Goal: Task Accomplishment & Management: Manage account settings

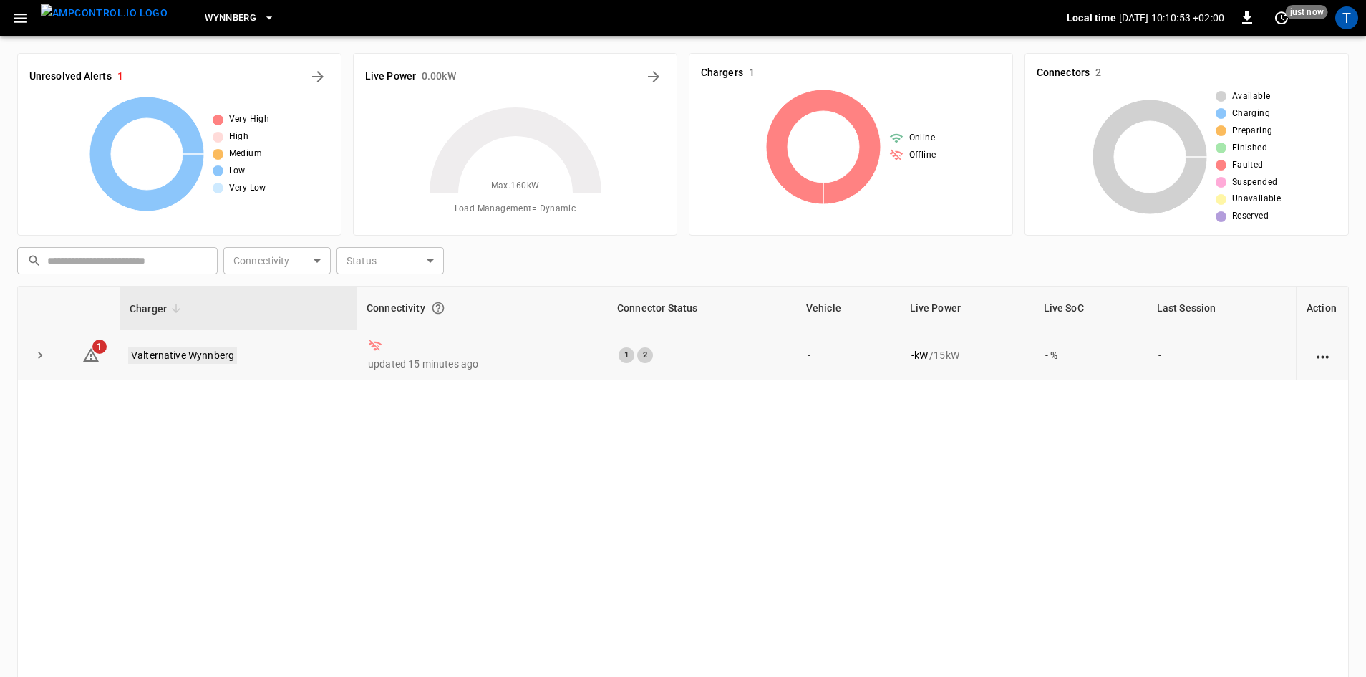
click at [189, 357] on link "Valternative Wynnberg" at bounding box center [182, 355] width 109 height 17
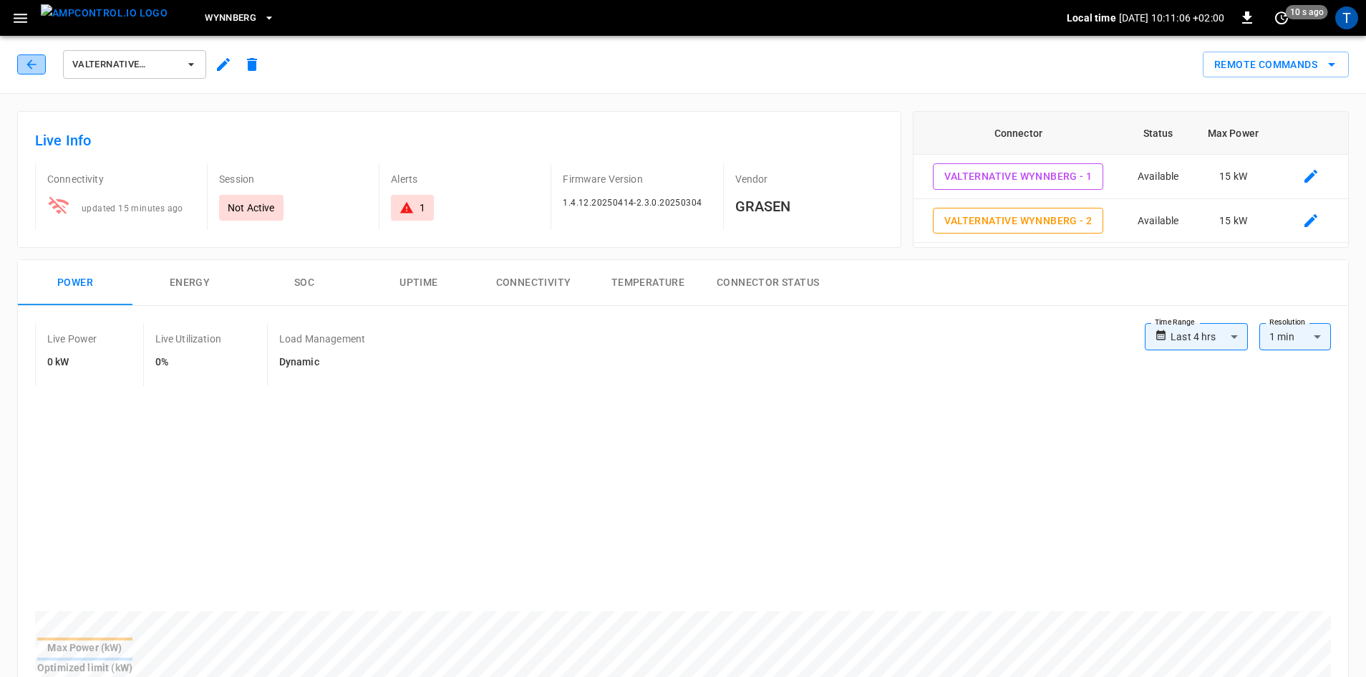
click at [32, 68] on icon "button" at bounding box center [31, 64] width 14 height 14
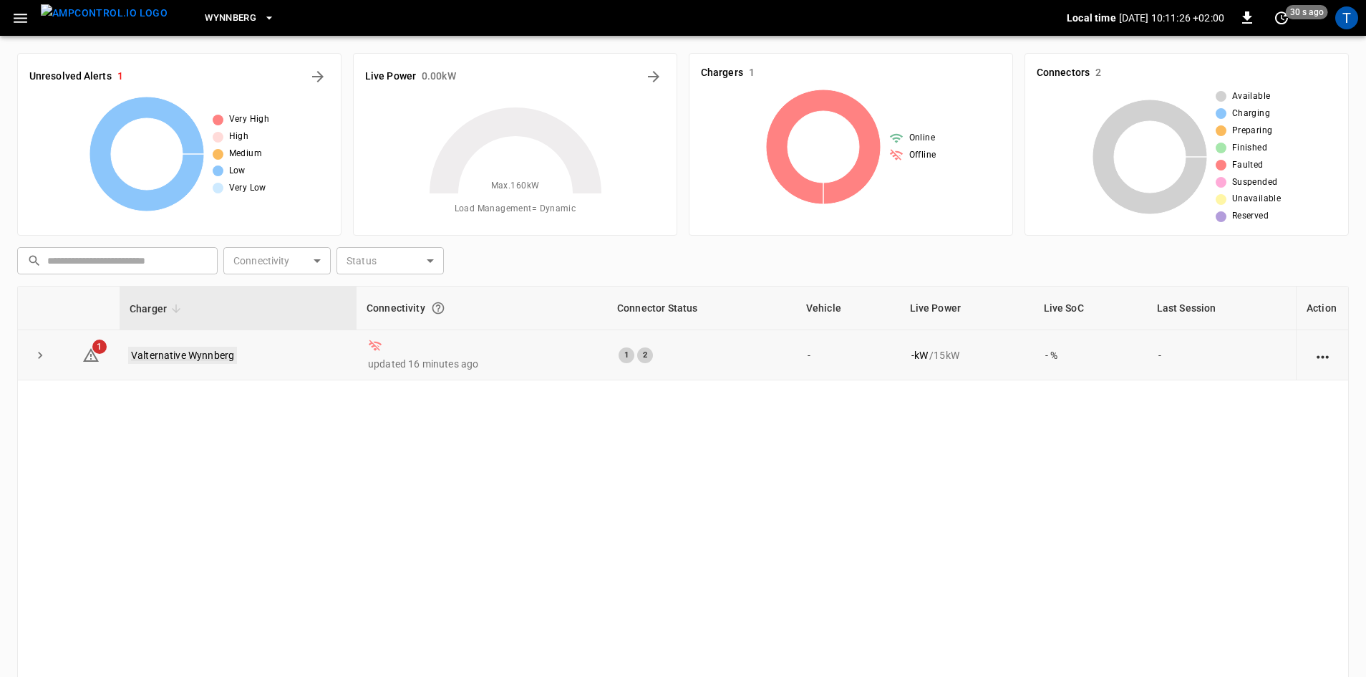
click at [197, 347] on link "Valternative Wynnberg" at bounding box center [182, 355] width 109 height 17
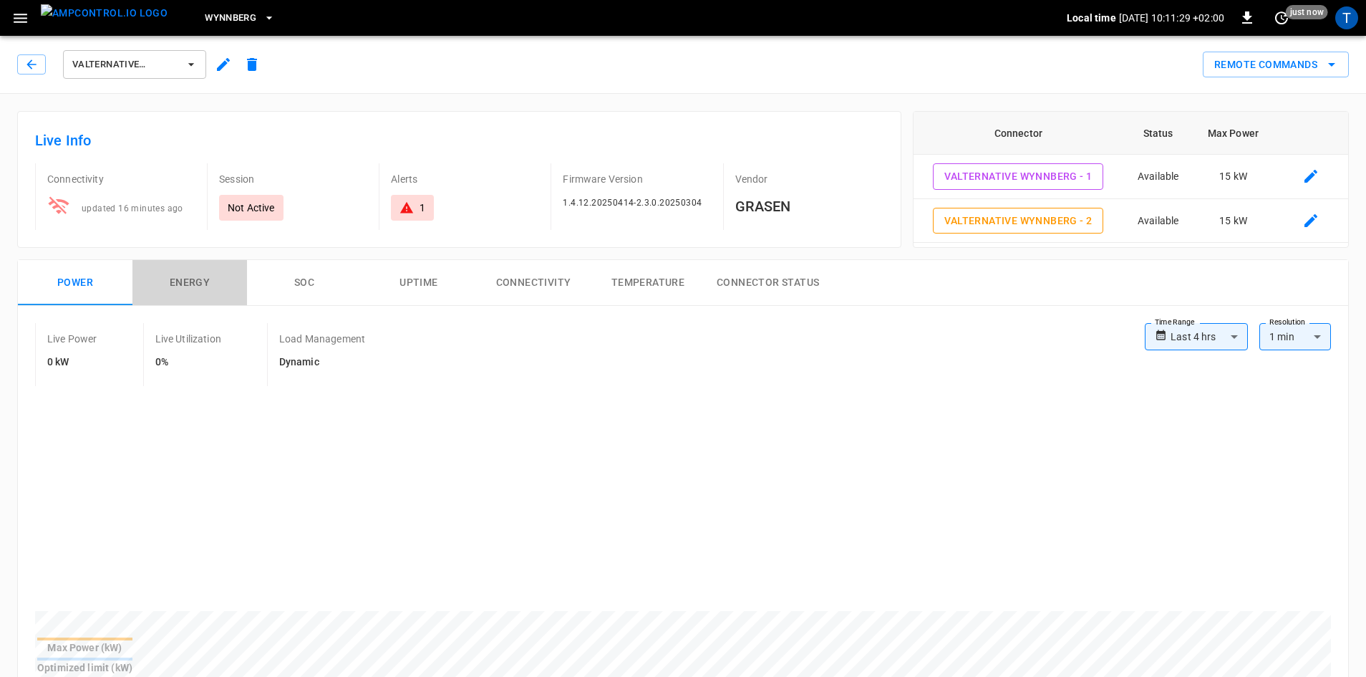
click at [194, 294] on button "Energy" at bounding box center [189, 283] width 115 height 46
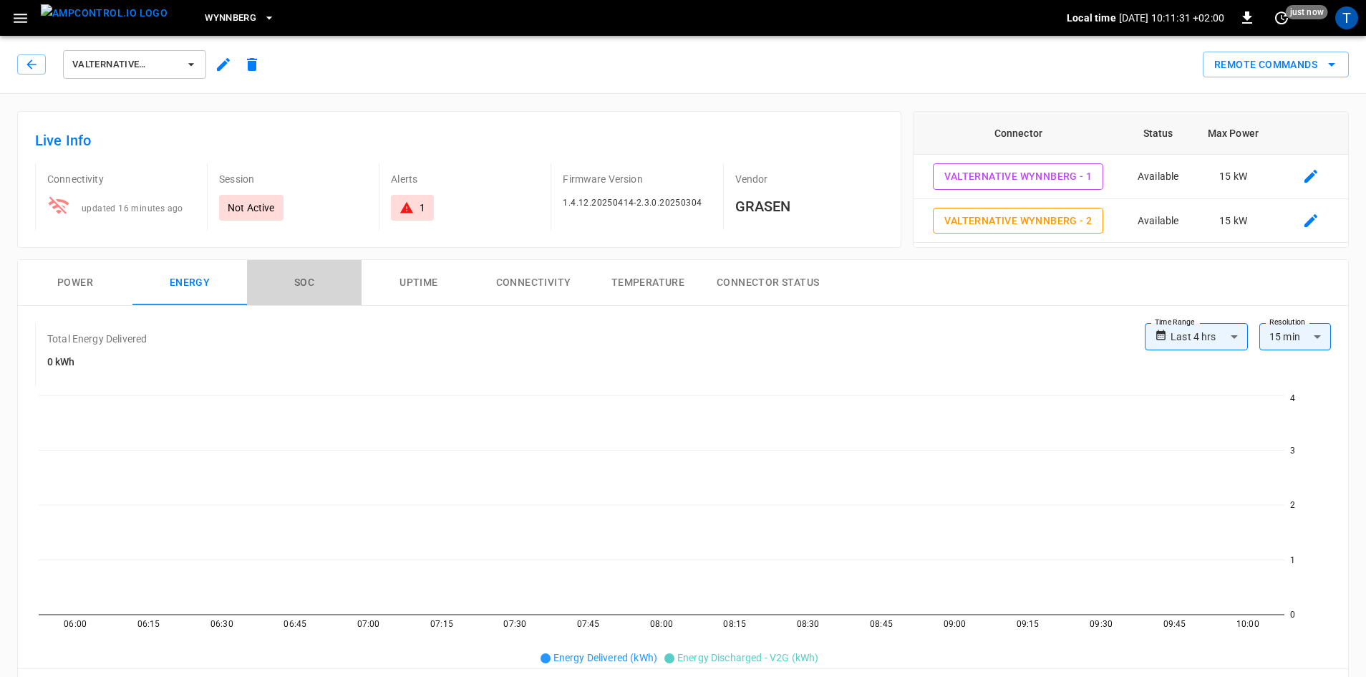
click at [301, 296] on button "SOC" at bounding box center [304, 283] width 115 height 46
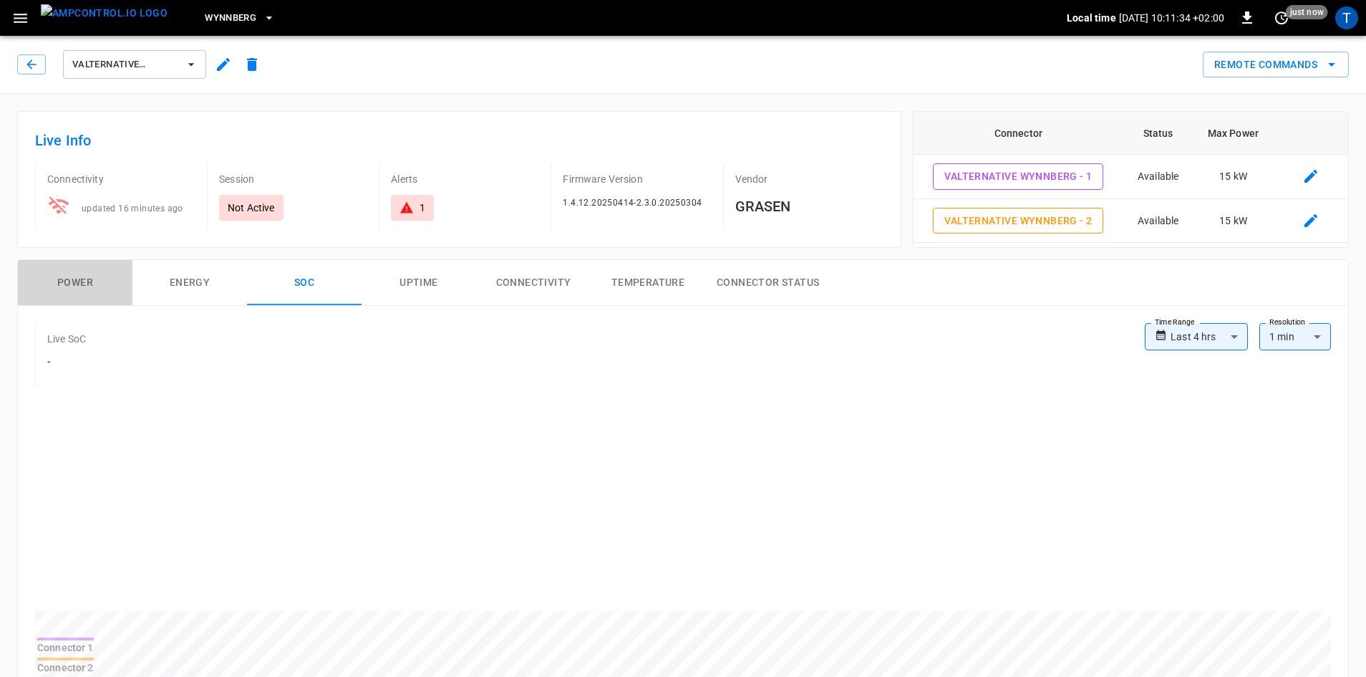
click at [89, 271] on button "Power" at bounding box center [75, 283] width 115 height 46
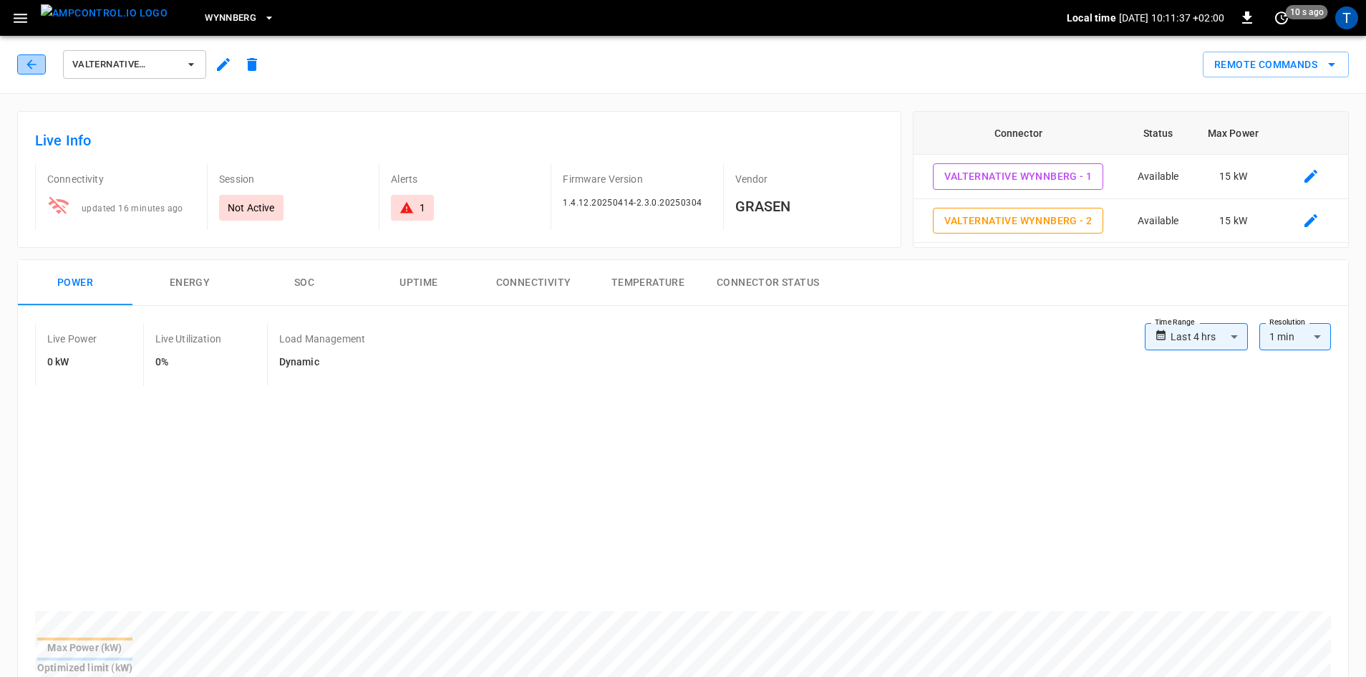
click at [35, 60] on icon "button" at bounding box center [31, 64] width 14 height 14
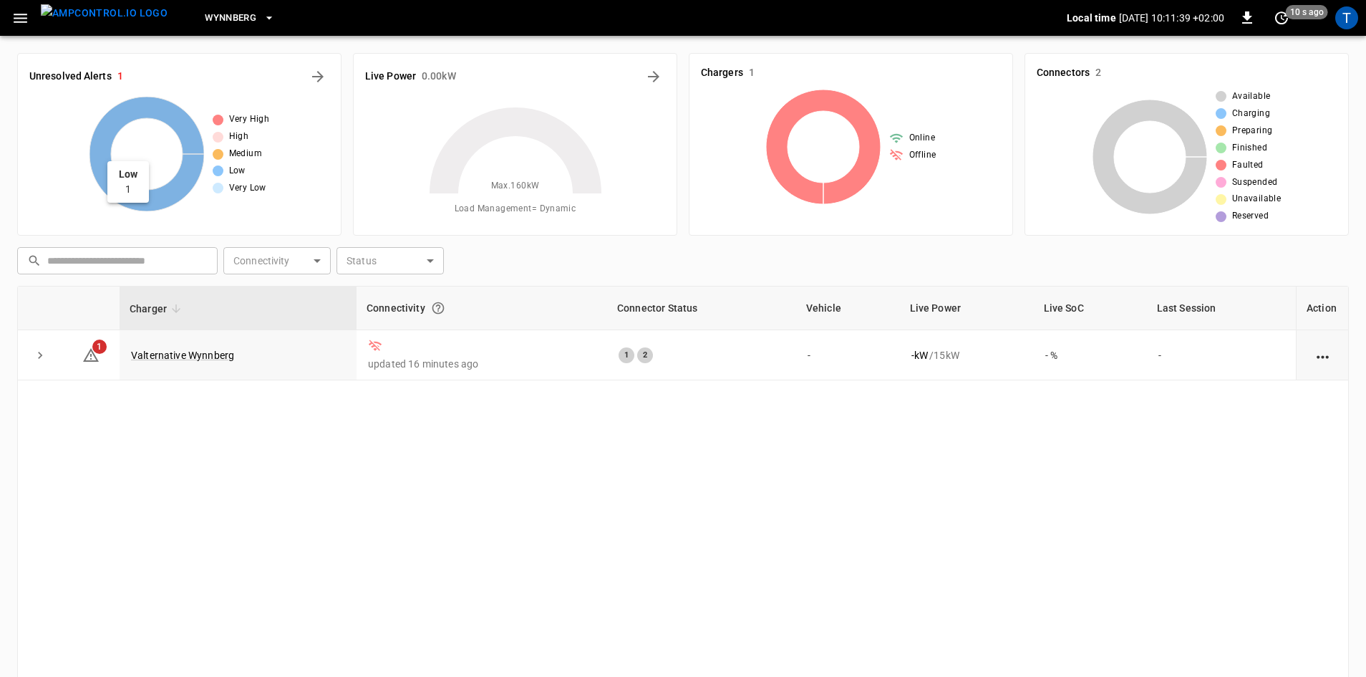
click at [175, 194] on icon at bounding box center [147, 154] width 115 height 115
click at [619, 359] on div "1" at bounding box center [627, 355] width 16 height 16
click at [468, 364] on p "updated 16 minutes ago" at bounding box center [482, 364] width 228 height 14
click at [40, 356] on icon "expand row" at bounding box center [40, 355] width 14 height 14
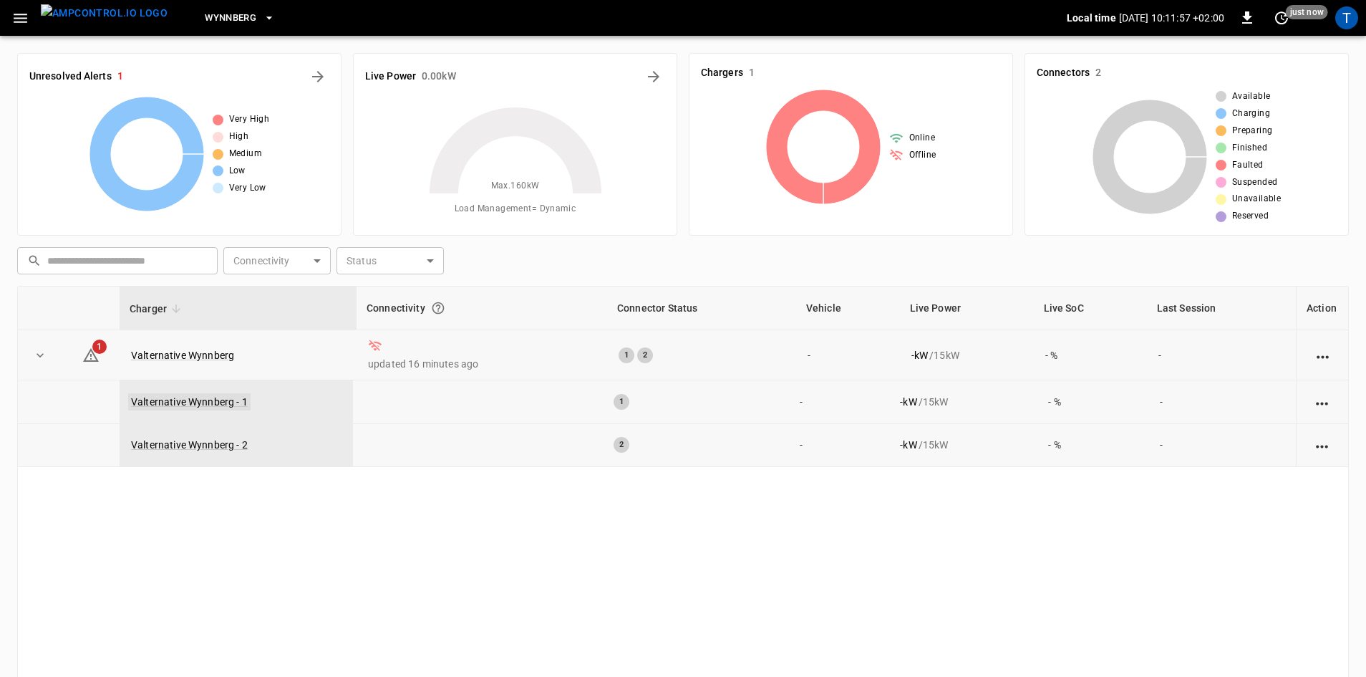
click at [198, 406] on link "Valternative Wynnberg - 1" at bounding box center [189, 401] width 122 height 17
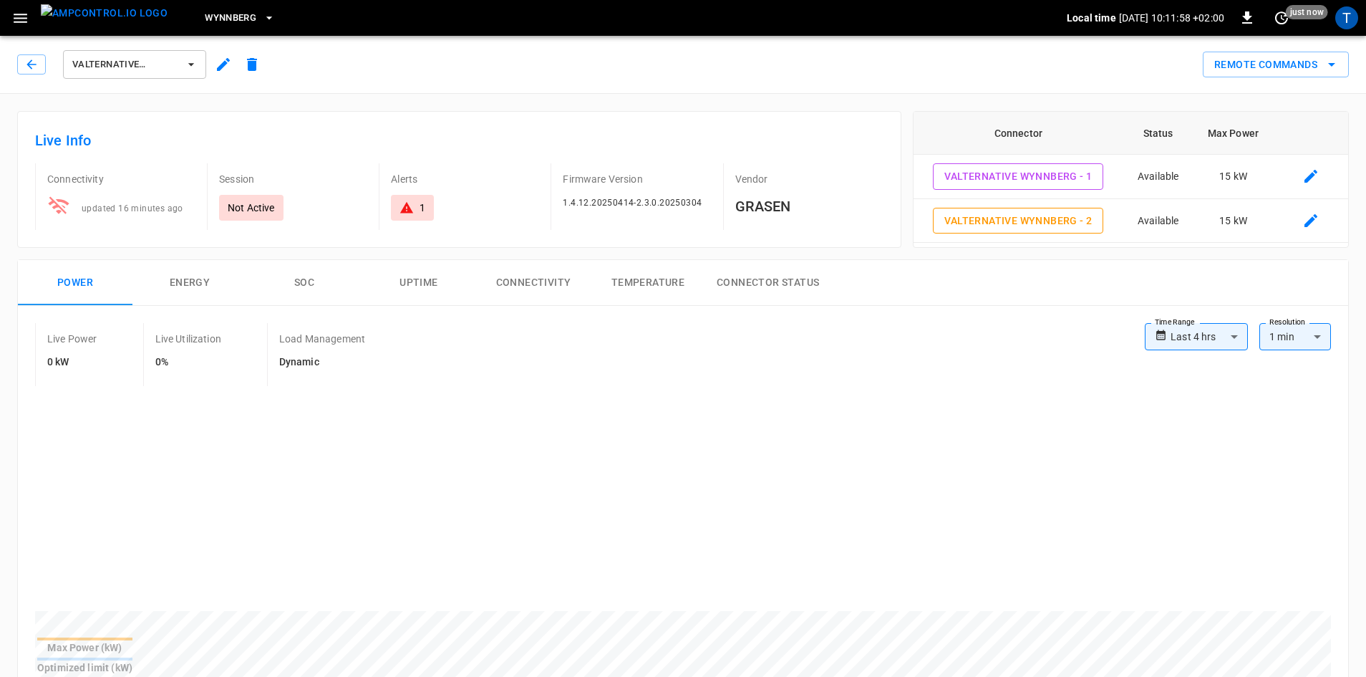
type input "**********"
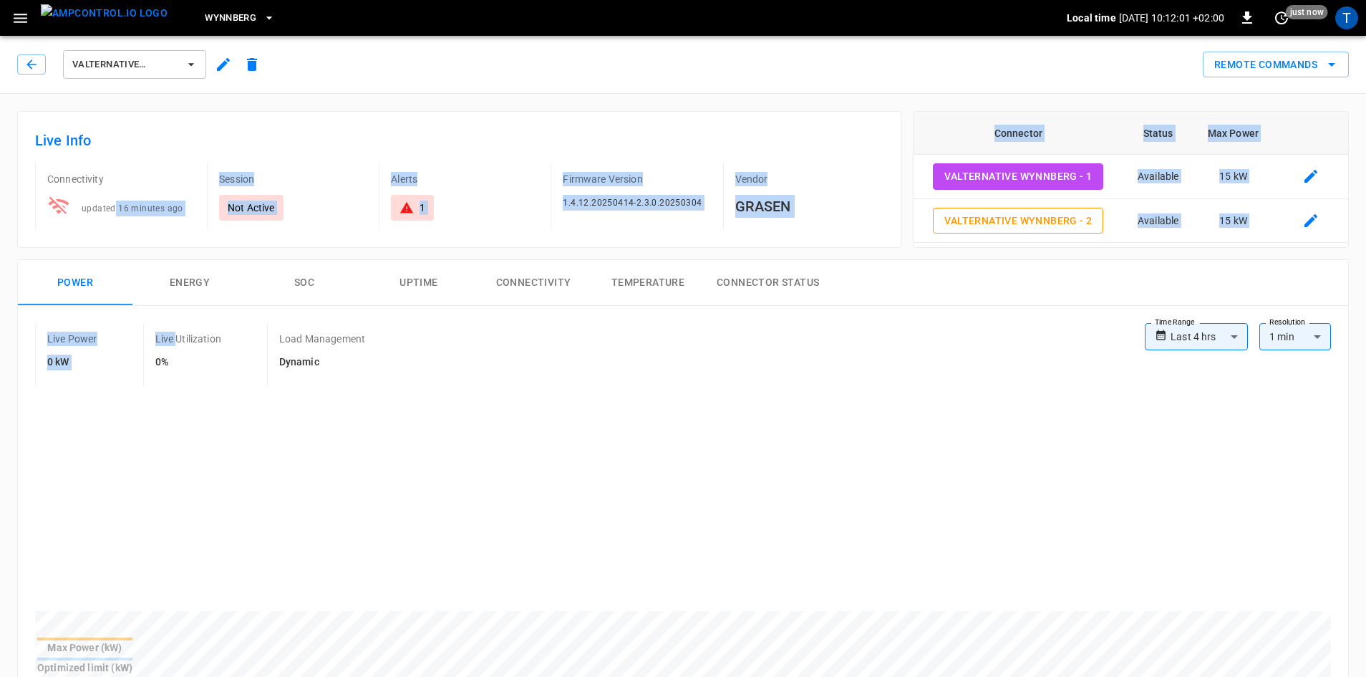
drag, startPoint x: 178, startPoint y: 312, endPoint x: 116, endPoint y: 193, distance: 134.8
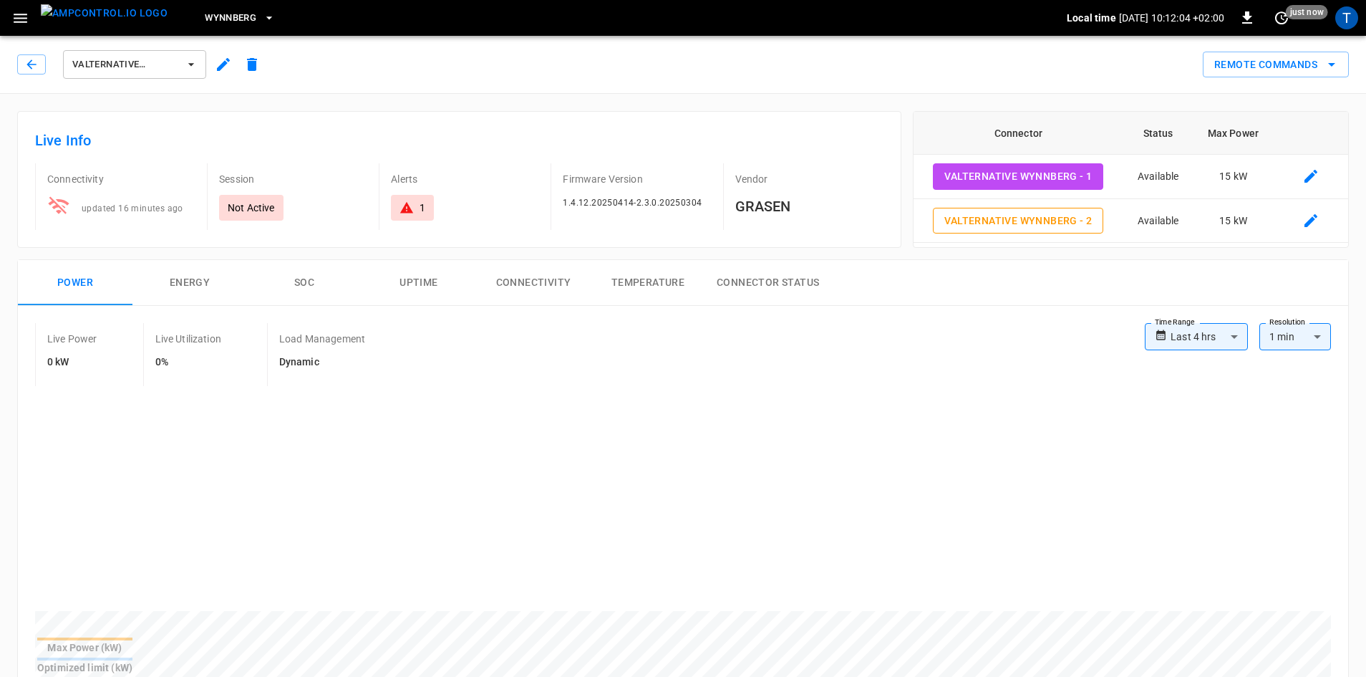
click at [624, 114] on div "Live Info Connectivity updated 16 minutes ago Session Not Active Alerts 1 Firmw…" at bounding box center [459, 179] width 884 height 137
click at [14, 25] on icon "button" at bounding box center [20, 18] width 18 height 18
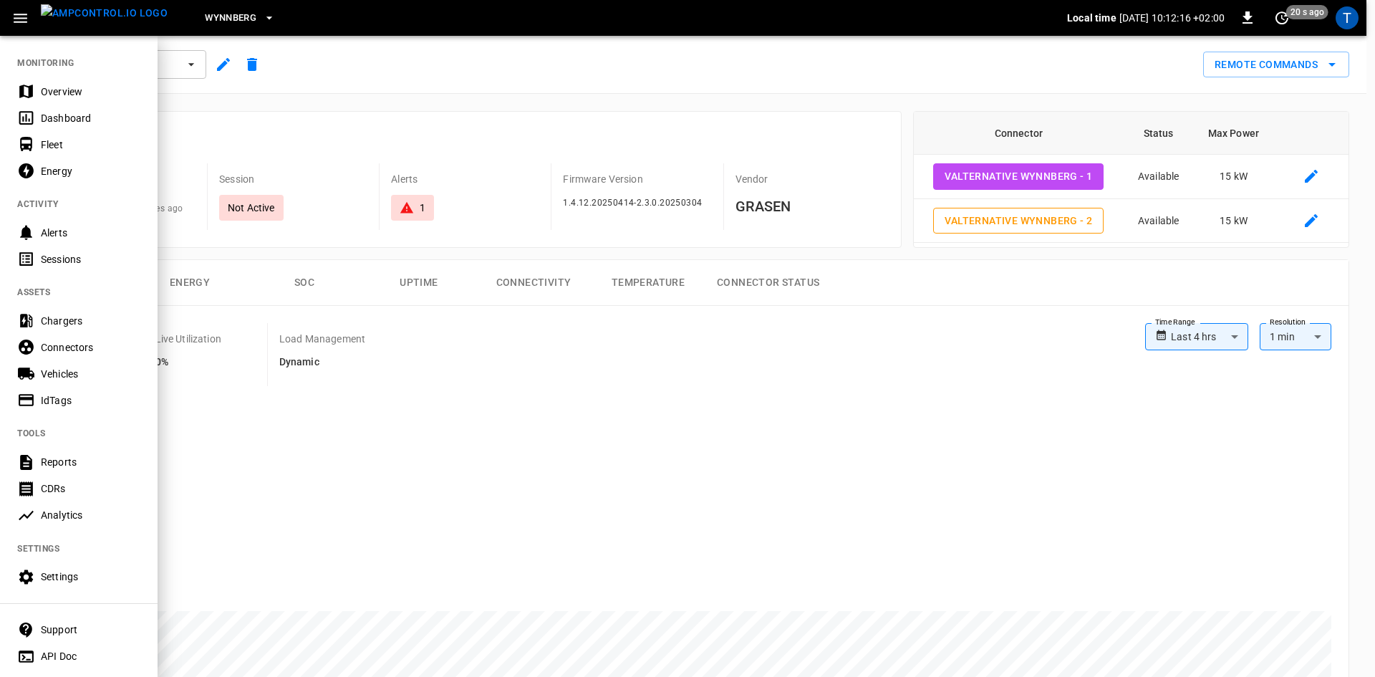
click at [281, 162] on div at bounding box center [687, 338] width 1375 height 677
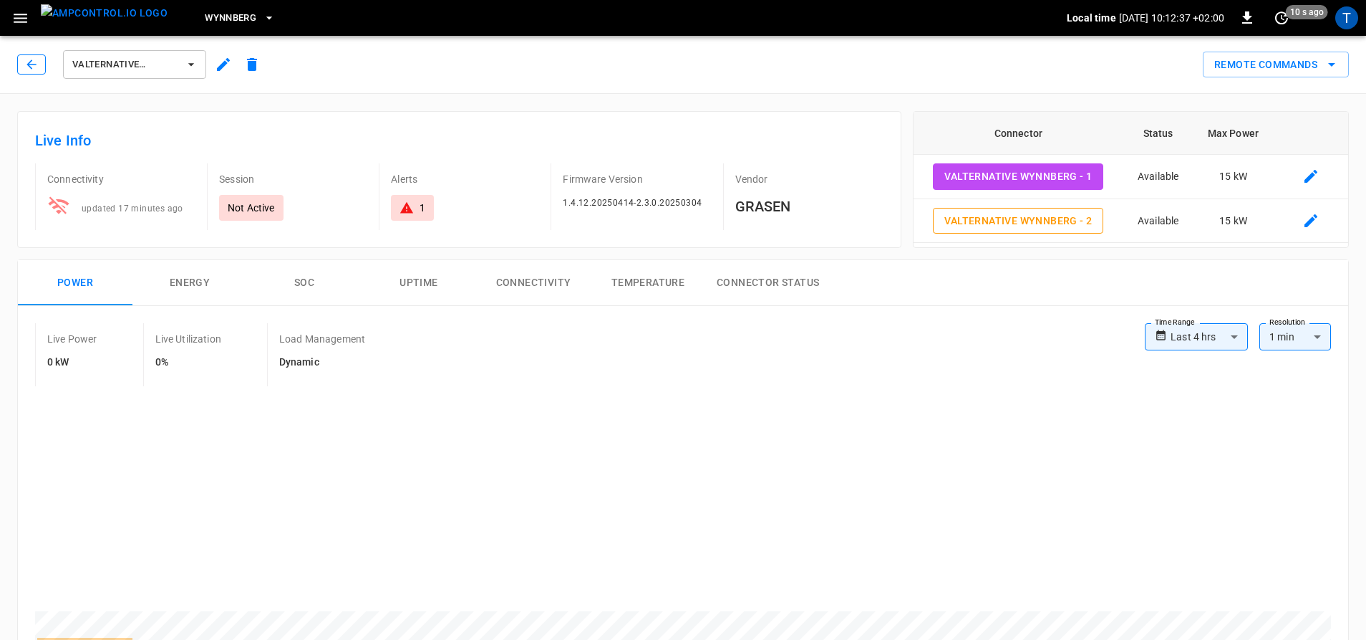
click at [34, 60] on icon "button" at bounding box center [31, 64] width 14 height 14
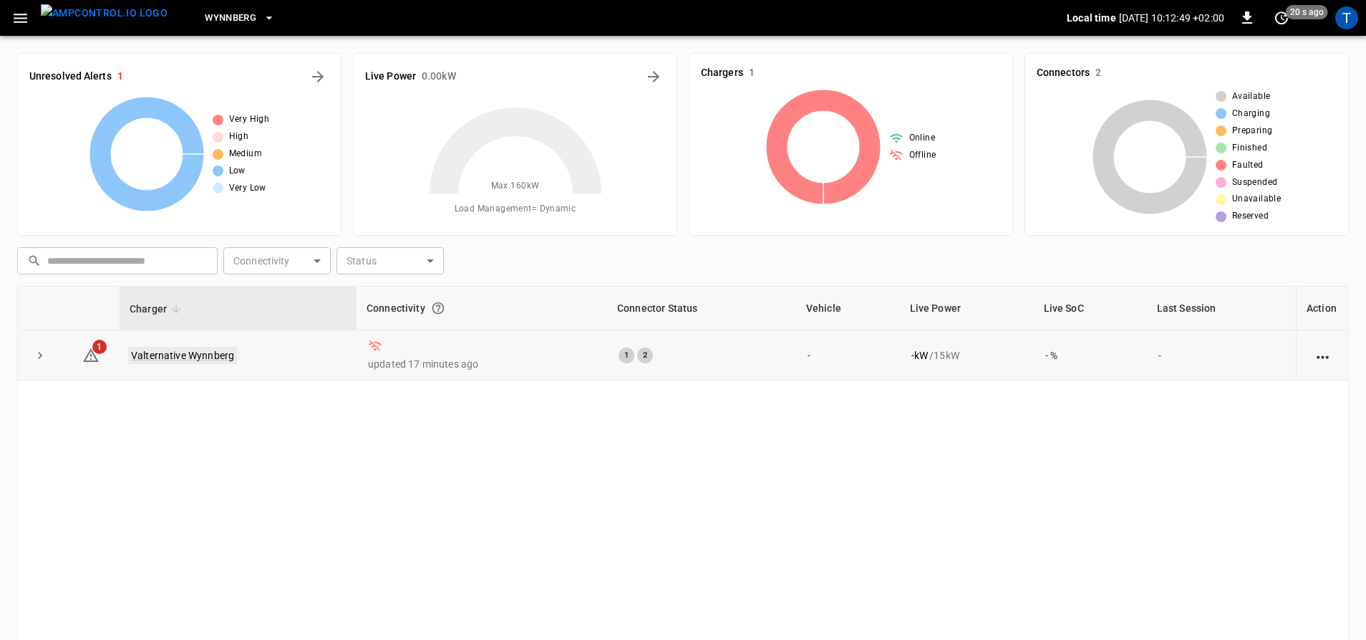
click at [163, 352] on link "Valternative Wynnberg" at bounding box center [182, 355] width 109 height 17
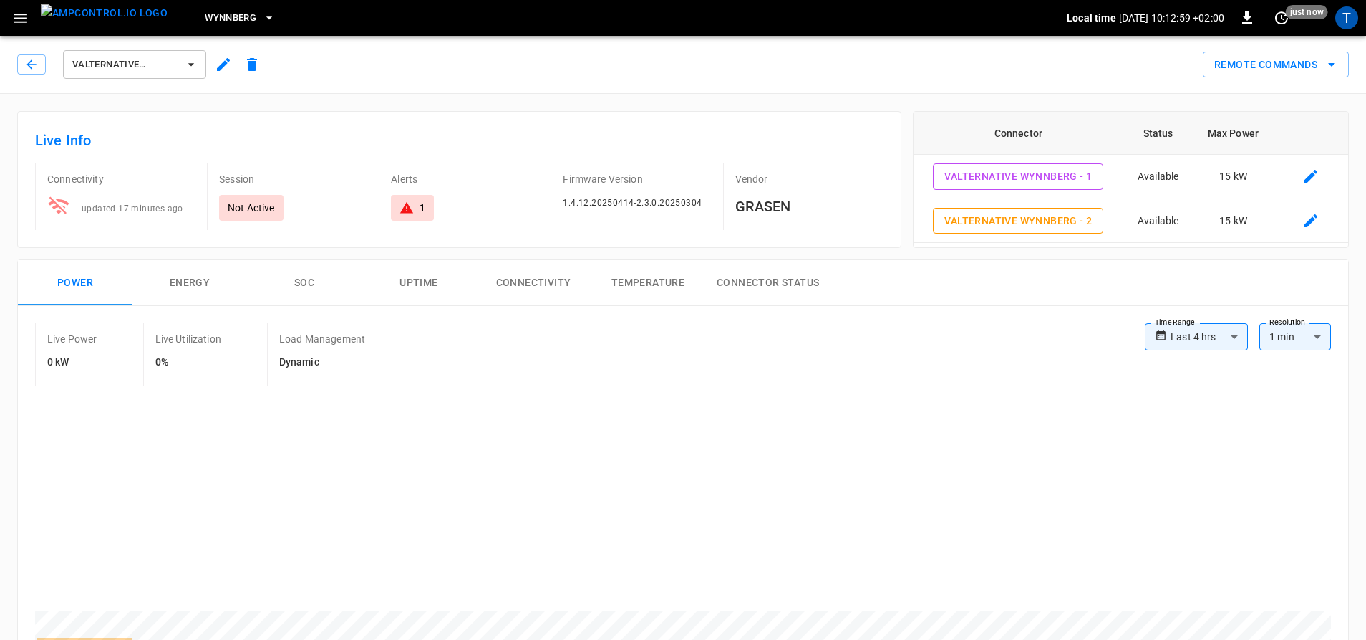
click at [28, 16] on icon "button" at bounding box center [20, 18] width 18 height 18
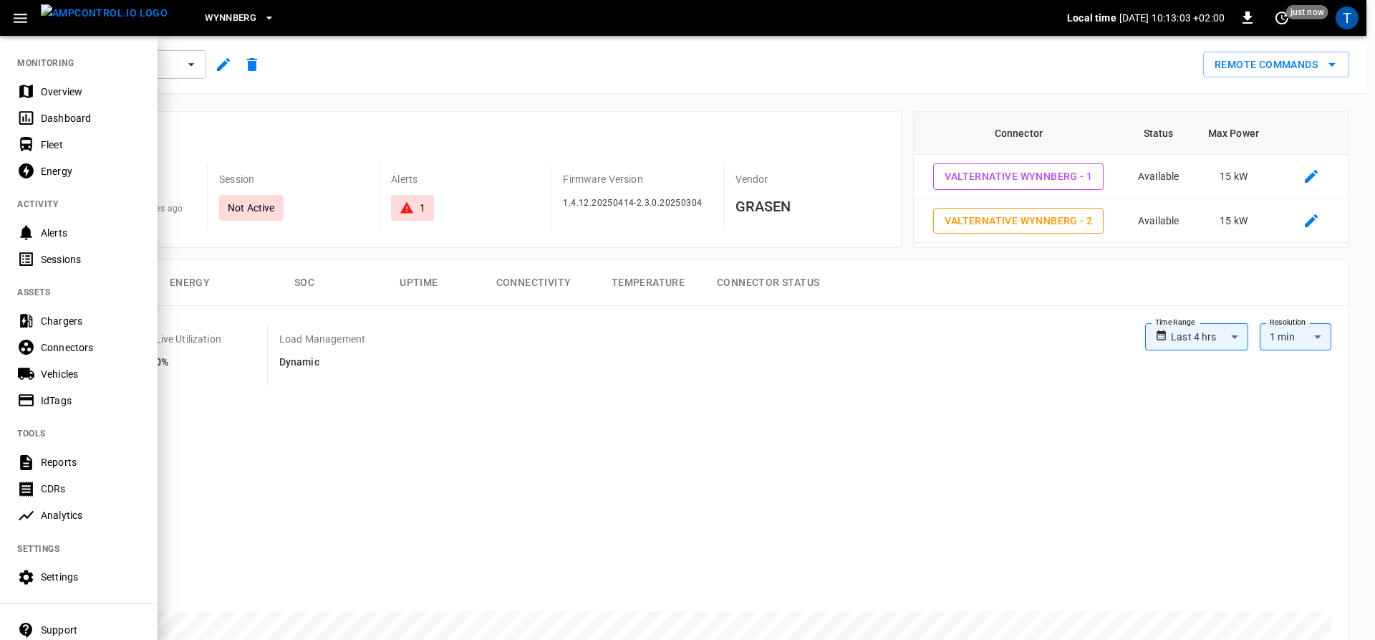
click at [420, 224] on div at bounding box center [687, 320] width 1375 height 640
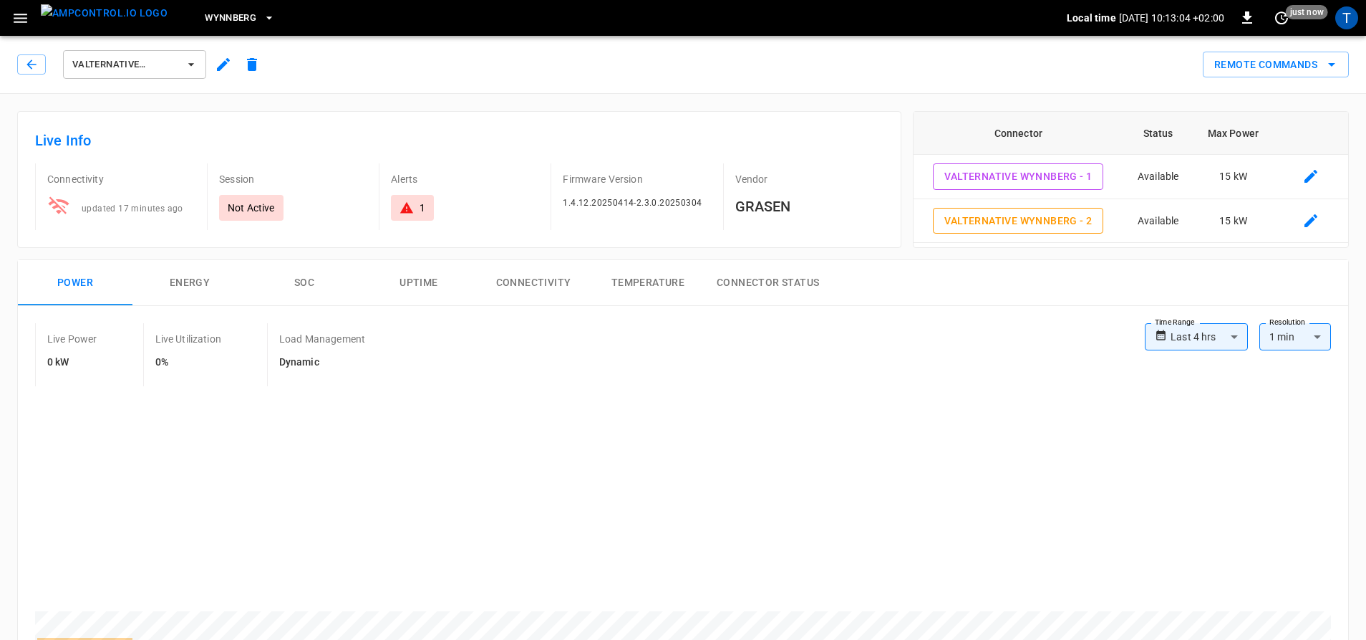
click at [417, 209] on div "1" at bounding box center [413, 208] width 26 height 14
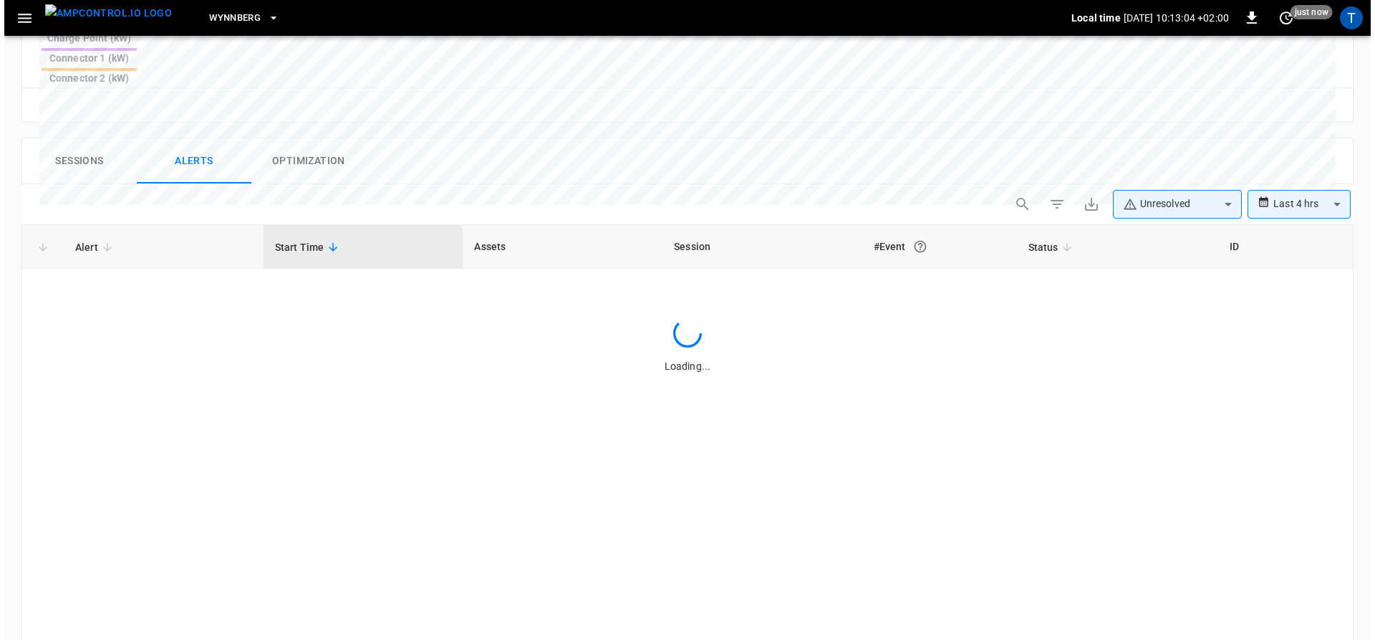
scroll to position [680, 0]
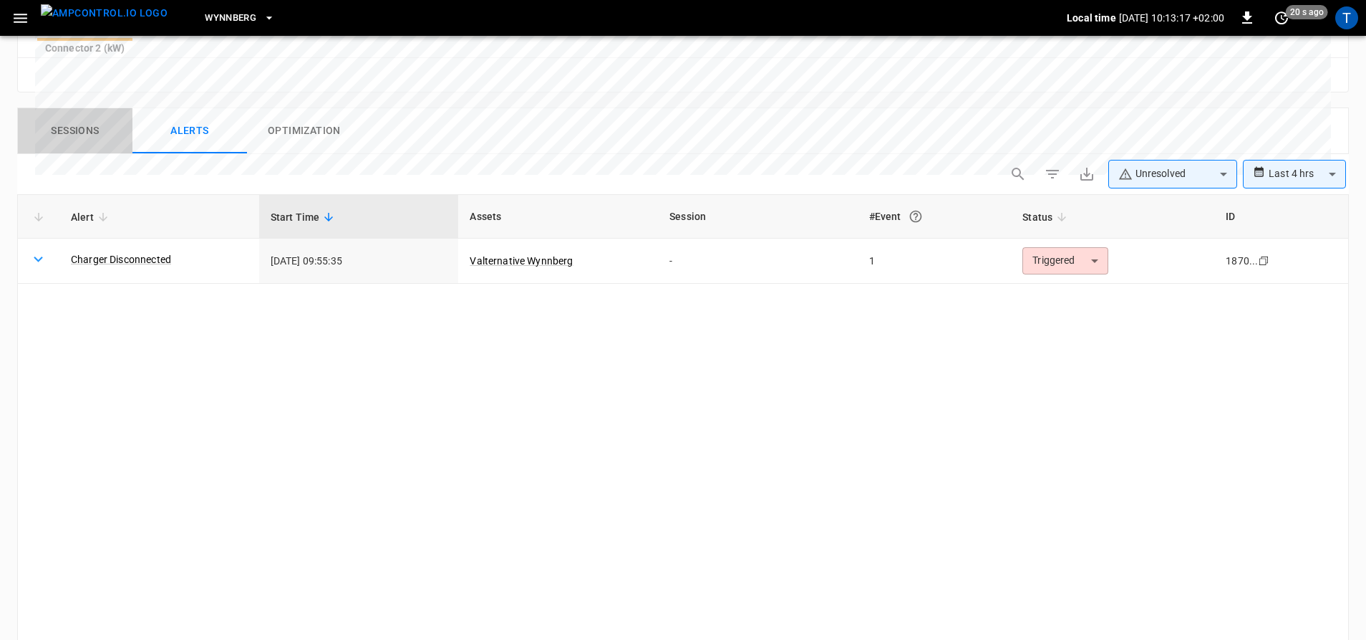
click at [85, 108] on button "Sessions" at bounding box center [75, 131] width 115 height 46
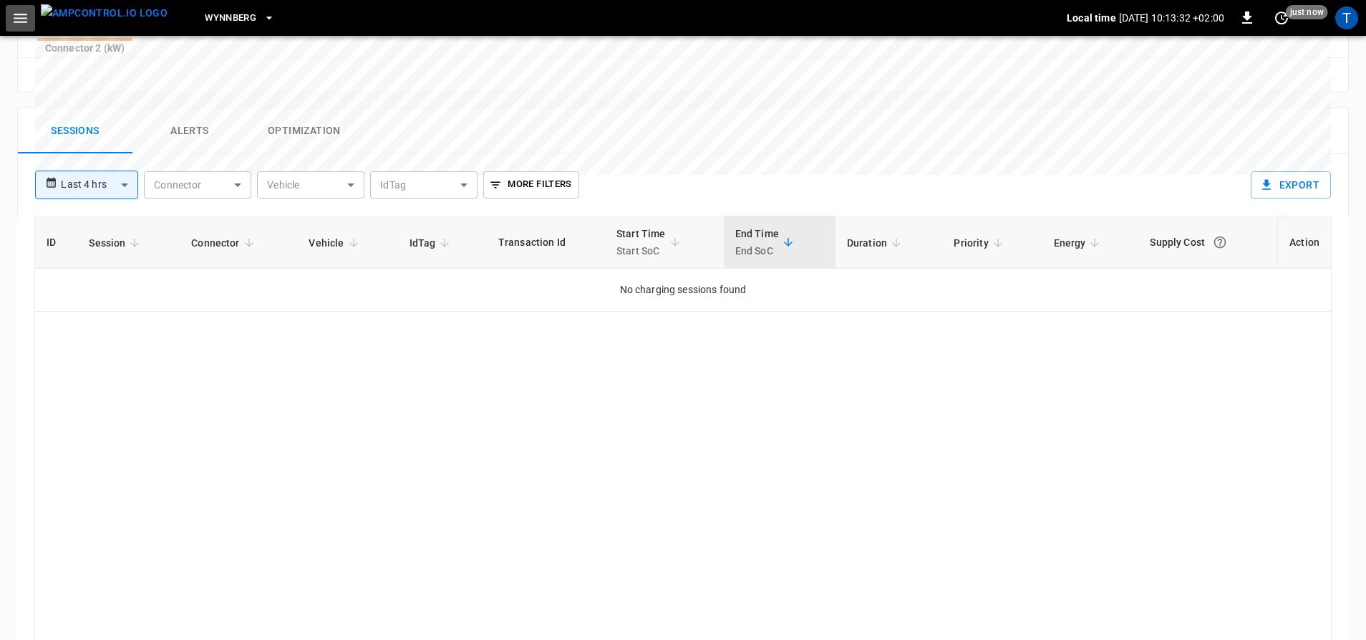
click at [19, 24] on icon "button" at bounding box center [20, 18] width 18 height 18
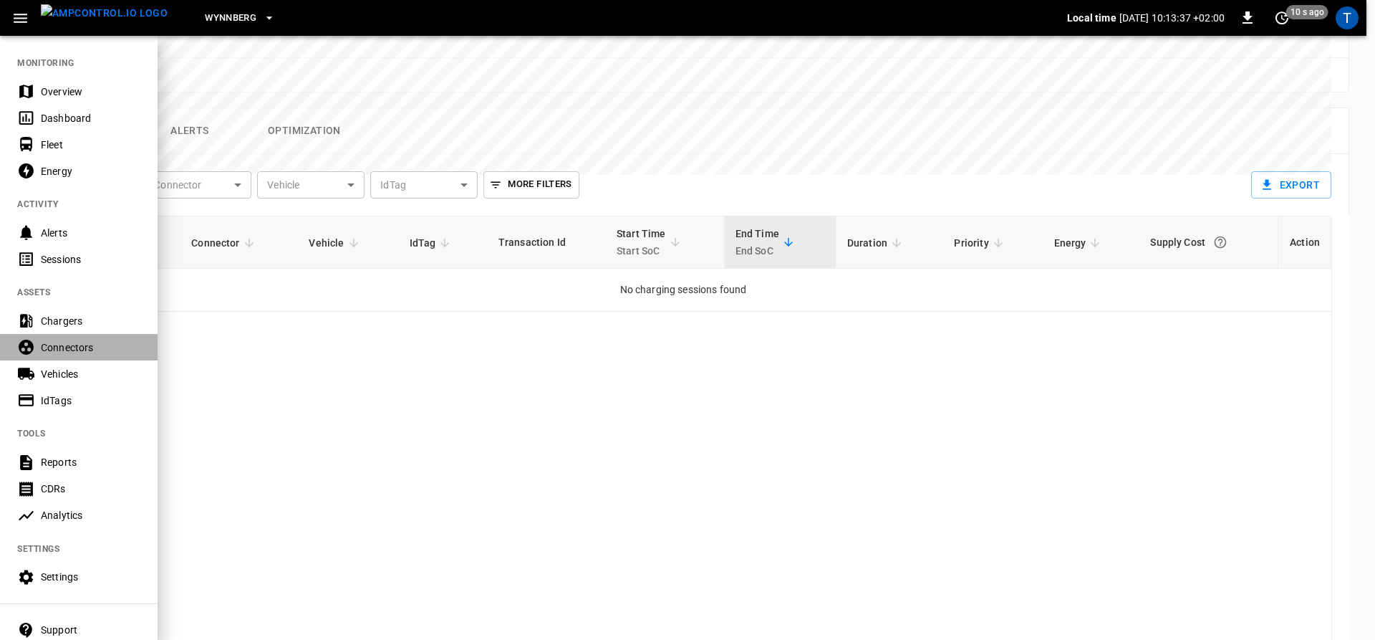
click at [78, 352] on div "Connectors" at bounding box center [91, 347] width 100 height 14
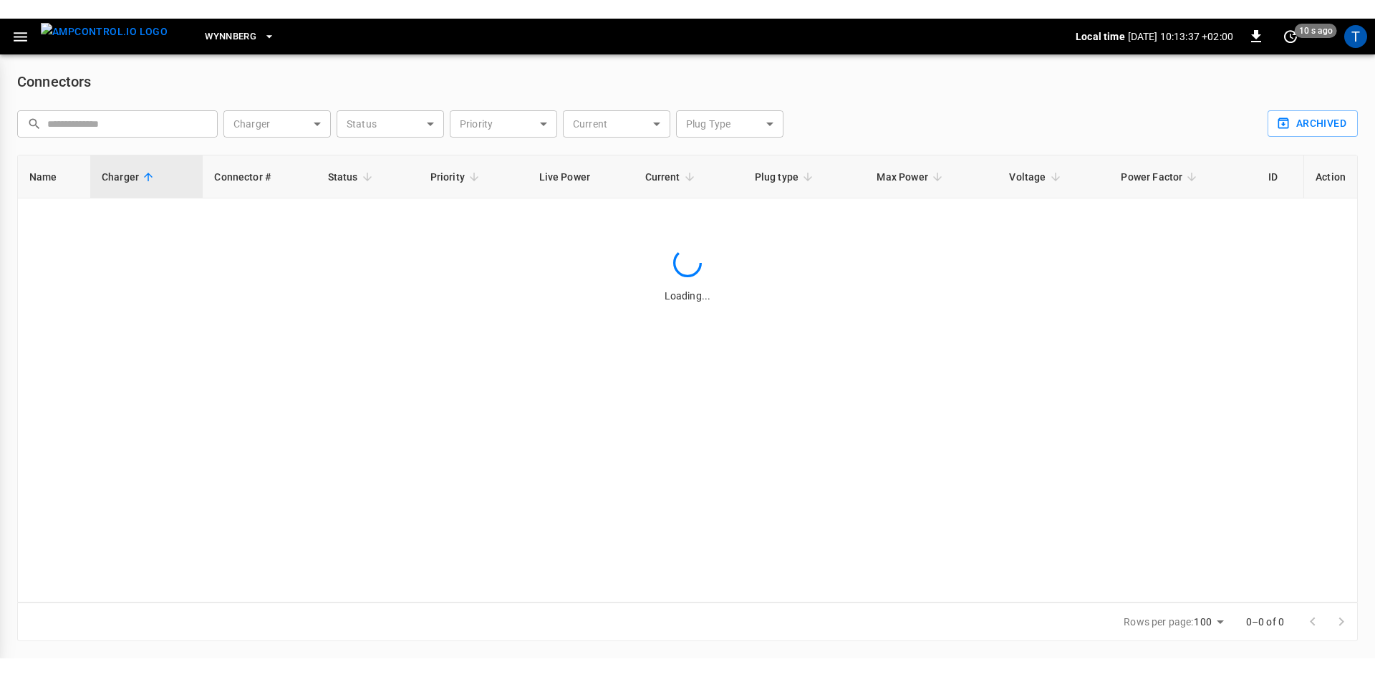
scroll to position [1, 0]
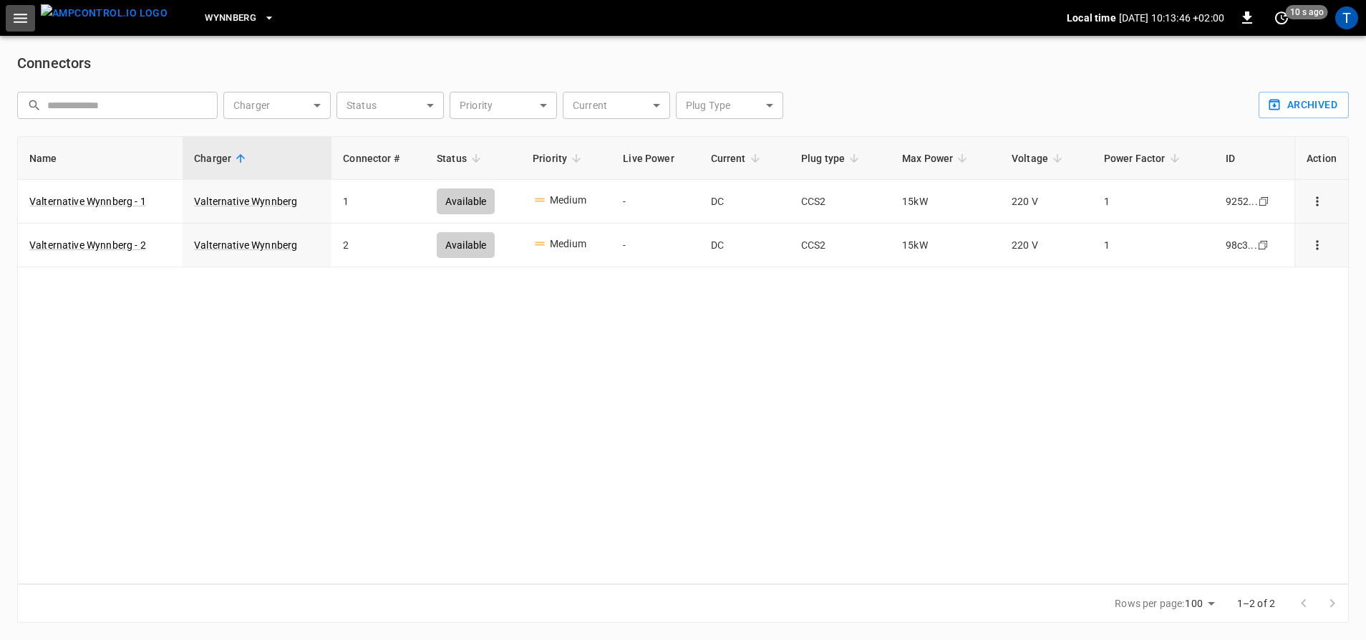
click at [20, 26] on icon "button" at bounding box center [20, 18] width 18 height 18
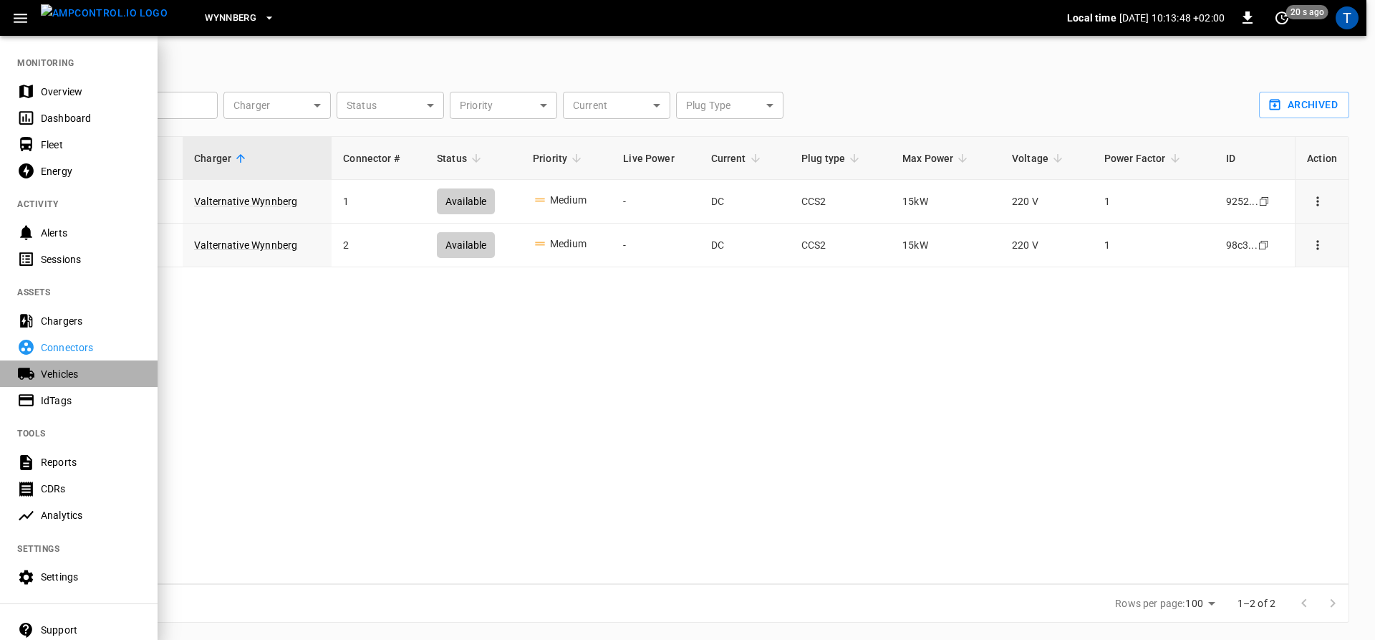
click at [75, 375] on div "Vehicles" at bounding box center [91, 374] width 100 height 14
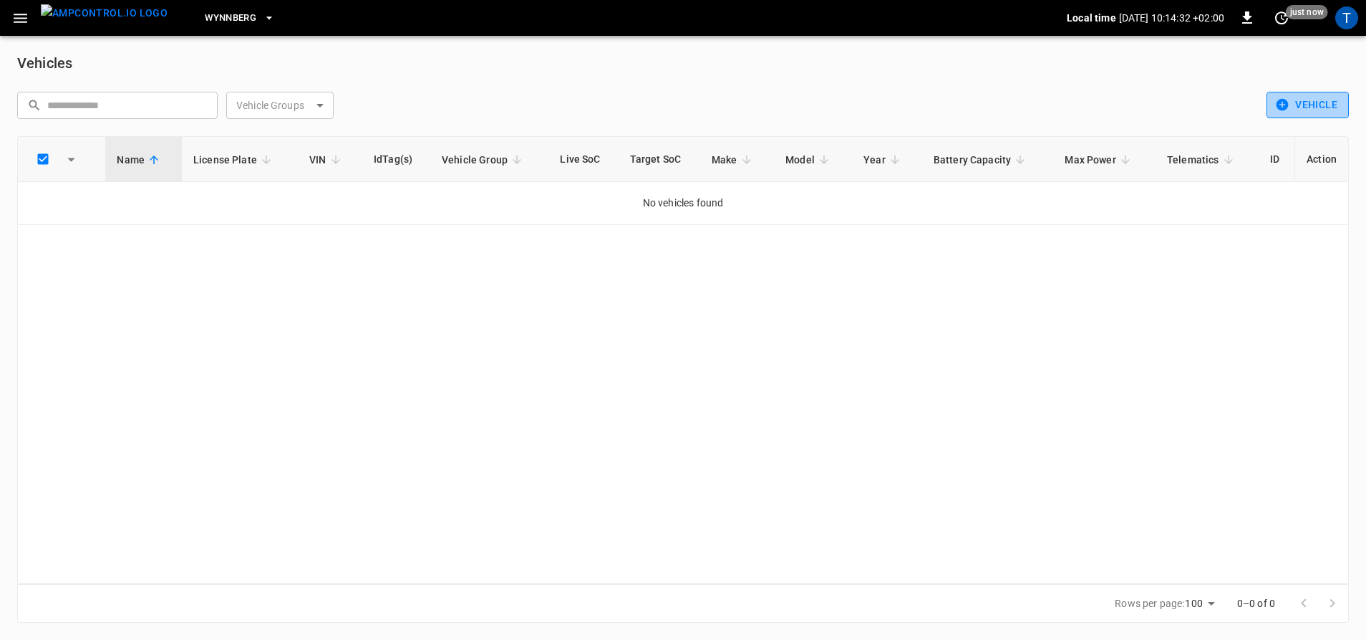
click at [1280, 104] on icon "button" at bounding box center [1283, 105] width 12 height 12
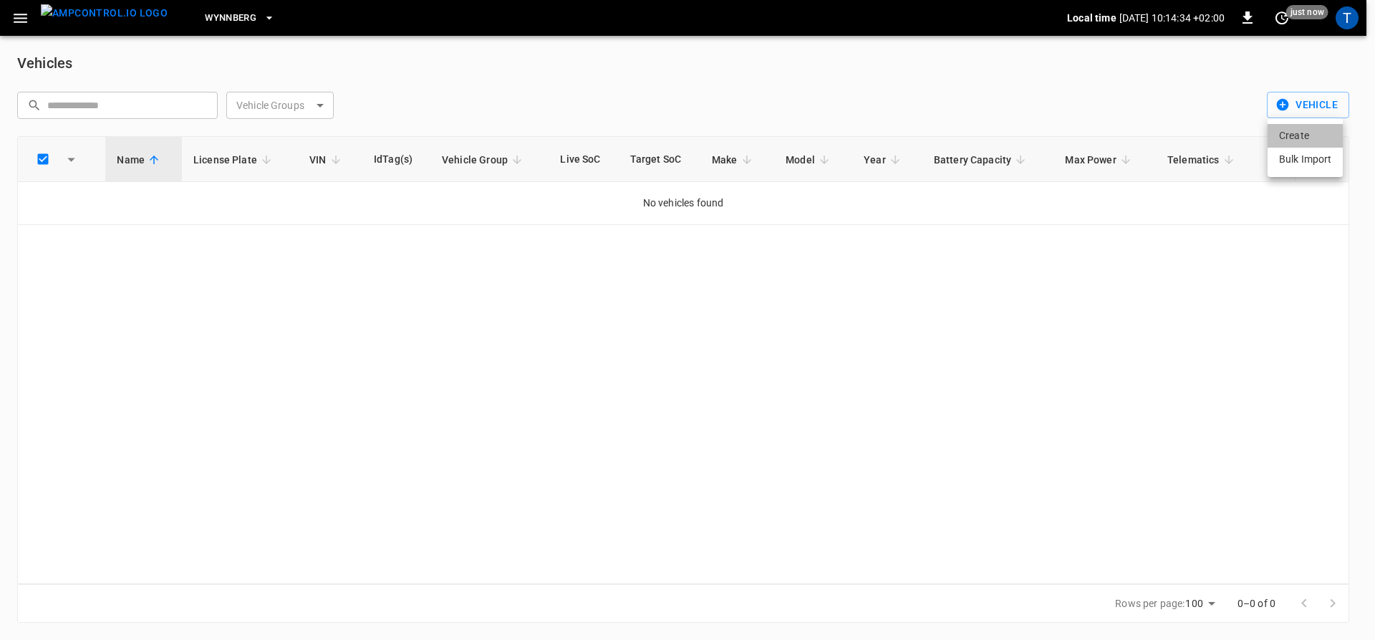
click at [1299, 135] on li "Create" at bounding box center [1305, 136] width 75 height 24
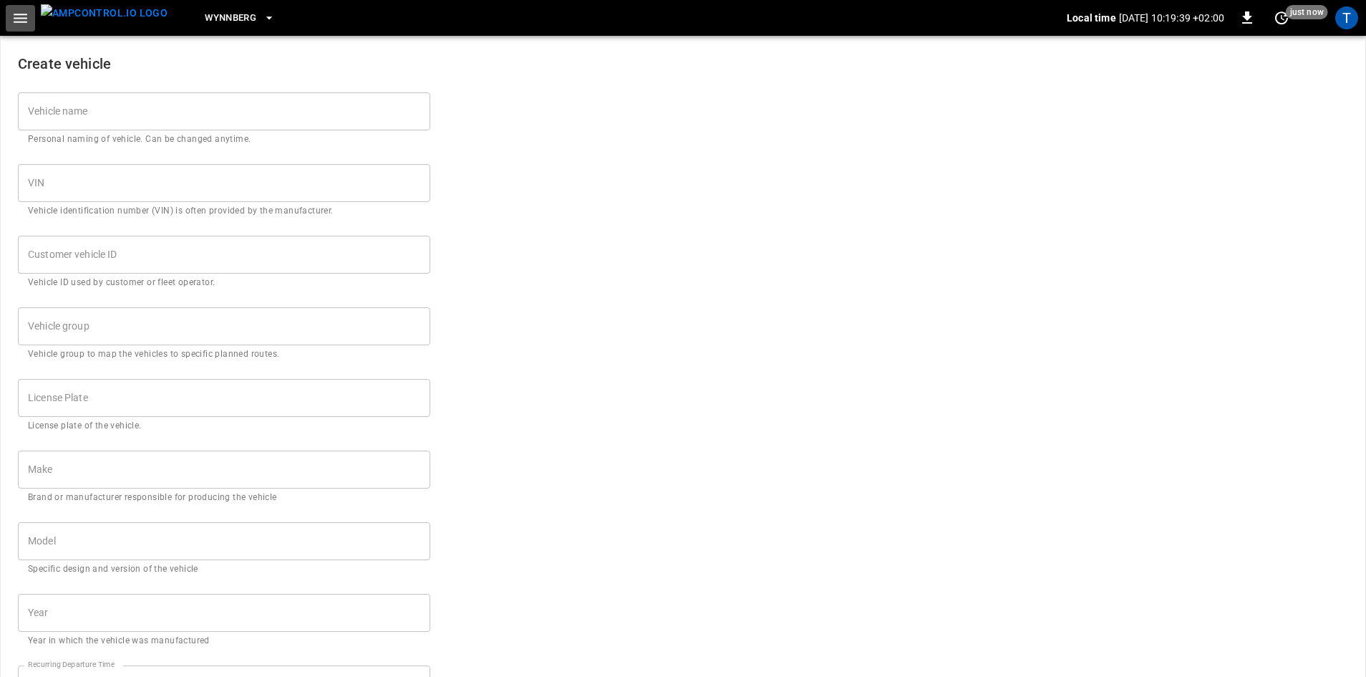
click at [24, 21] on icon "button" at bounding box center [21, 18] width 14 height 9
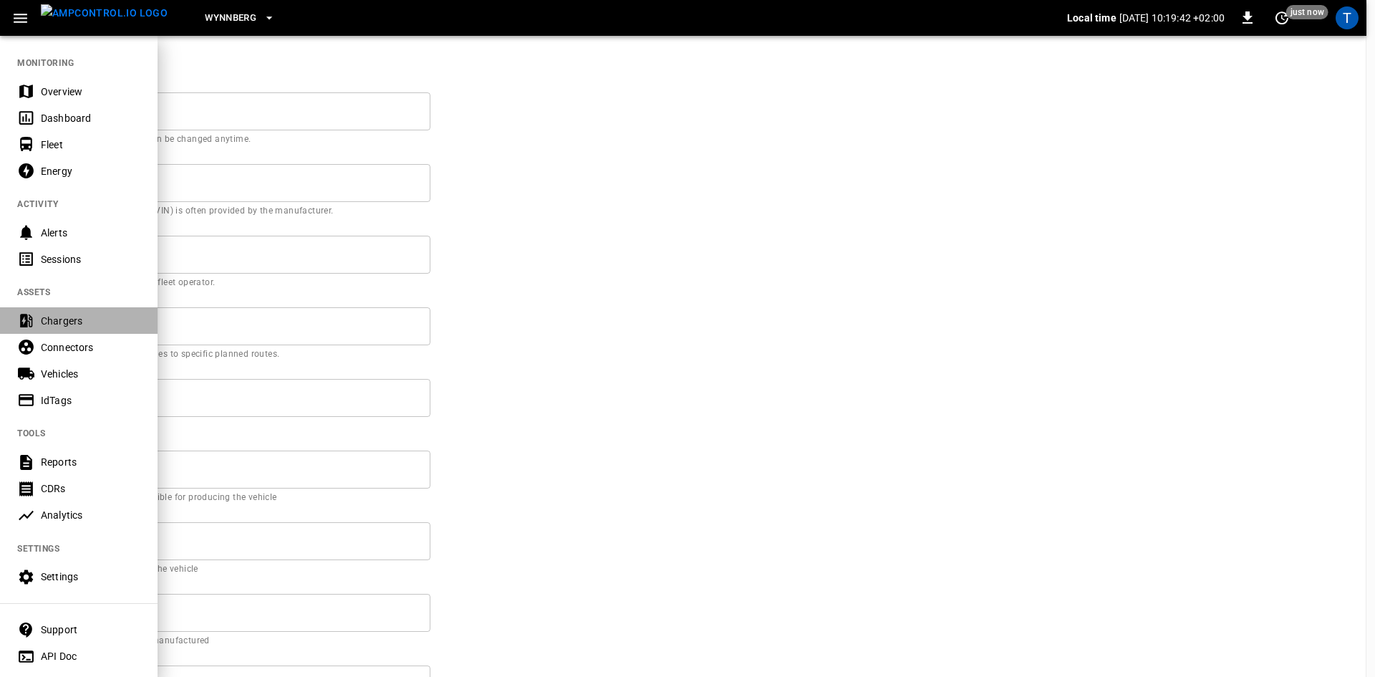
click at [64, 333] on div "Chargers" at bounding box center [79, 320] width 158 height 26
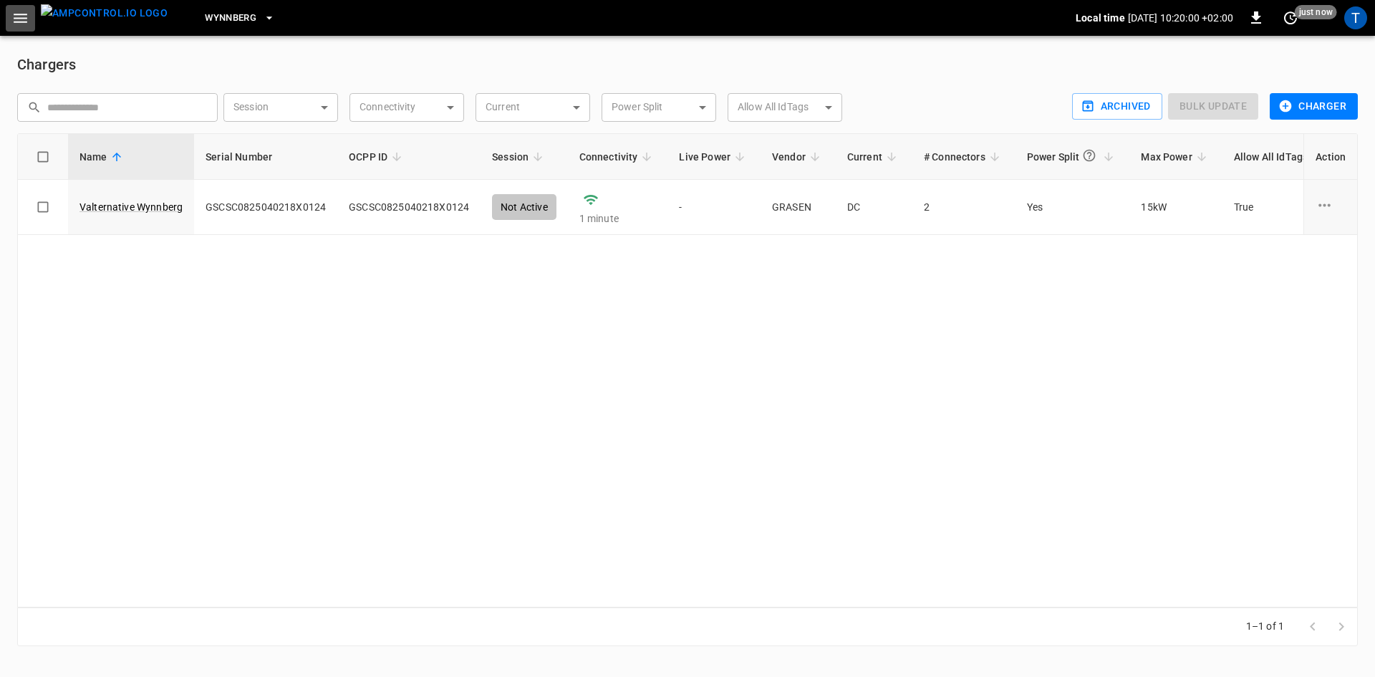
click at [14, 26] on icon "button" at bounding box center [20, 18] width 18 height 18
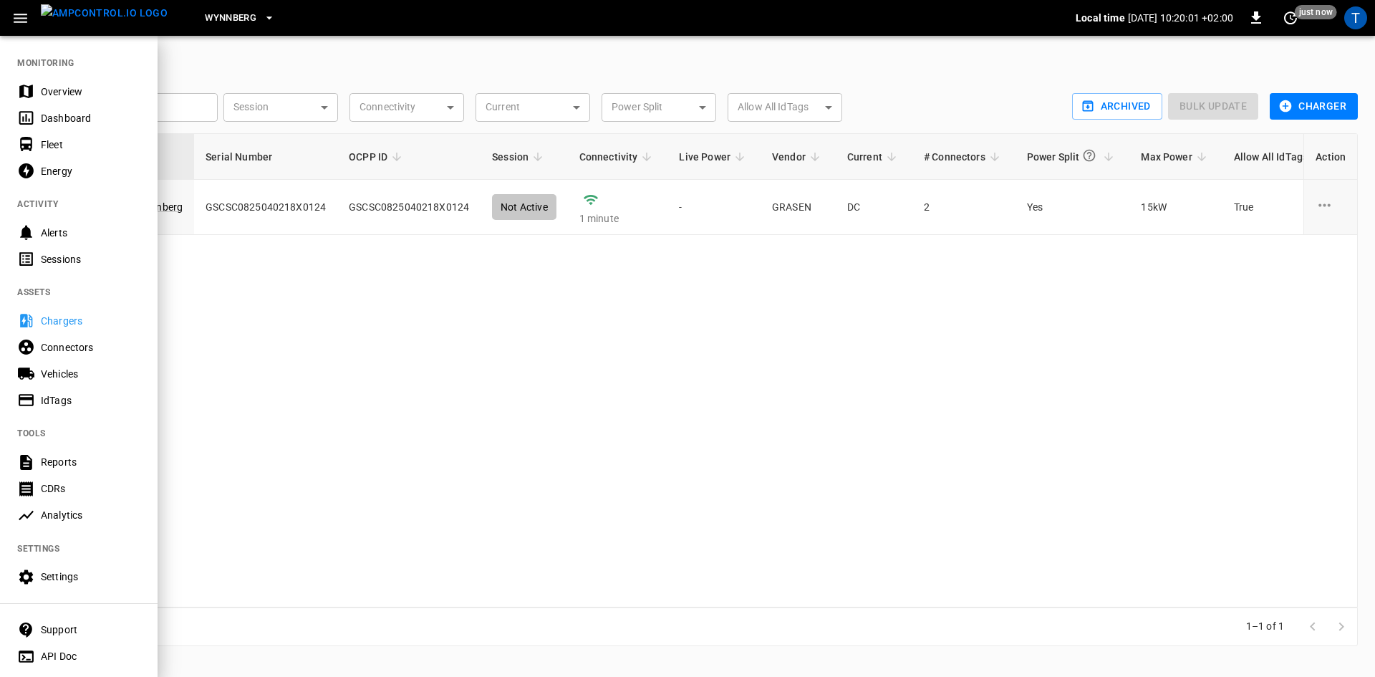
click at [393, 316] on div at bounding box center [687, 338] width 1375 height 677
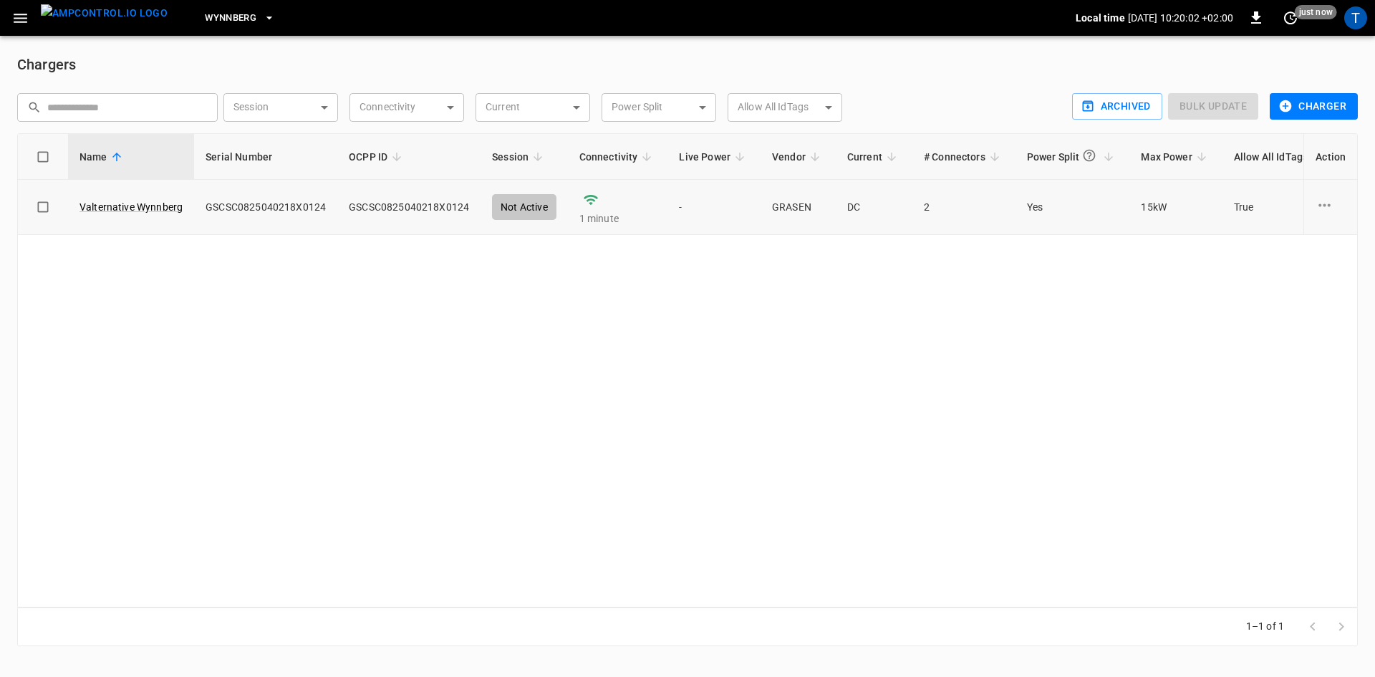
click at [423, 203] on td "GSCSC0825040218X0124" at bounding box center [408, 207] width 143 height 55
click at [155, 210] on link "Valternative Wynnberg" at bounding box center [131, 207] width 109 height 20
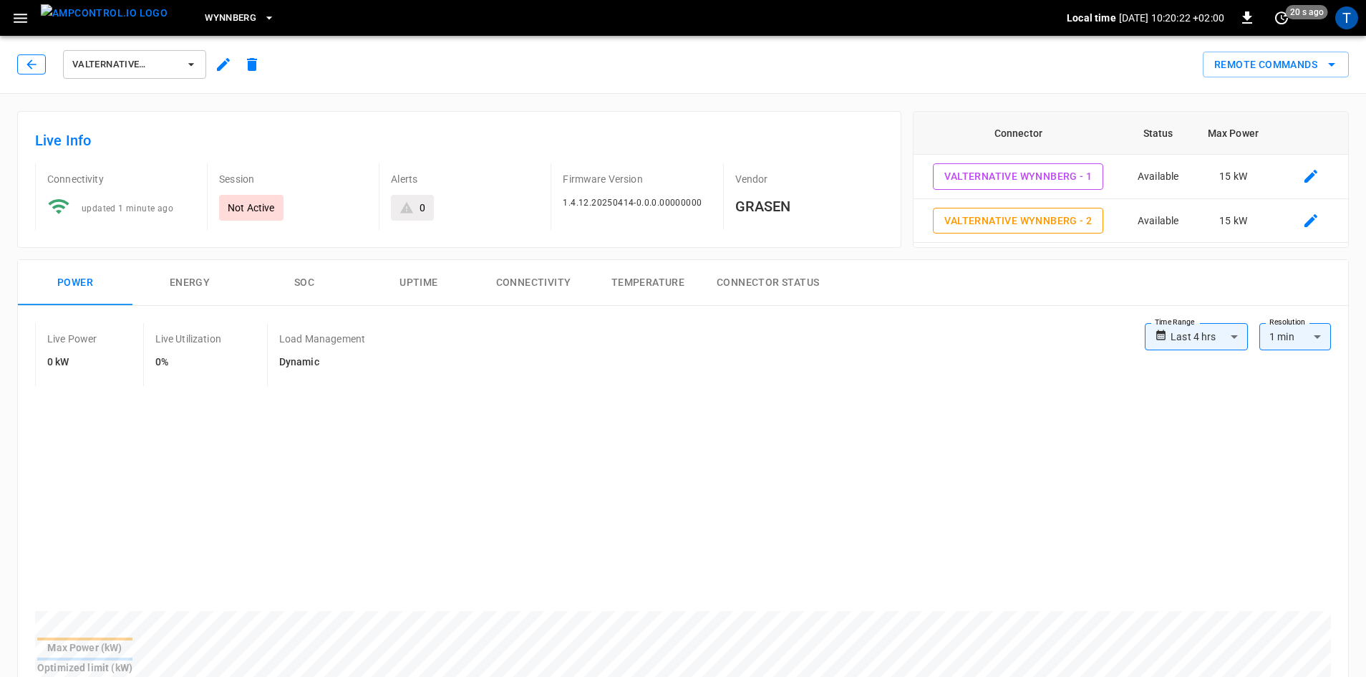
click at [26, 59] on icon "button" at bounding box center [31, 64] width 14 height 14
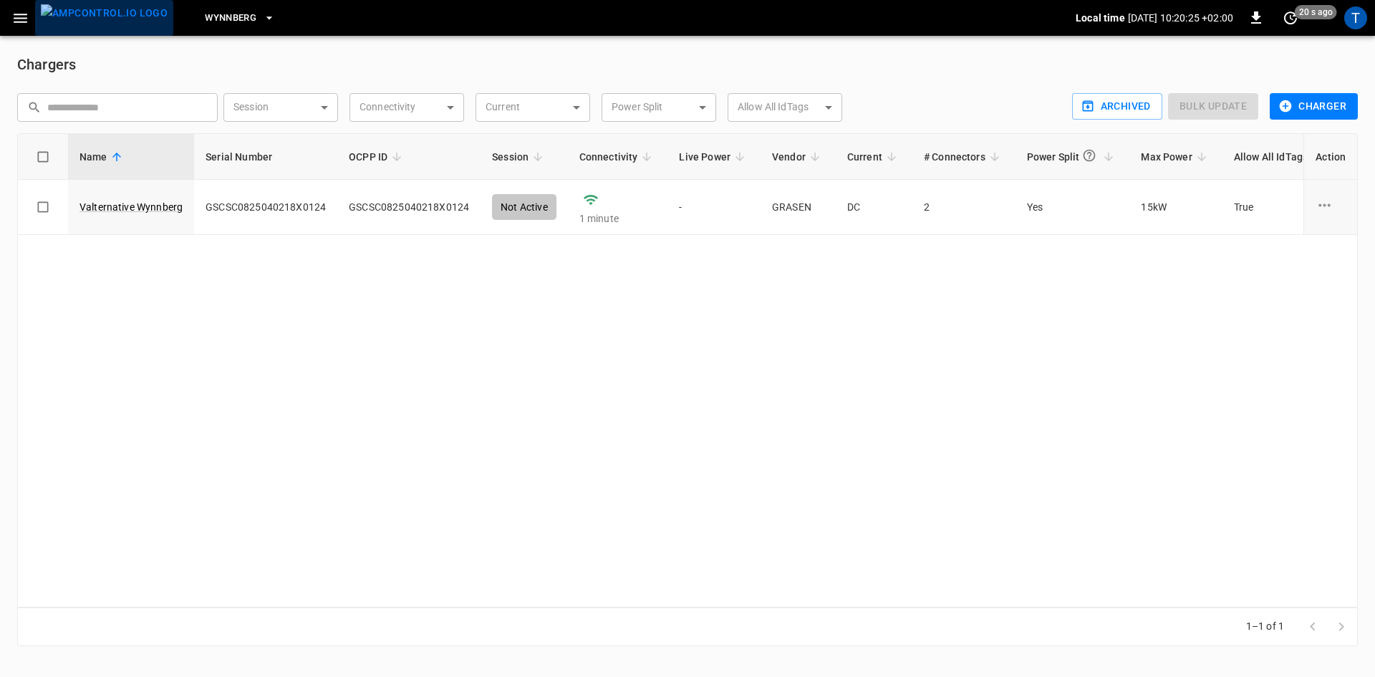
click at [115, 22] on img "menu" at bounding box center [104, 13] width 127 height 18
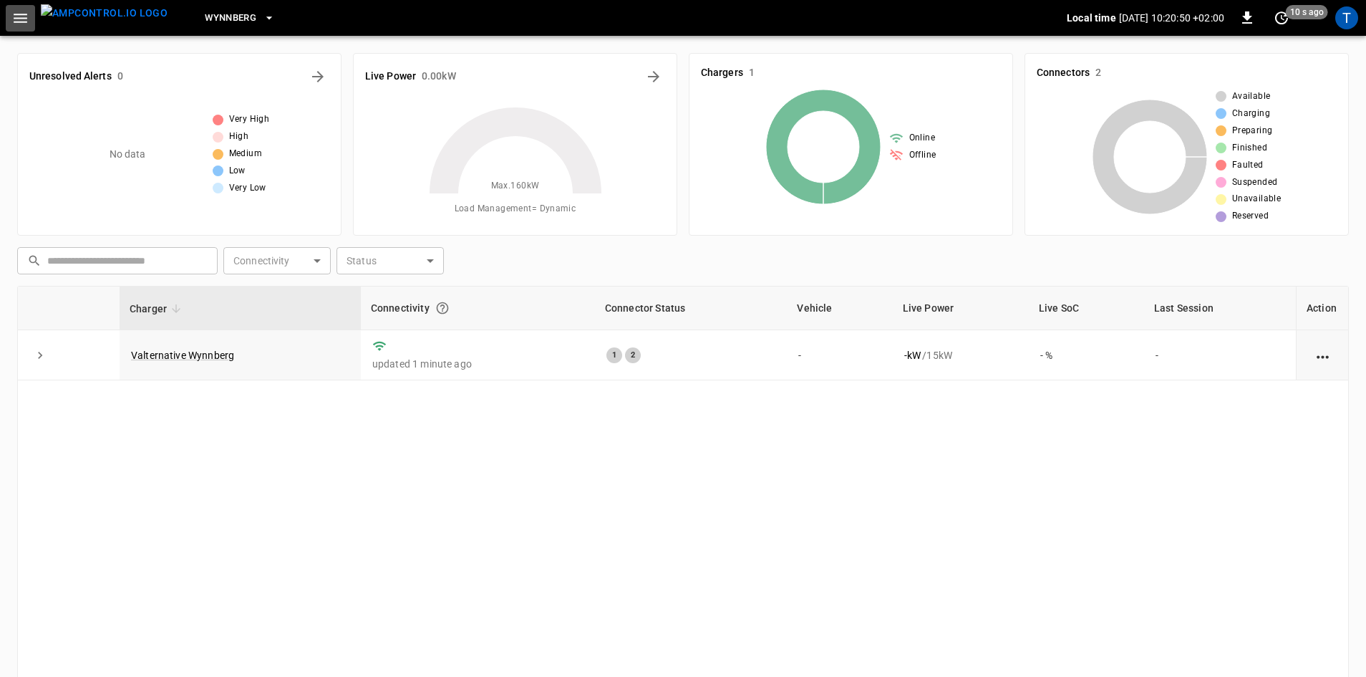
click at [15, 16] on icon "button" at bounding box center [20, 18] width 18 height 18
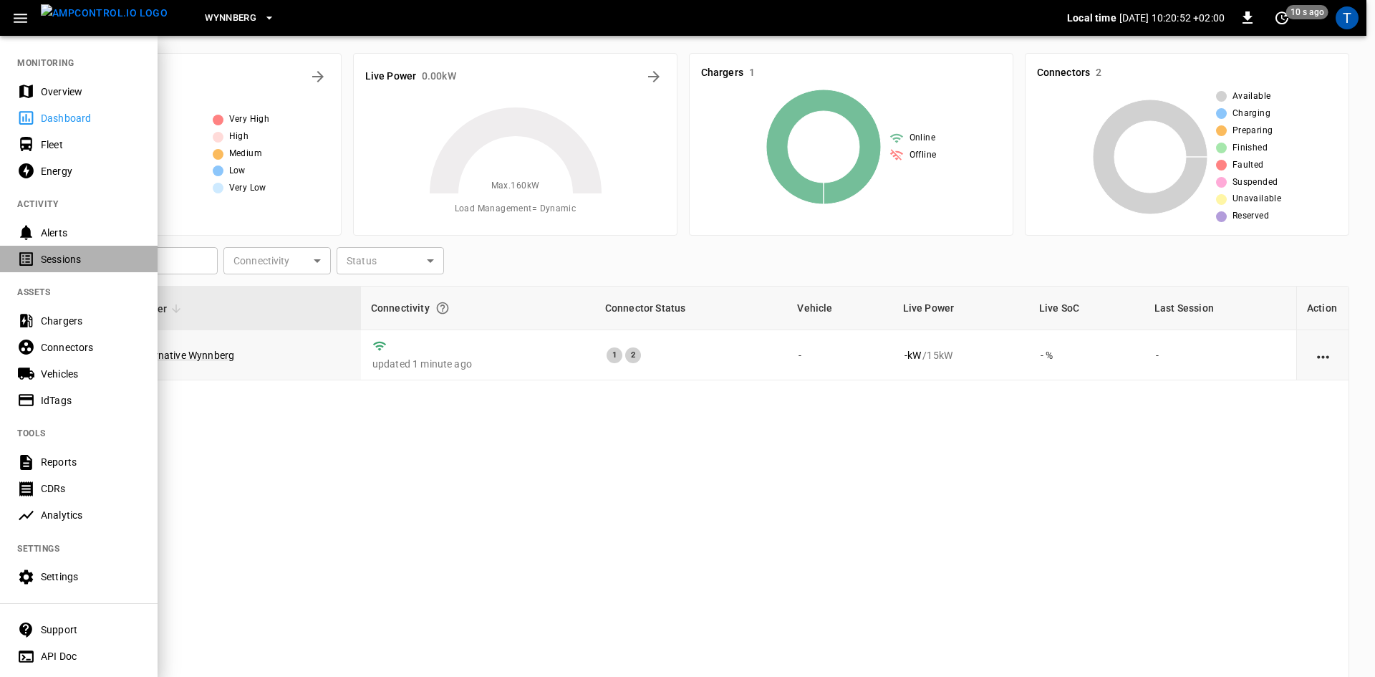
click at [99, 265] on div "Sessions" at bounding box center [91, 259] width 100 height 14
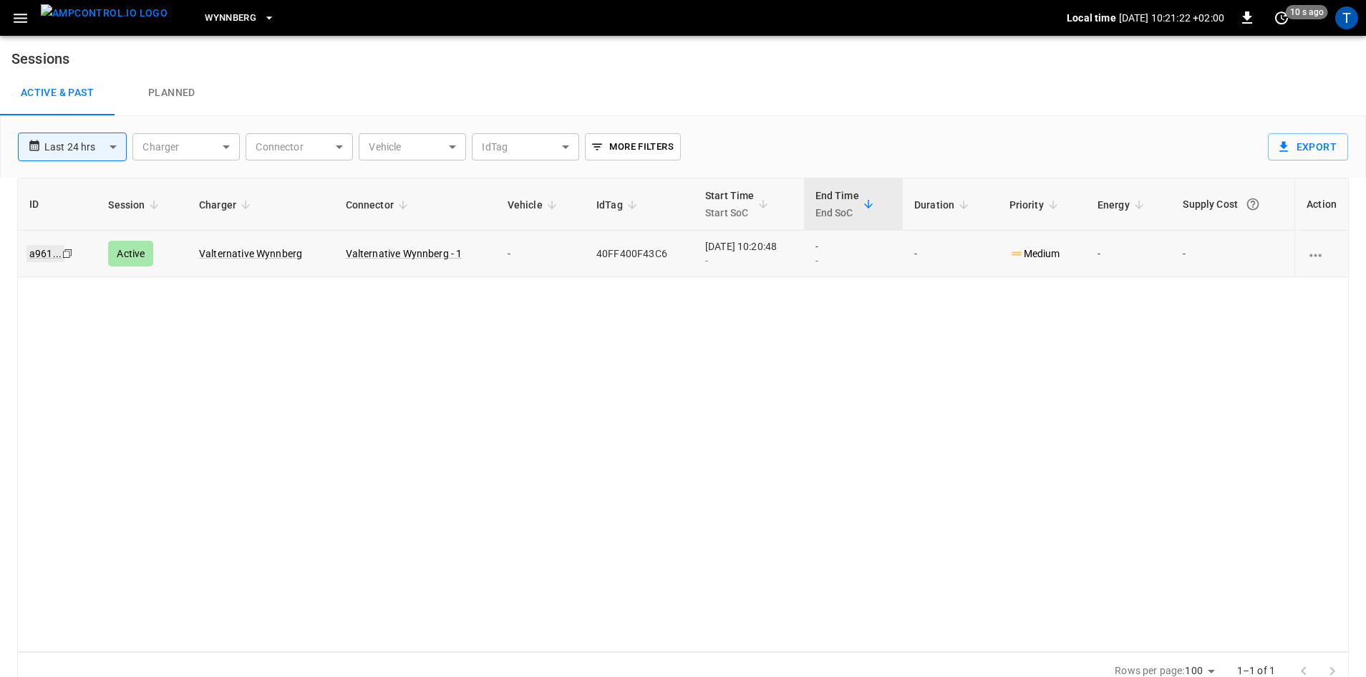
click at [32, 248] on link "a961 ..." at bounding box center [45, 253] width 38 height 17
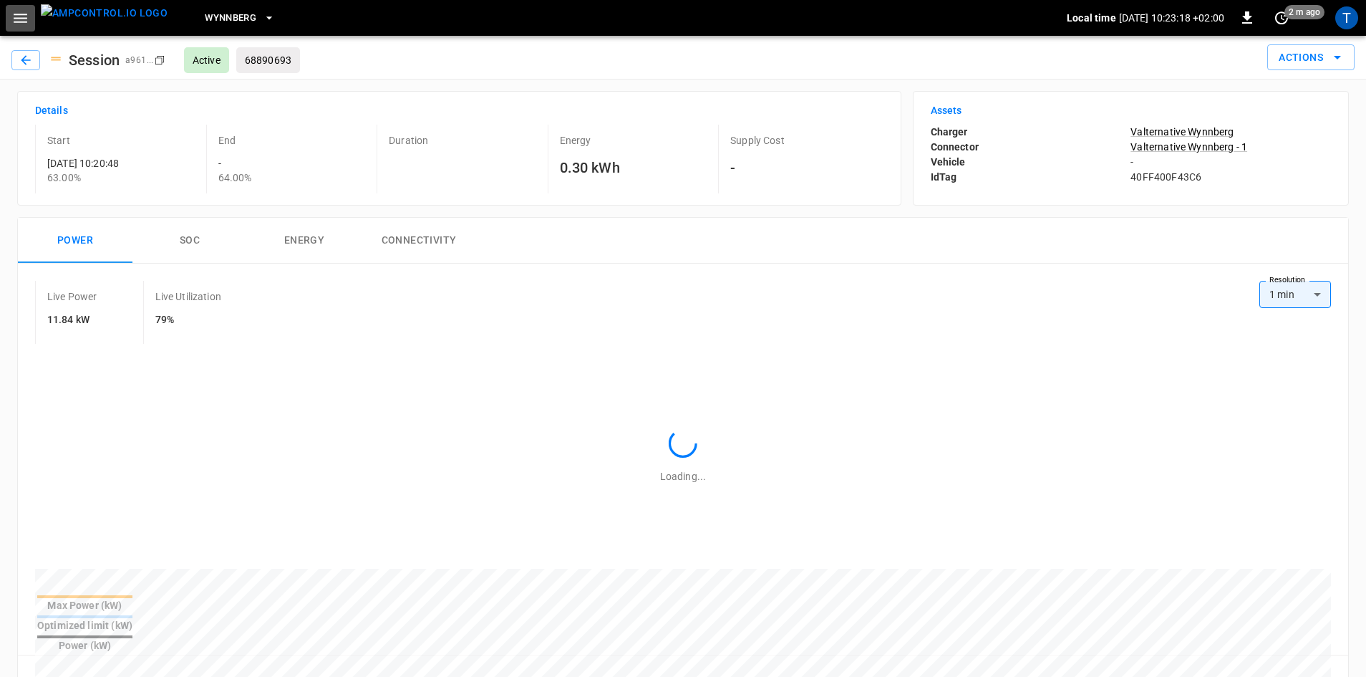
click at [29, 22] on button "button" at bounding box center [20, 18] width 29 height 26
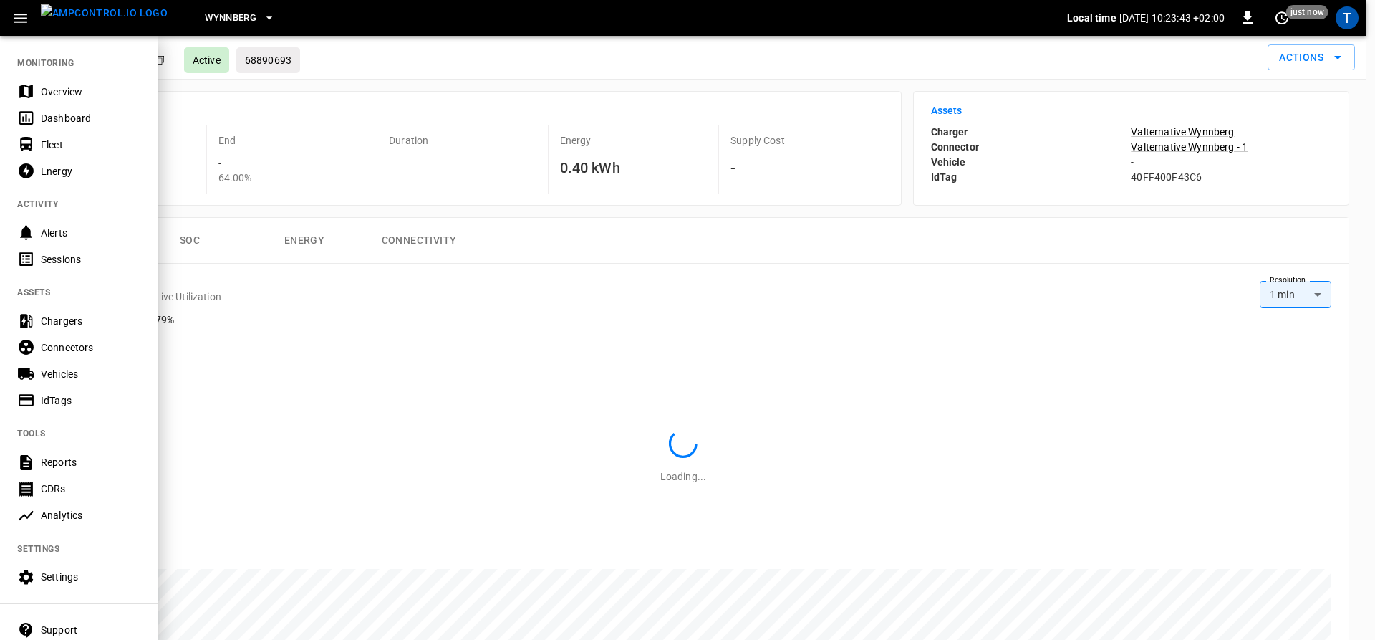
click at [739, 319] on div at bounding box center [687, 320] width 1375 height 640
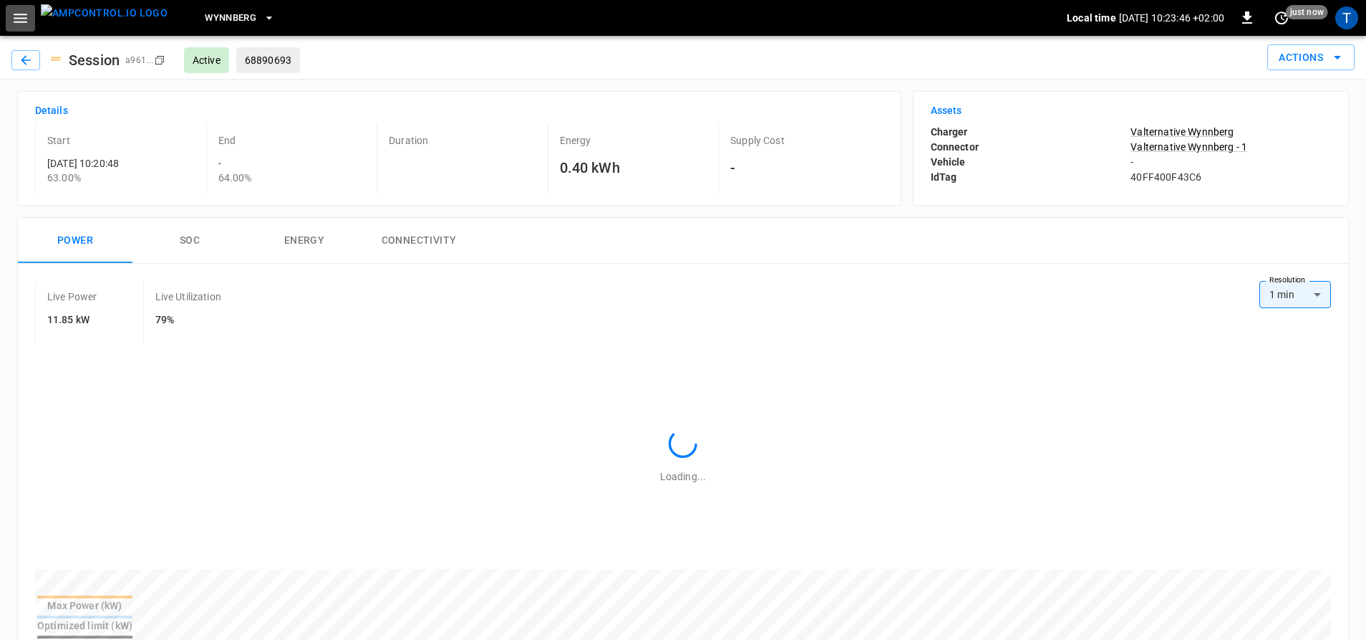
click at [19, 20] on icon "button" at bounding box center [20, 18] width 18 height 18
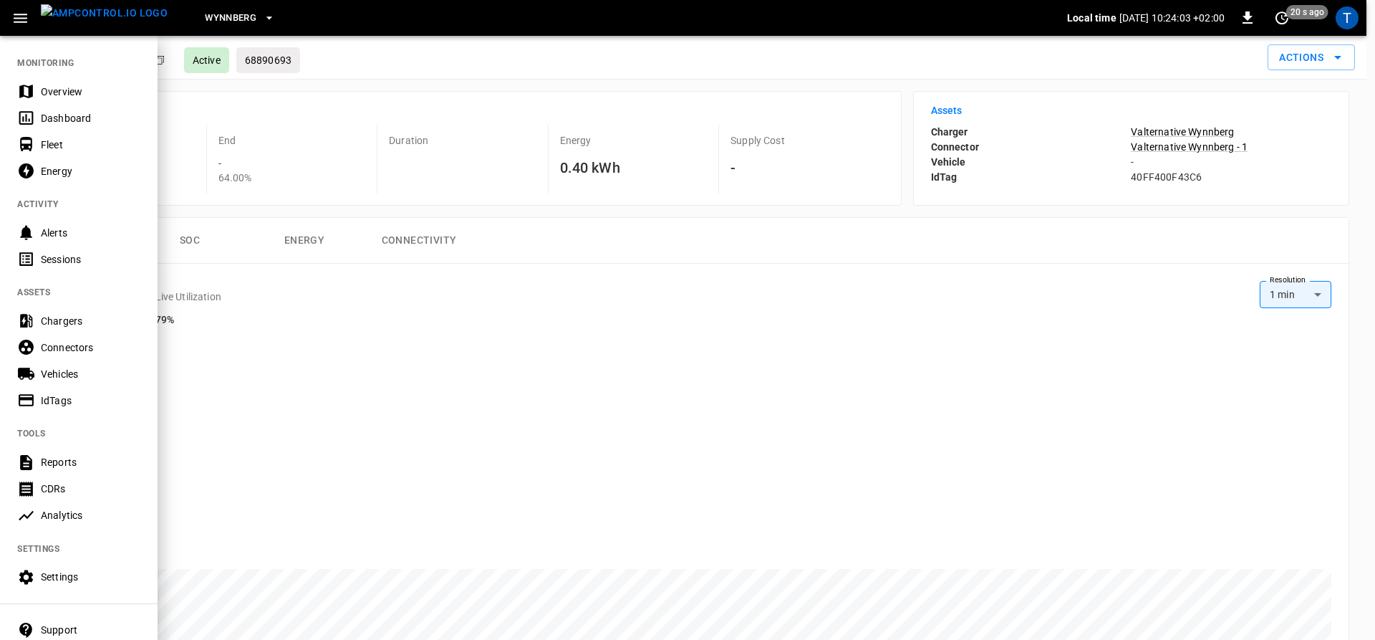
click at [1162, 178] on div at bounding box center [687, 320] width 1375 height 640
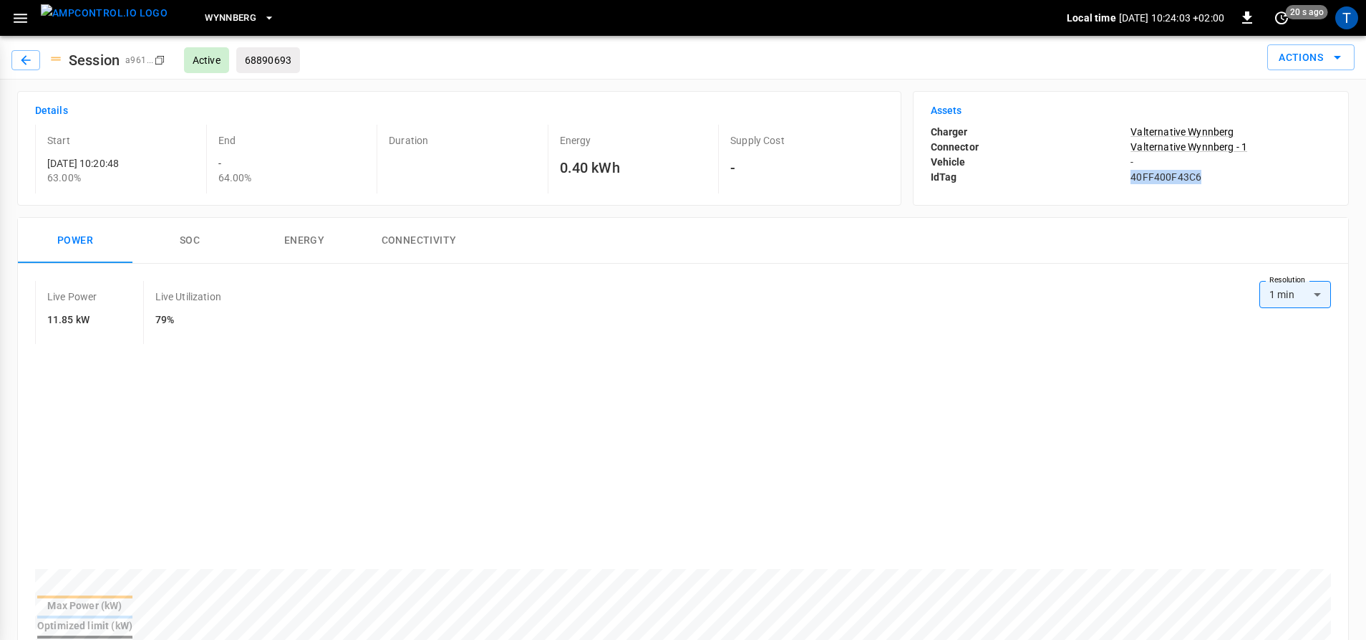
click at [1162, 178] on p "40FF400F43C6" at bounding box center [1231, 177] width 201 height 14
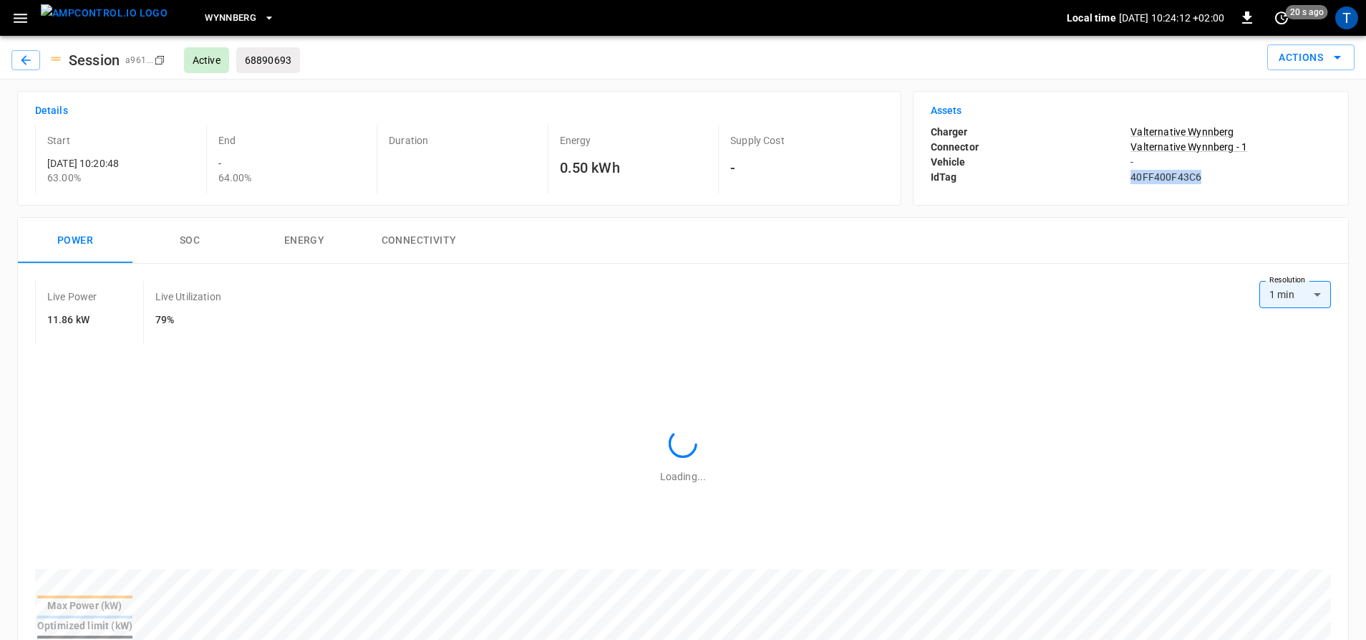
click at [1162, 178] on p "40FF400F43C6" at bounding box center [1231, 177] width 201 height 14
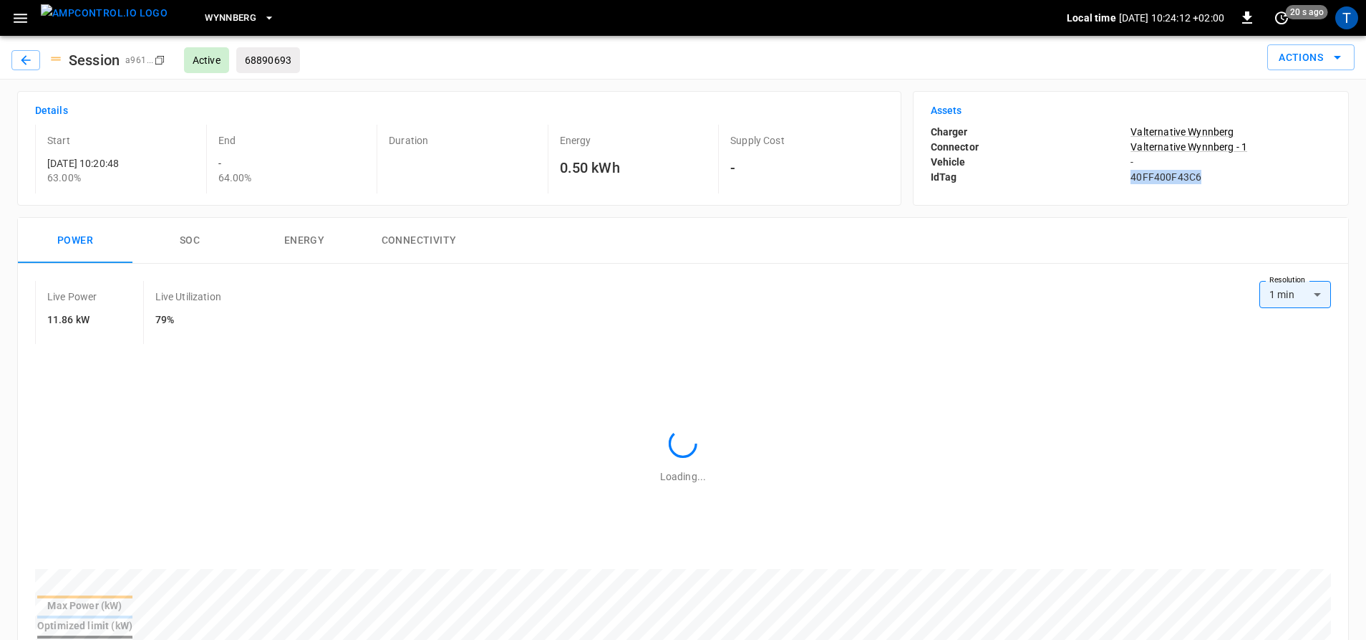
click at [1162, 178] on p "40FF400F43C6" at bounding box center [1231, 177] width 201 height 14
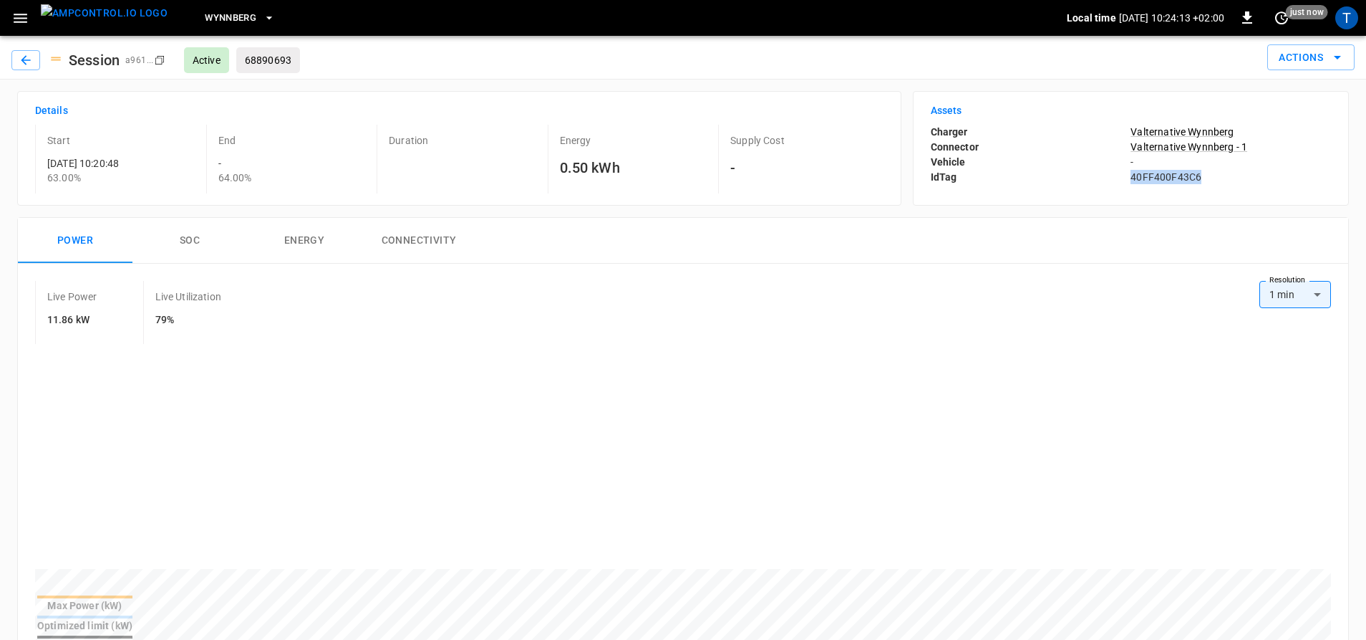
click at [1162, 178] on p "40FF400F43C6" at bounding box center [1231, 177] width 201 height 14
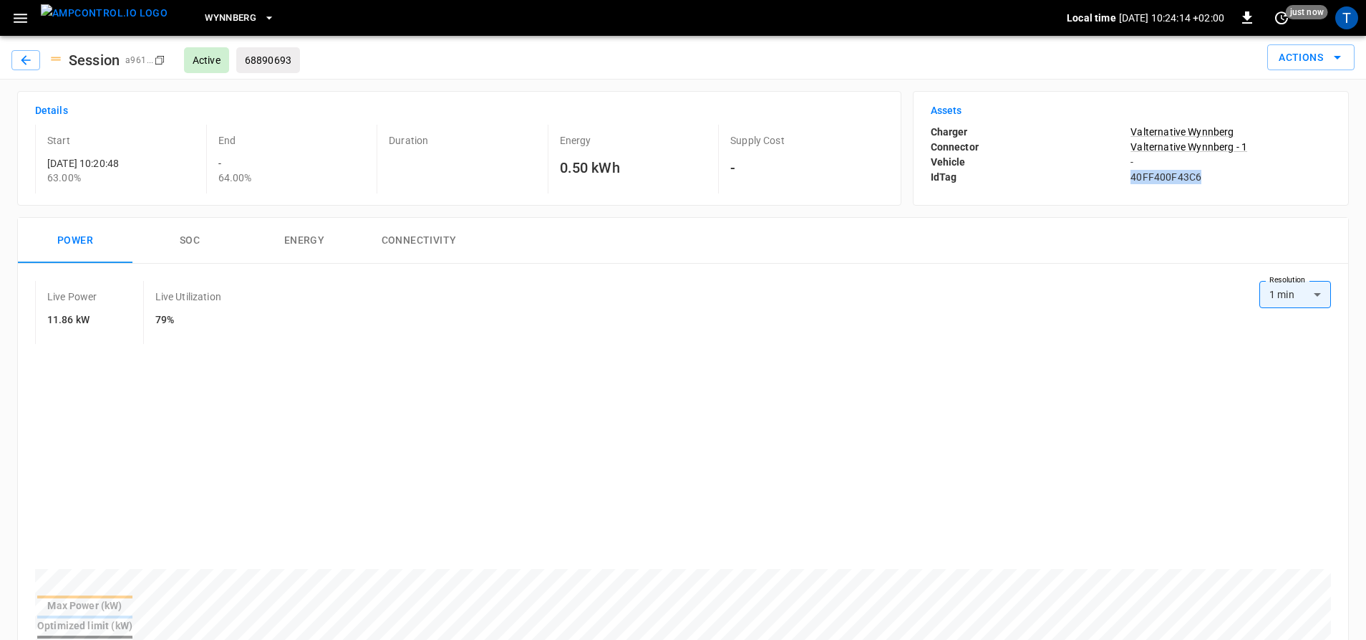
click at [1162, 178] on p "40FF400F43C6" at bounding box center [1231, 177] width 201 height 14
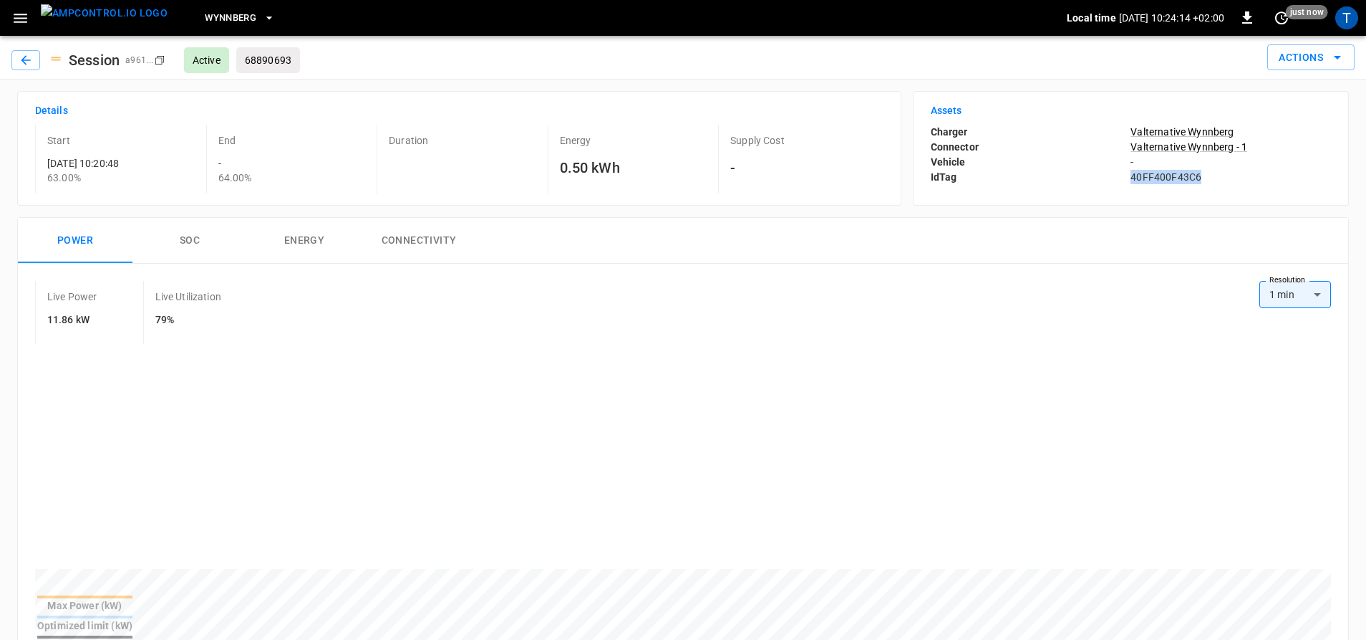
click at [1162, 178] on p "40FF400F43C6" at bounding box center [1231, 177] width 201 height 14
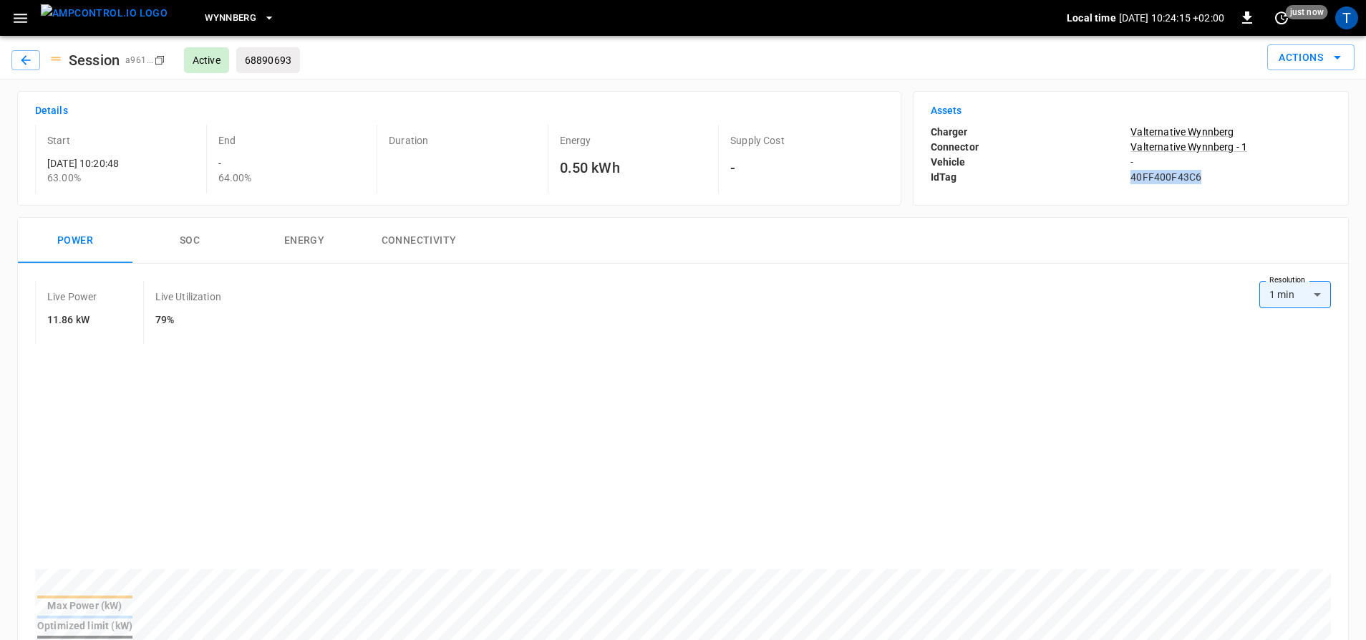
click at [1162, 178] on p "40FF400F43C6" at bounding box center [1231, 177] width 201 height 14
click at [14, 18] on icon "button" at bounding box center [21, 18] width 14 height 9
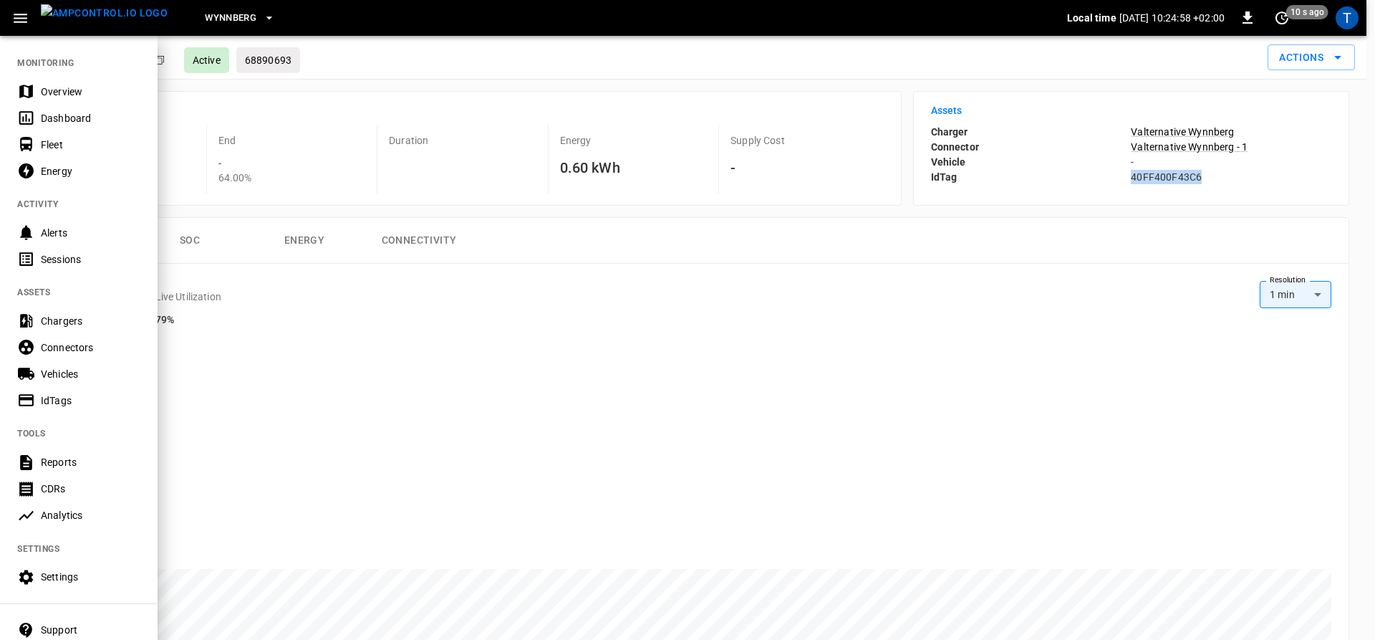
click at [231, 23] on span "Wynnberg" at bounding box center [231, 18] width 52 height 16
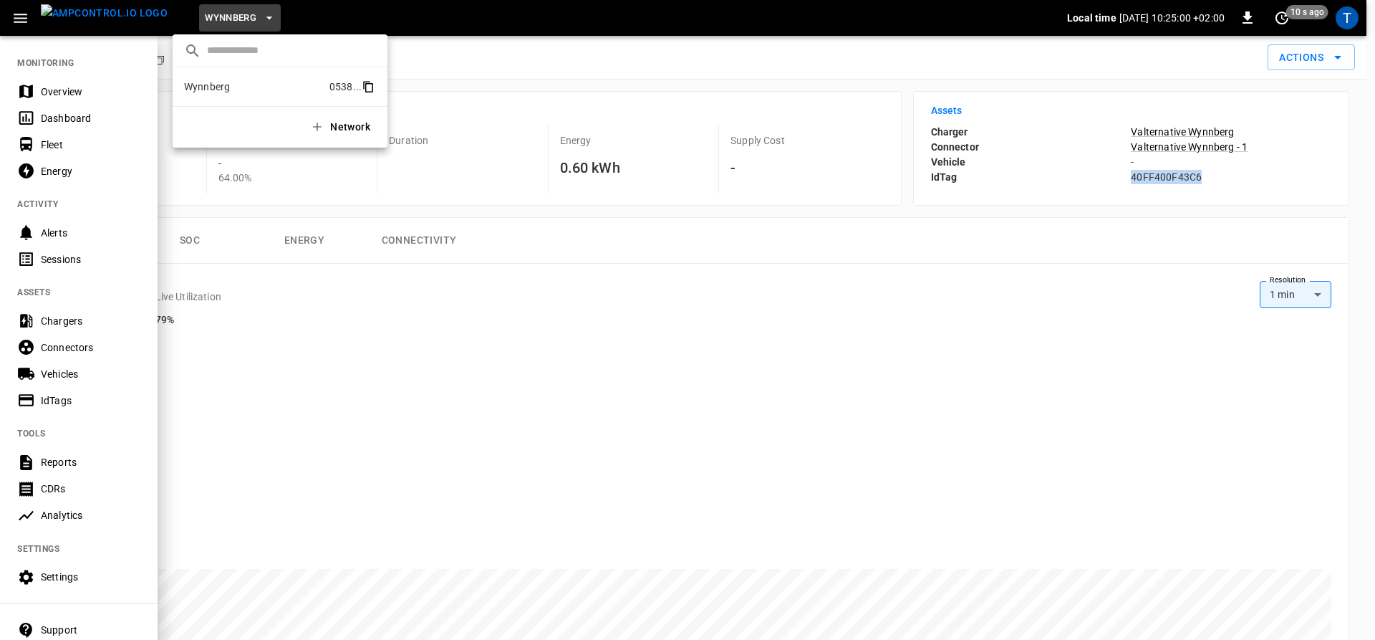
click at [363, 88] on icon "copy" at bounding box center [366, 86] width 7 height 8
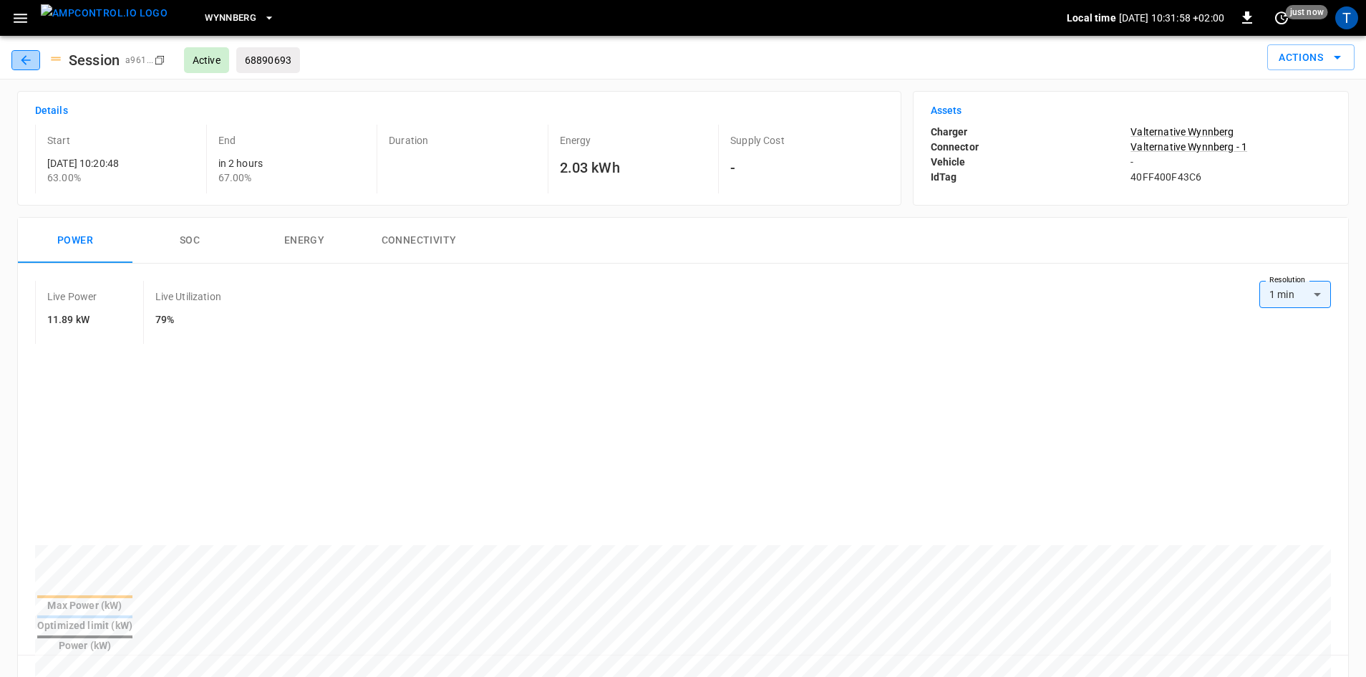
click at [13, 57] on button "button" at bounding box center [25, 60] width 29 height 20
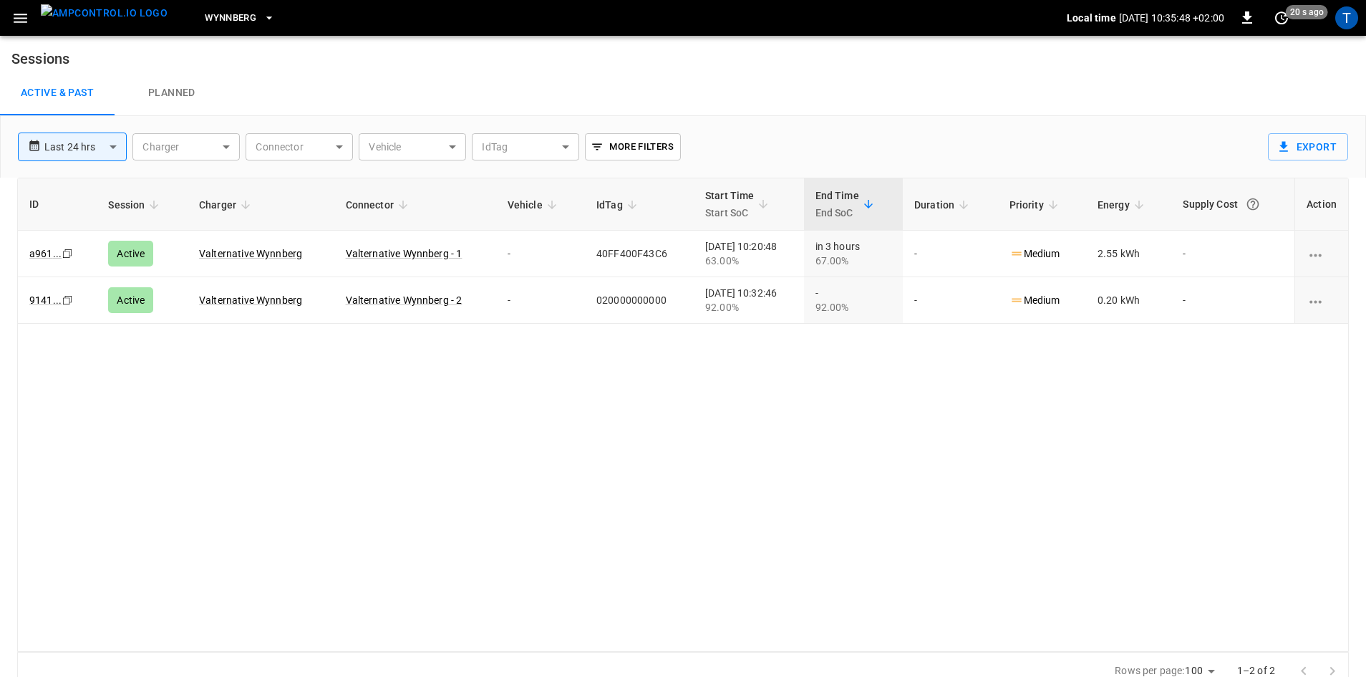
click at [26, 32] on div "Wynnberg Local time [DATE] 10:35:48 +02:00 0 20 s ago T" at bounding box center [683, 18] width 1366 height 36
click at [19, 12] on icon "button" at bounding box center [20, 18] width 18 height 18
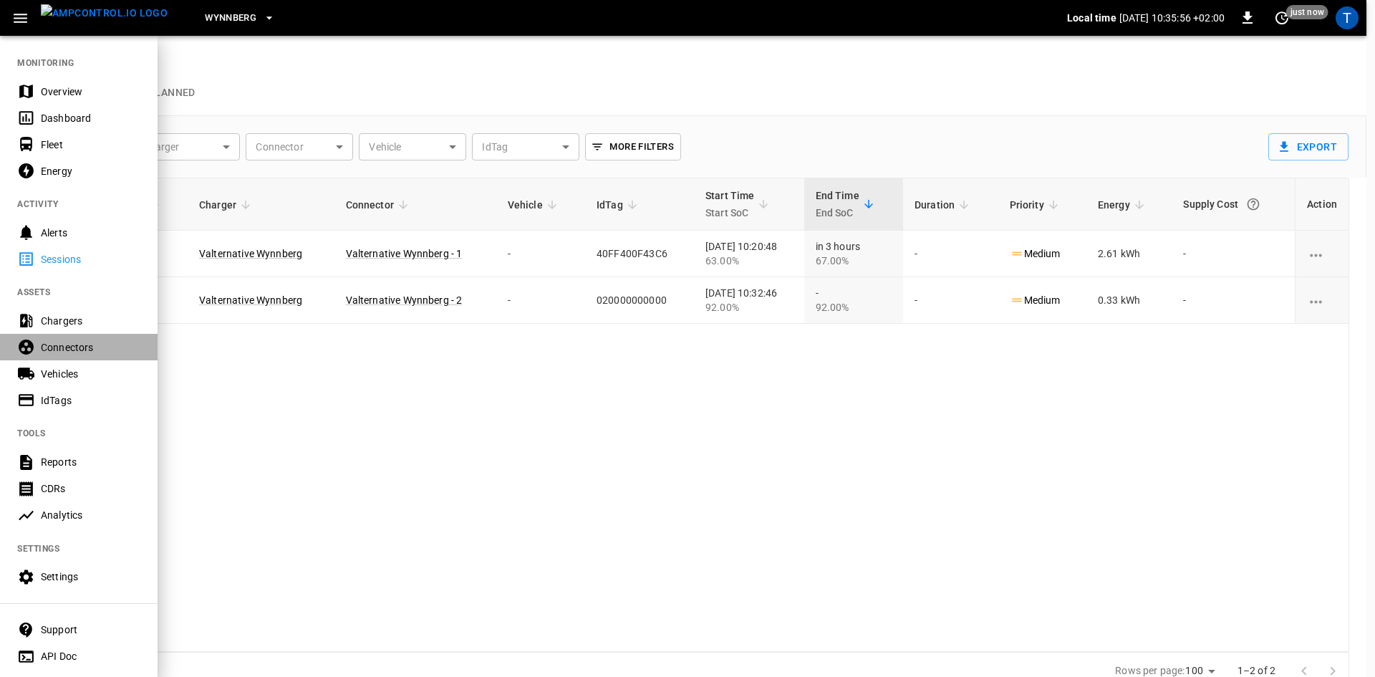
click at [94, 354] on div "Connectors" at bounding box center [91, 347] width 100 height 14
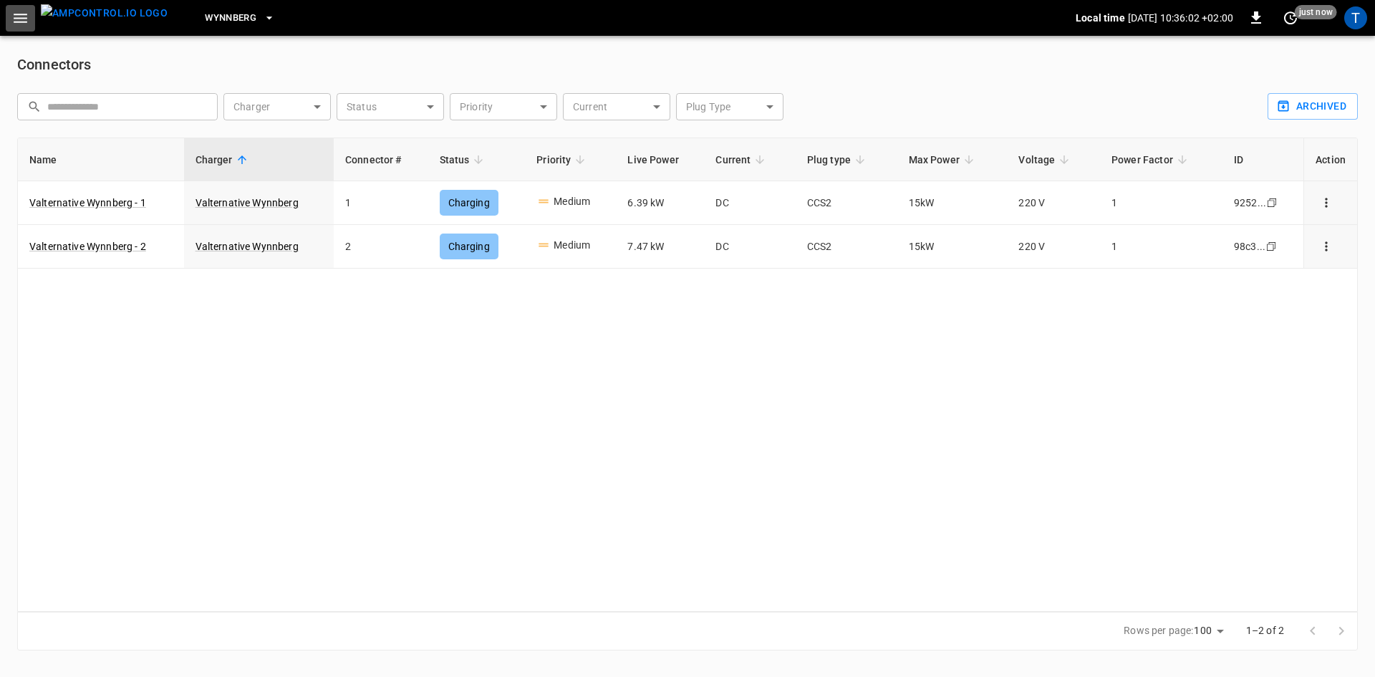
click at [21, 17] on icon "button" at bounding box center [21, 18] width 14 height 9
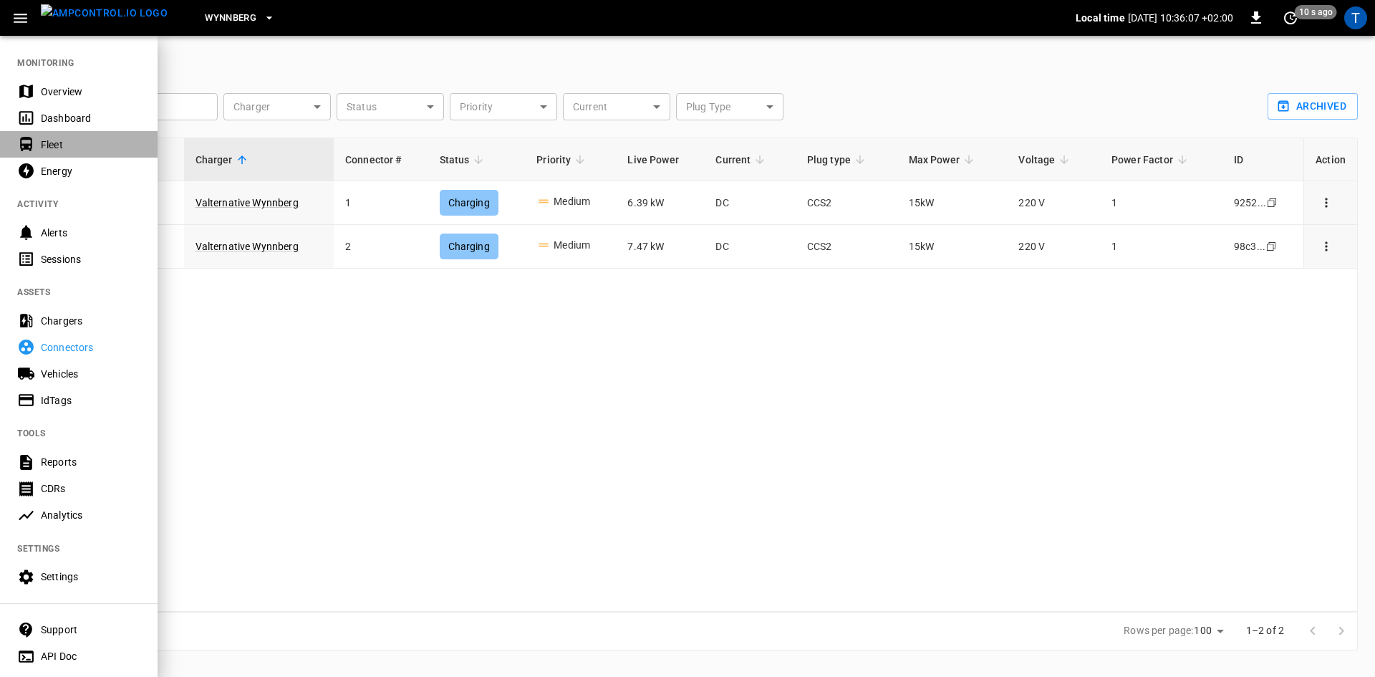
click at [62, 143] on div "Fleet" at bounding box center [91, 144] width 100 height 14
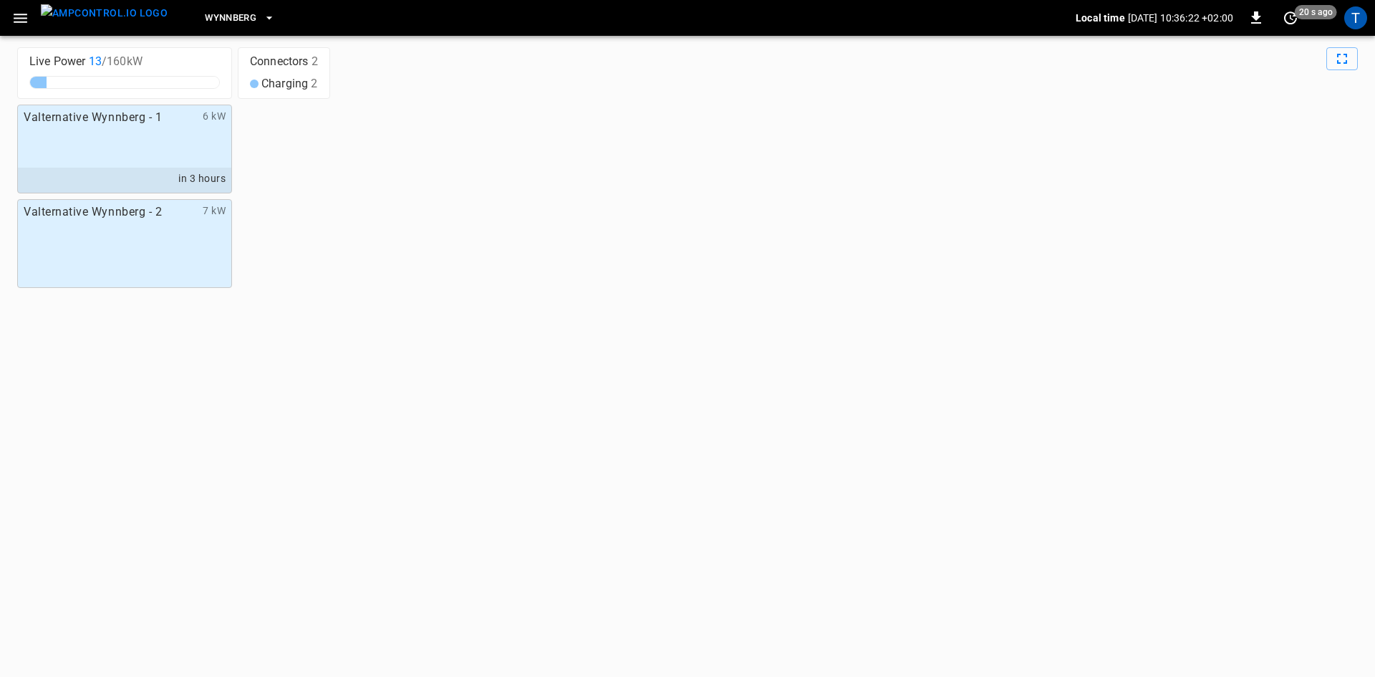
click at [160, 150] on div "Valternative Wynnberg - 1 6 kW in 3 hours" at bounding box center [124, 149] width 215 height 89
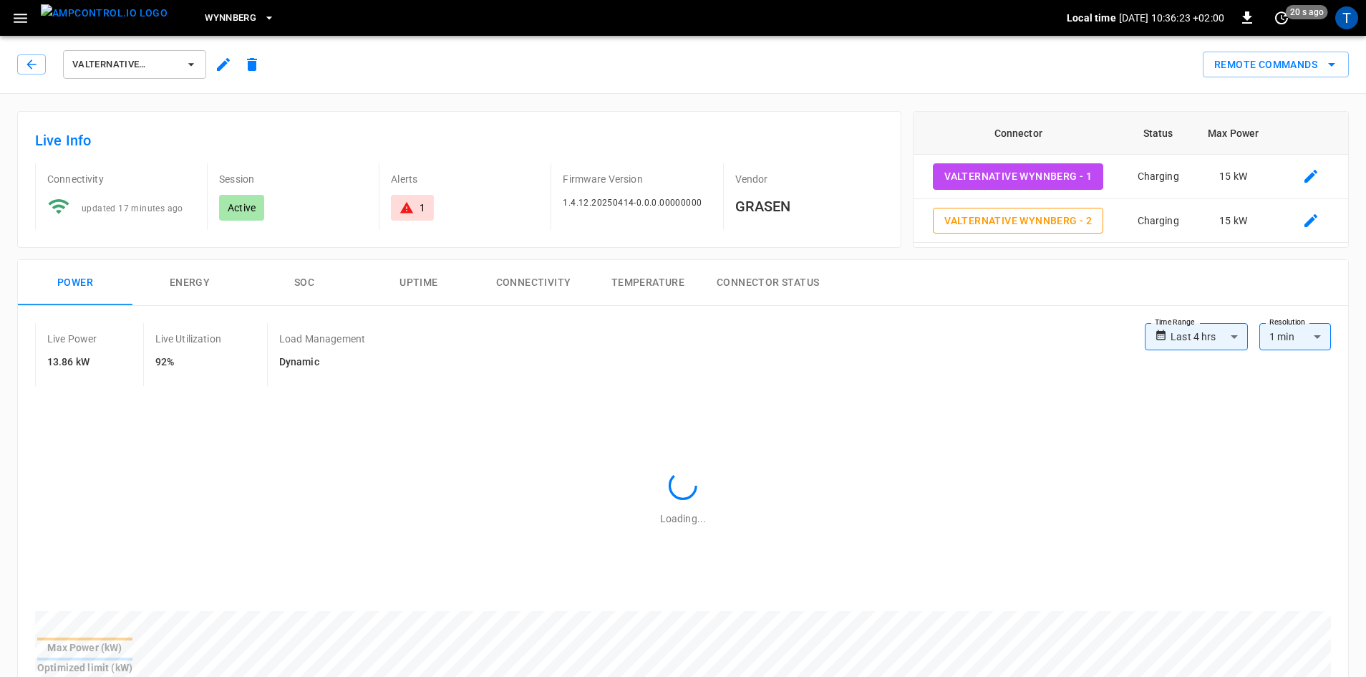
type input "**********"
click at [31, 73] on button "button" at bounding box center [31, 64] width 29 height 20
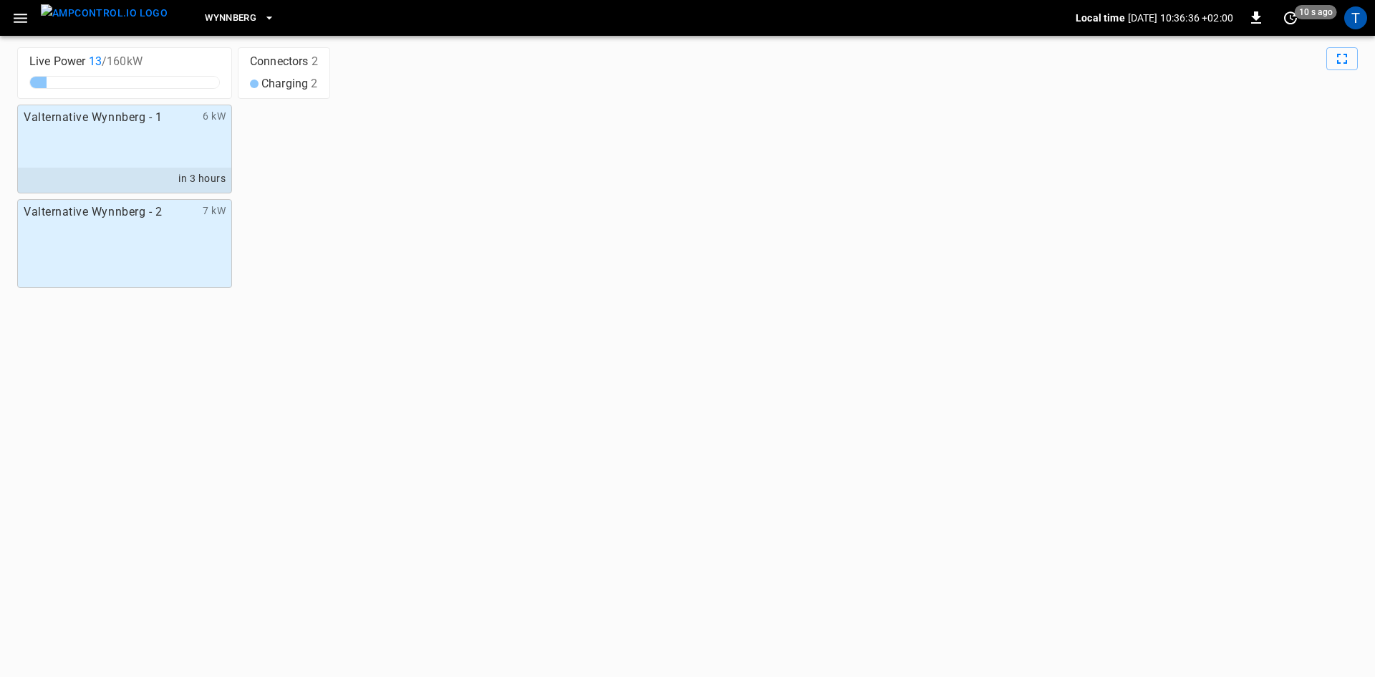
click at [139, 145] on div "Valternative Wynnberg - 1 6 kW in 3 hours" at bounding box center [124, 149] width 215 height 89
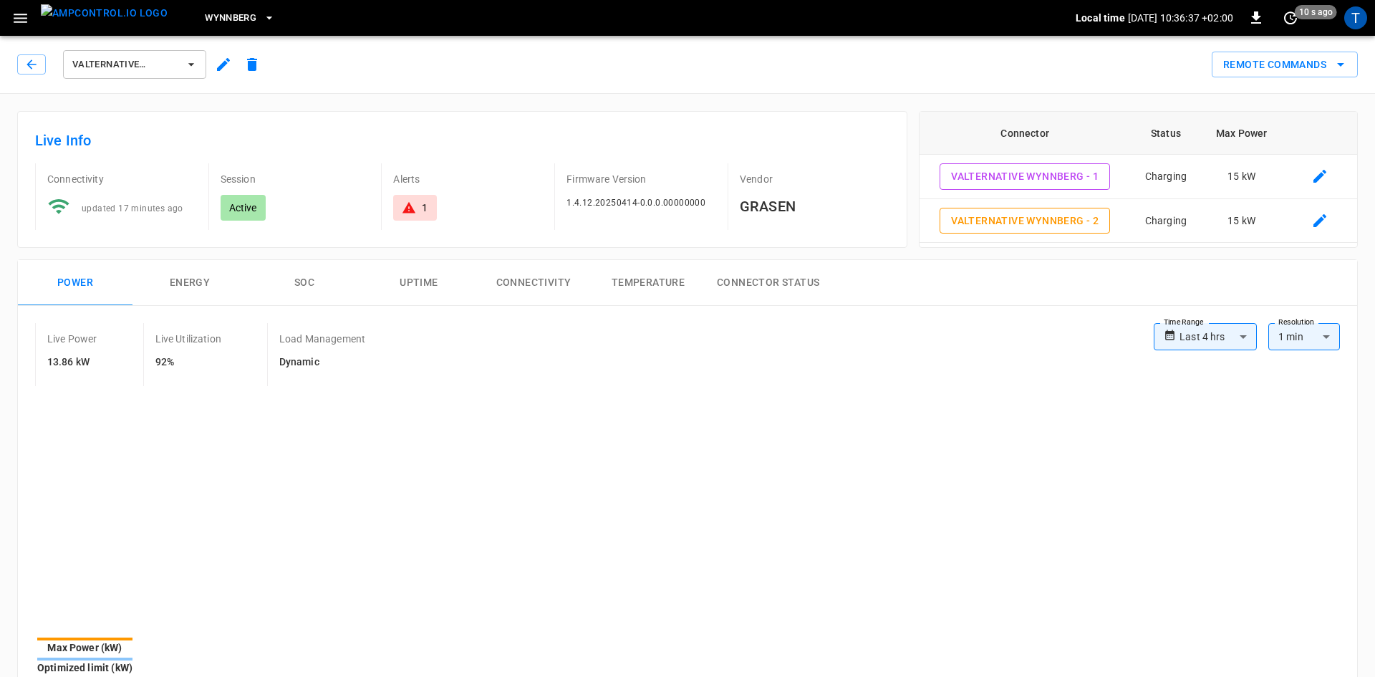
type input "**********"
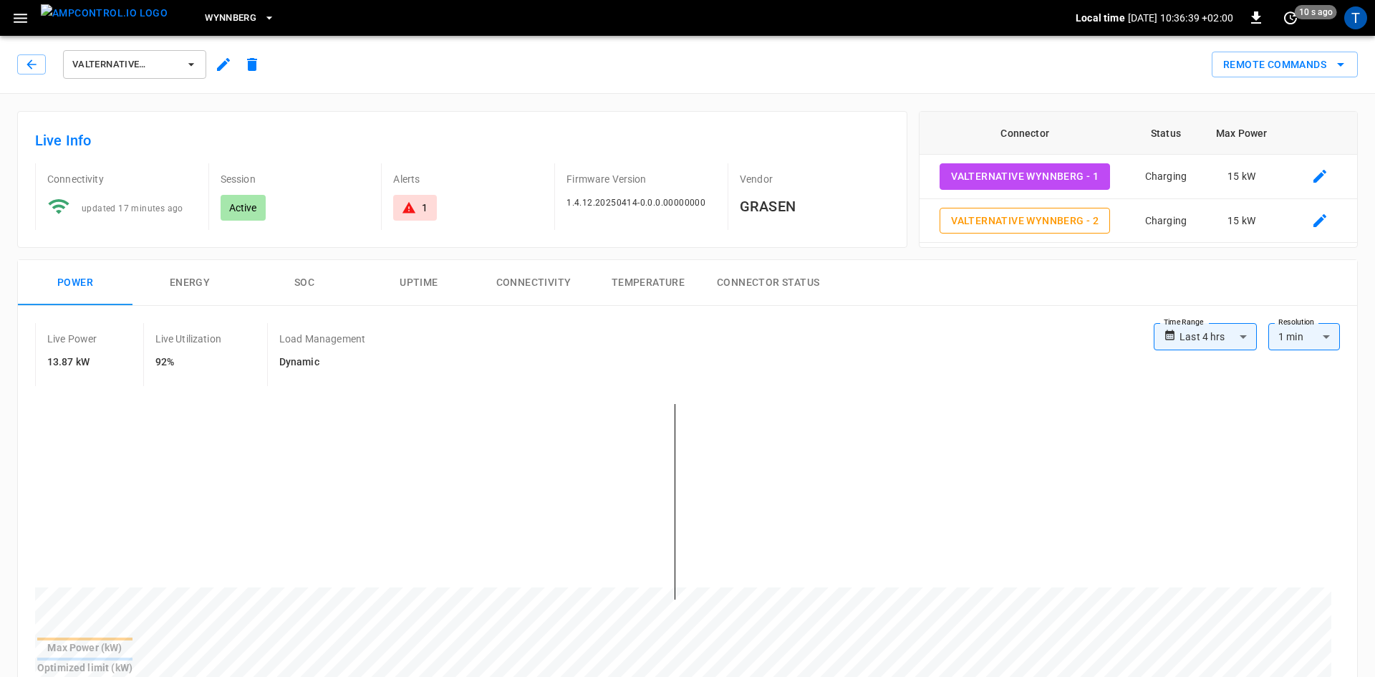
type input "**********"
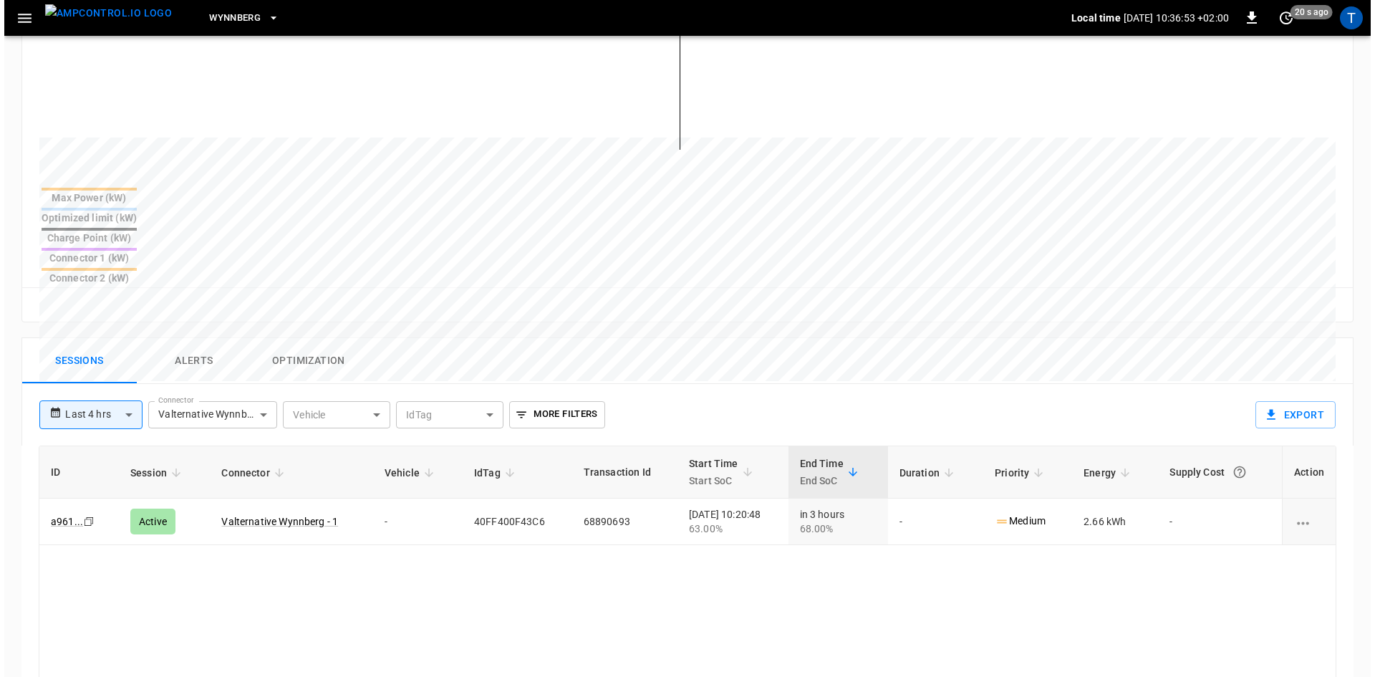
scroll to position [454, 0]
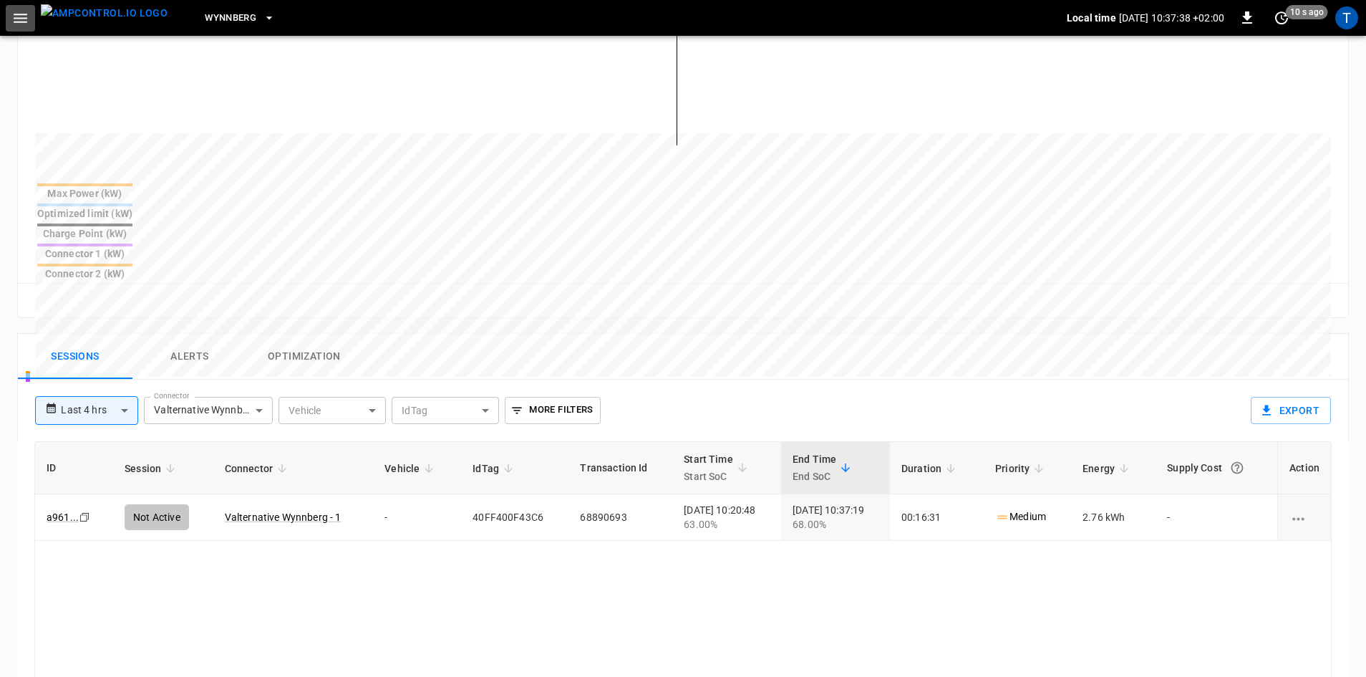
click at [29, 19] on button "button" at bounding box center [20, 18] width 29 height 26
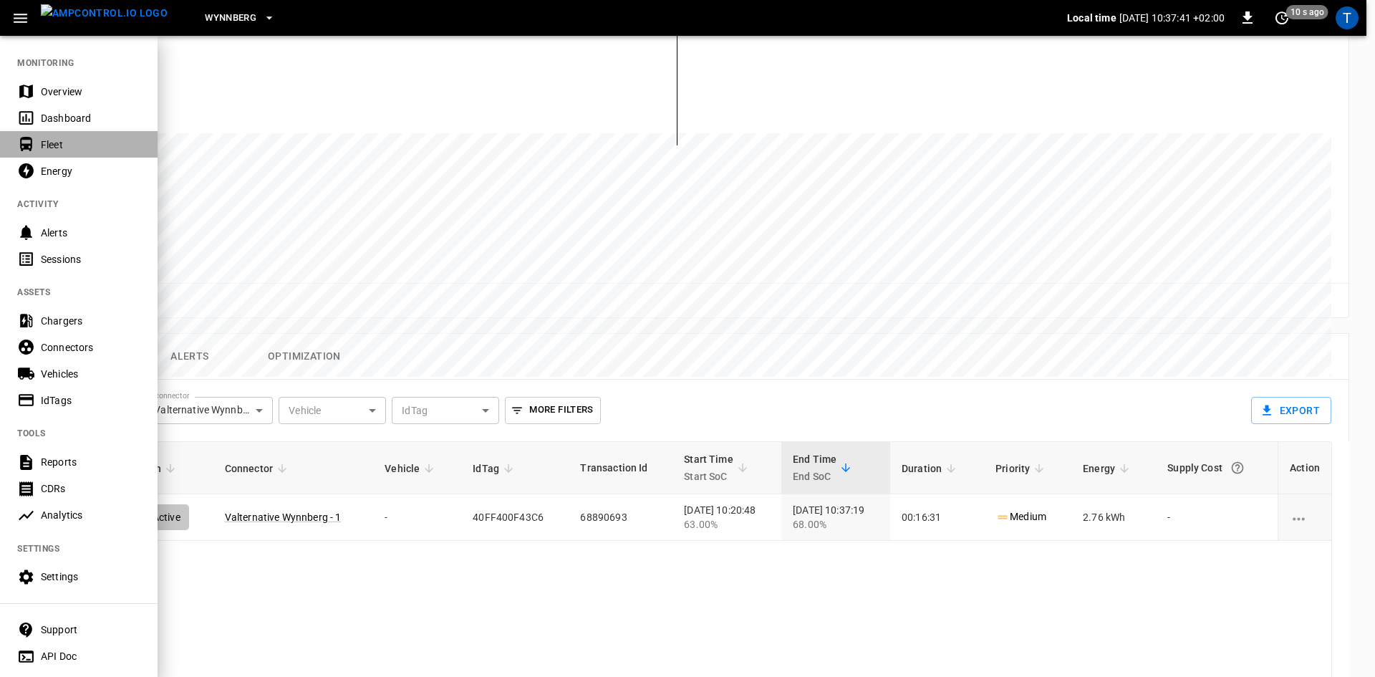
click at [54, 157] on div "Fleet" at bounding box center [79, 144] width 158 height 26
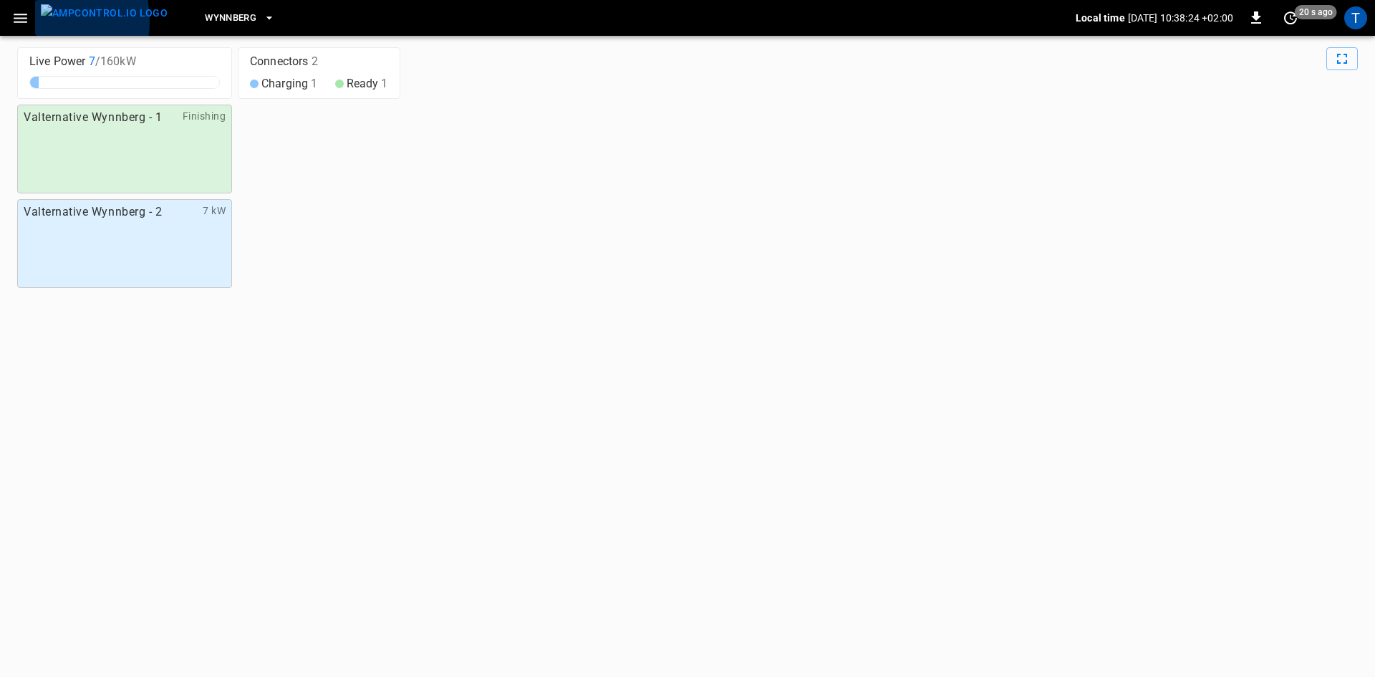
click at [35, 21] on button "menu" at bounding box center [104, 18] width 138 height 36
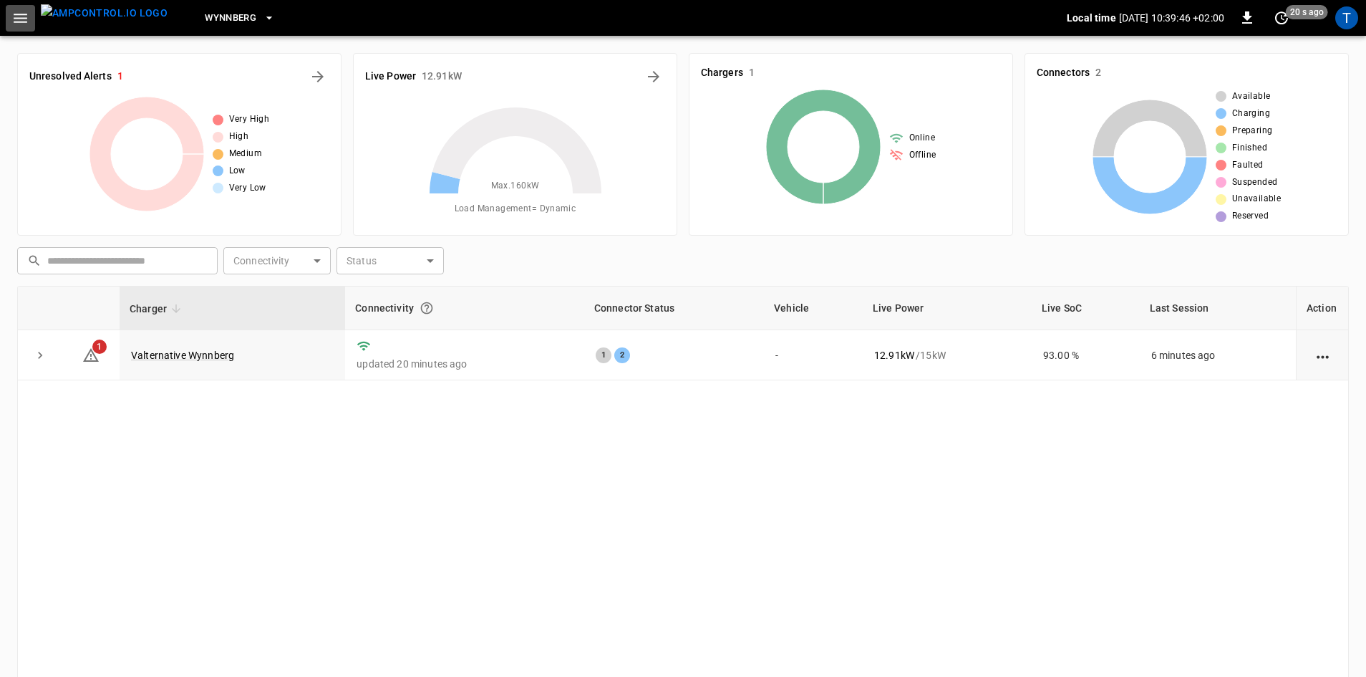
click at [21, 19] on icon "button" at bounding box center [20, 18] width 18 height 18
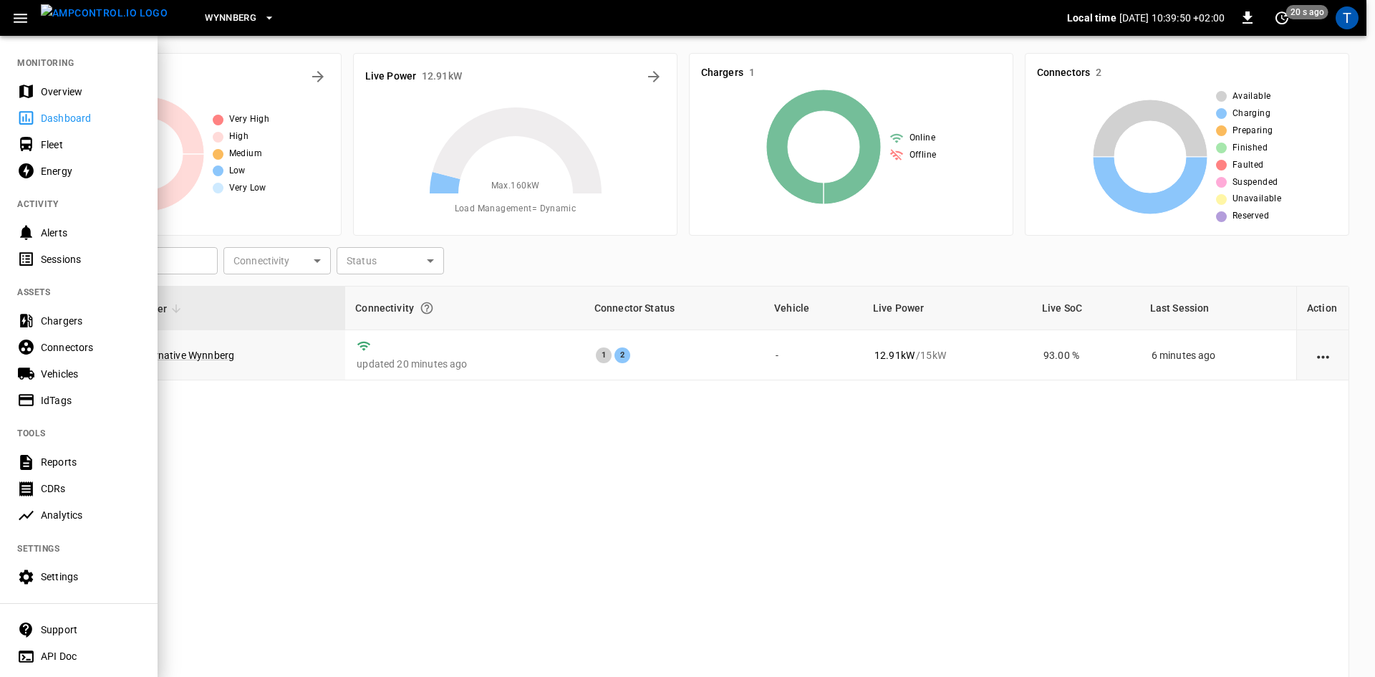
click at [728, 554] on div at bounding box center [687, 338] width 1375 height 677
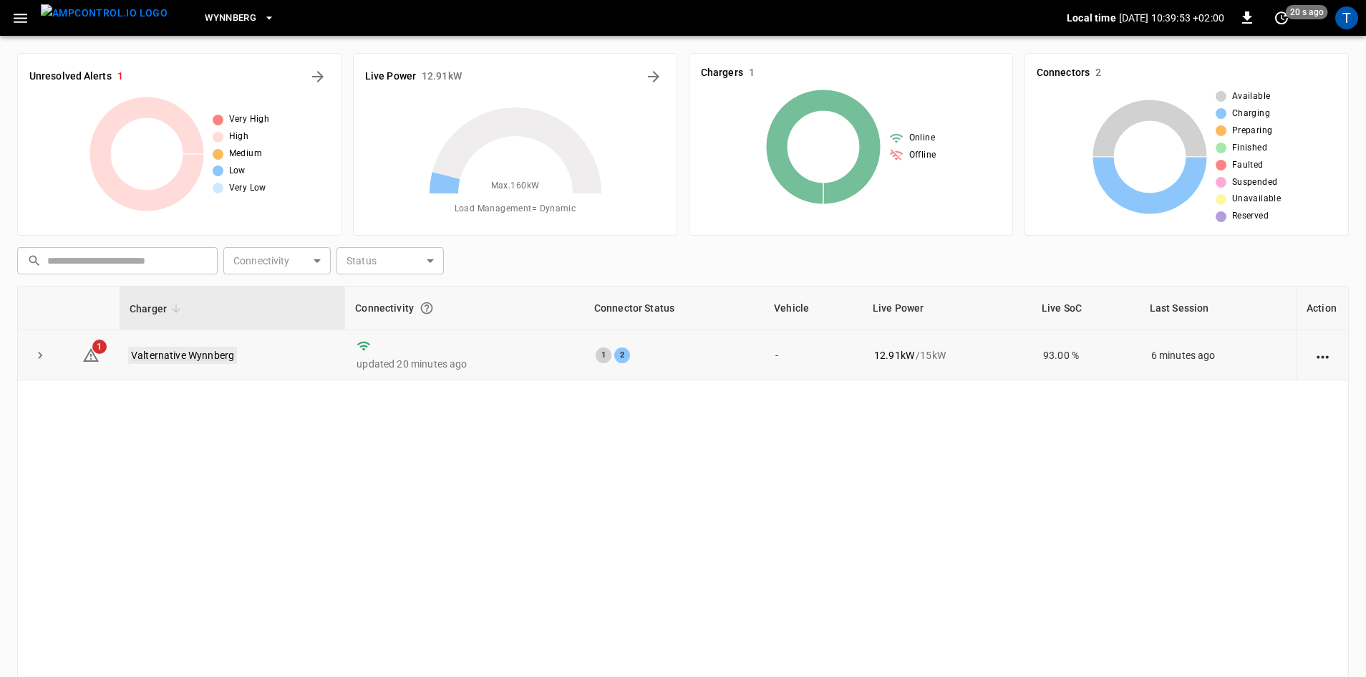
click at [214, 352] on link "Valternative Wynnberg" at bounding box center [182, 355] width 109 height 17
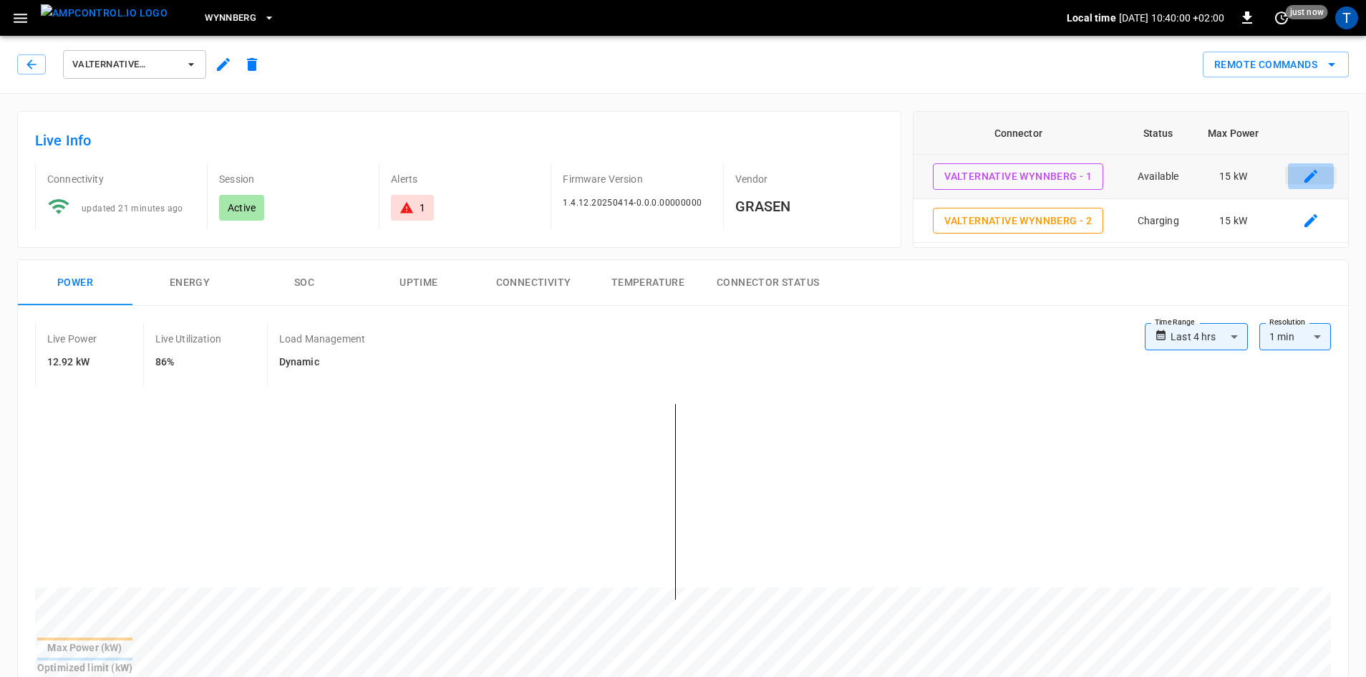
click at [1316, 175] on icon "connector table" at bounding box center [1311, 176] width 17 height 17
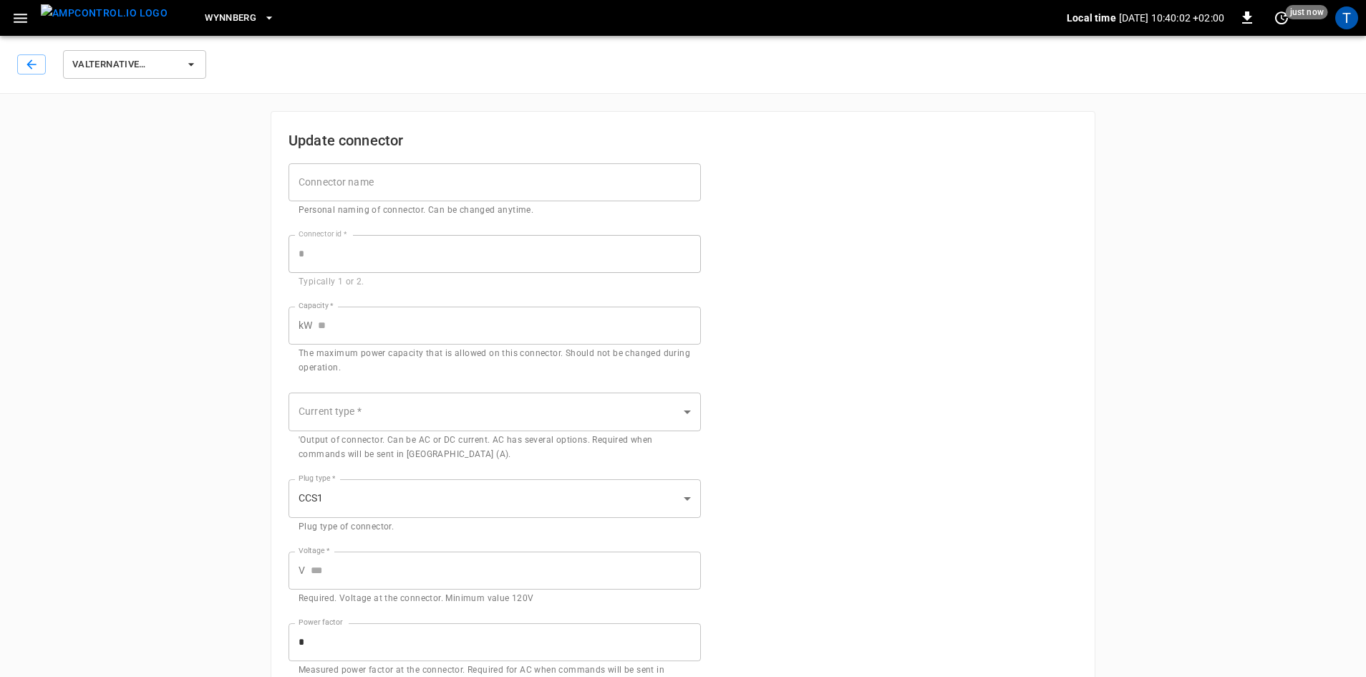
type input "**"
type input "****"
type input "***"
type input "*"
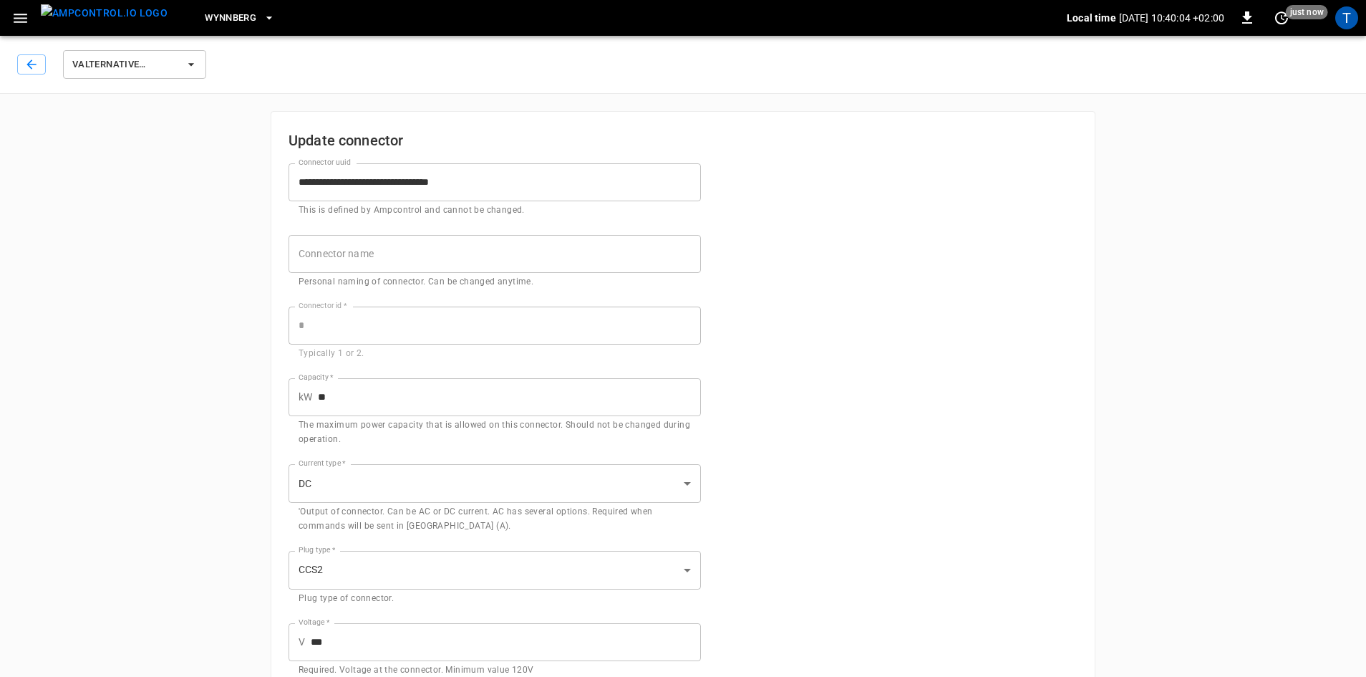
drag, startPoint x: 1366, startPoint y: 133, endPoint x: 1367, endPoint y: 147, distance: 13.7
click at [1366, 147] on html "**********" at bounding box center [683, 481] width 1366 height 963
click at [423, 252] on input "Connector name" at bounding box center [495, 254] width 412 height 38
click at [805, 193] on form "**********" at bounding box center [683, 512] width 789 height 732
click at [22, 71] on button "button" at bounding box center [31, 64] width 29 height 20
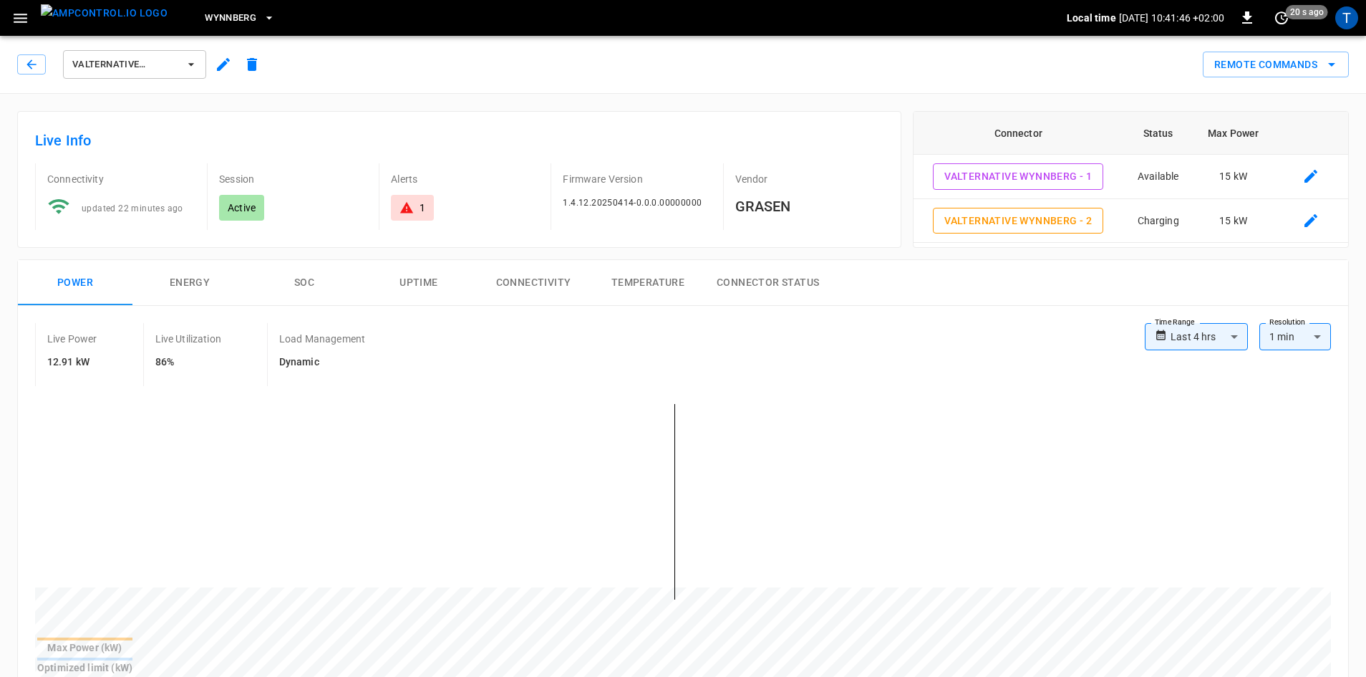
click at [22, 24] on icon "button" at bounding box center [20, 18] width 18 height 18
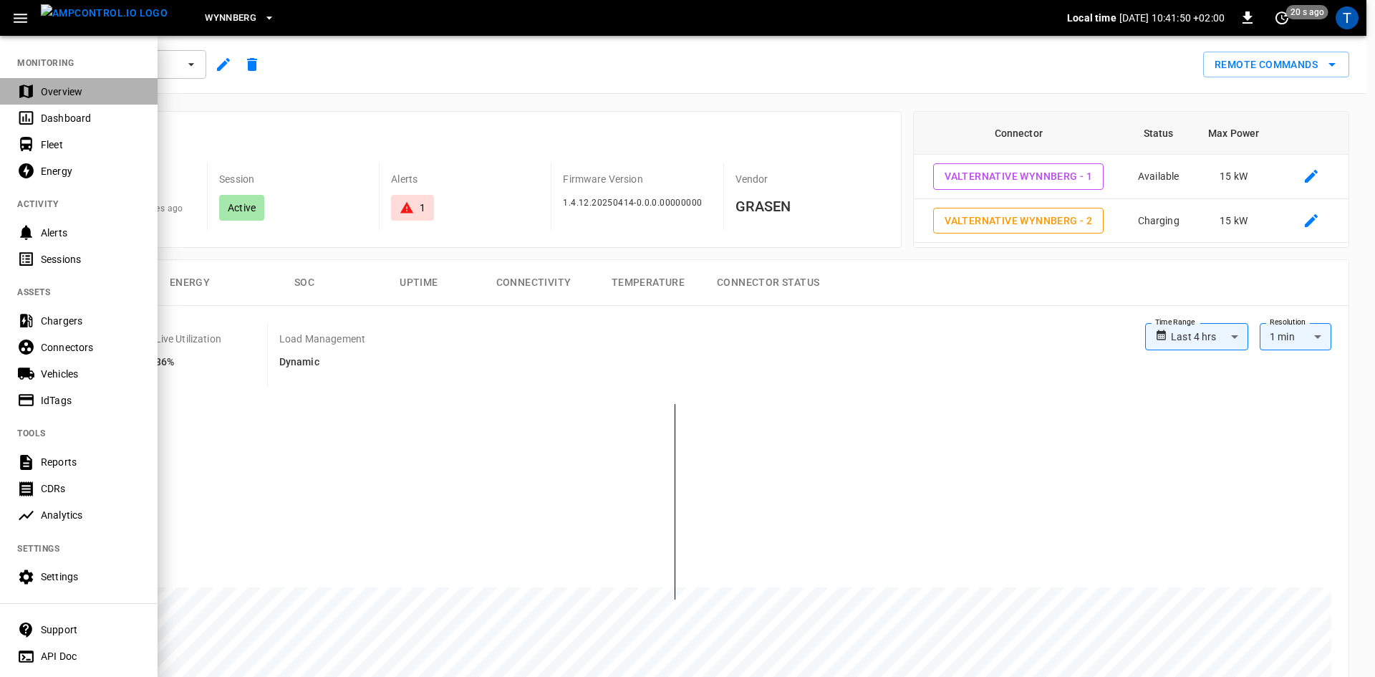
click at [100, 83] on div "Overview" at bounding box center [79, 91] width 158 height 26
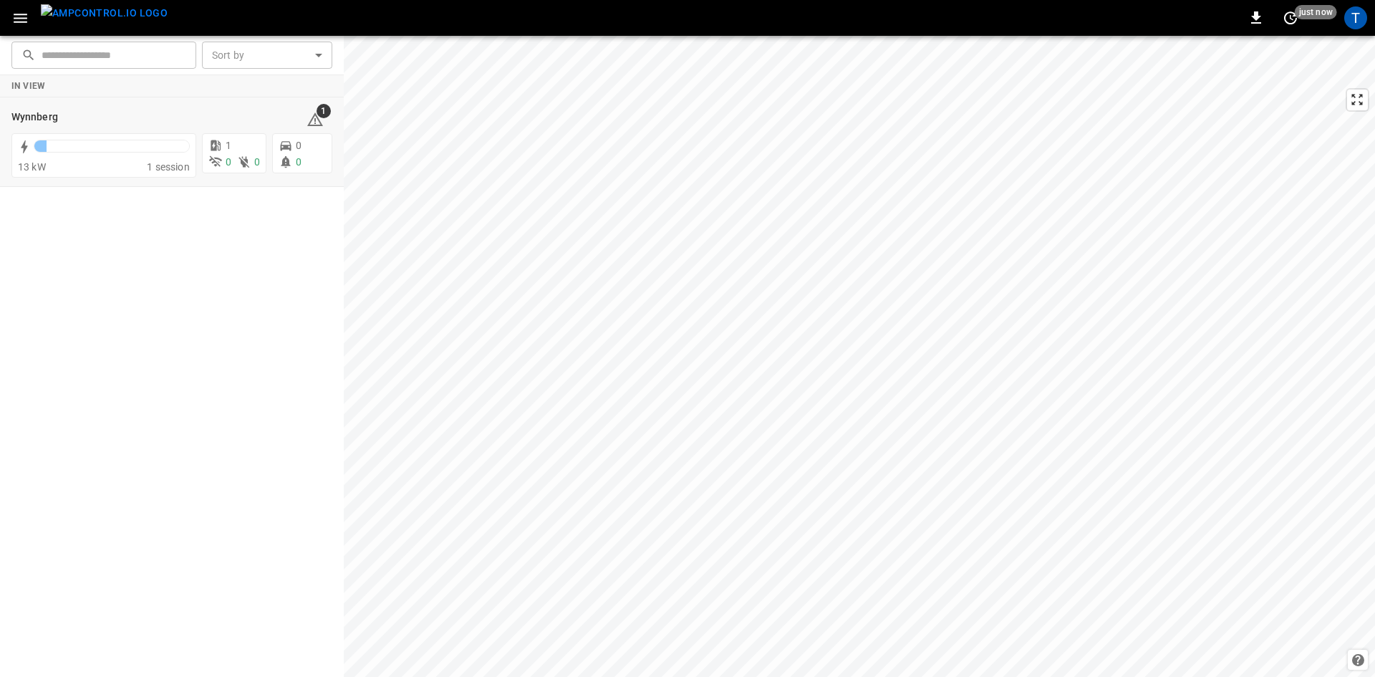
click at [32, 18] on button "button" at bounding box center [20, 18] width 29 height 26
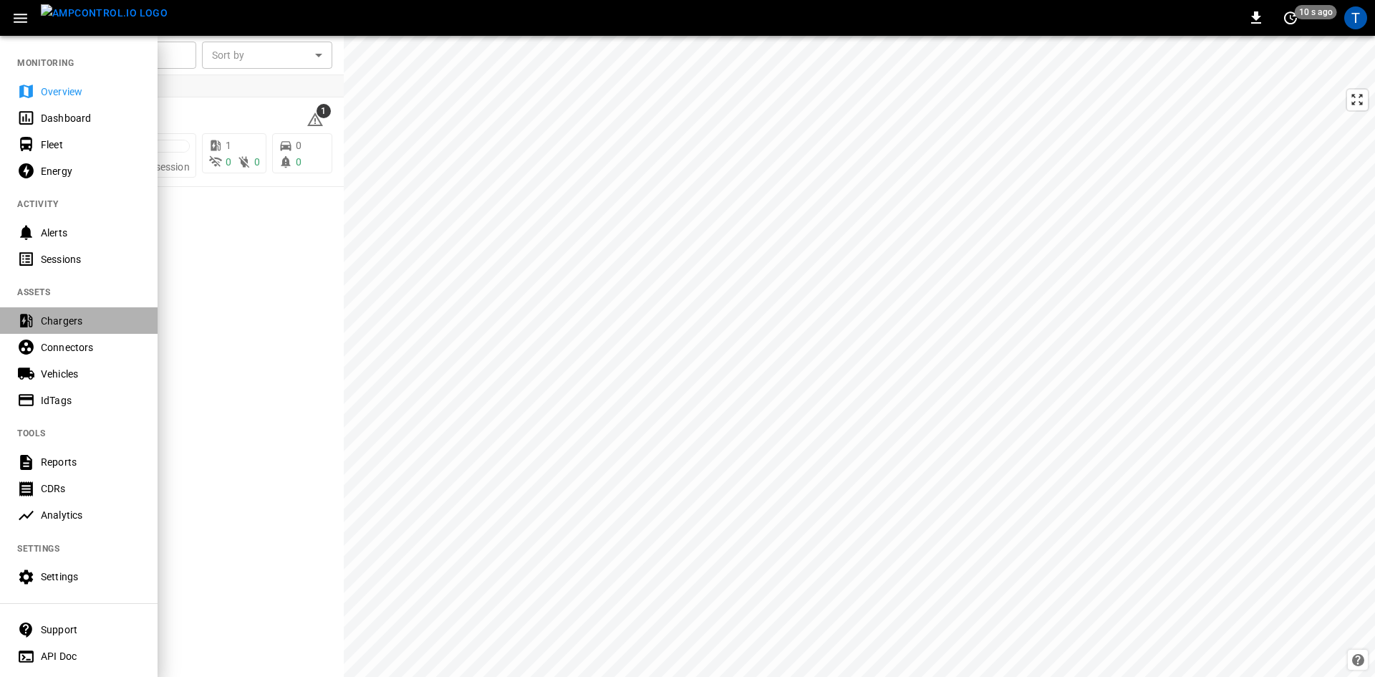
click at [97, 326] on div "Chargers" at bounding box center [91, 321] width 100 height 14
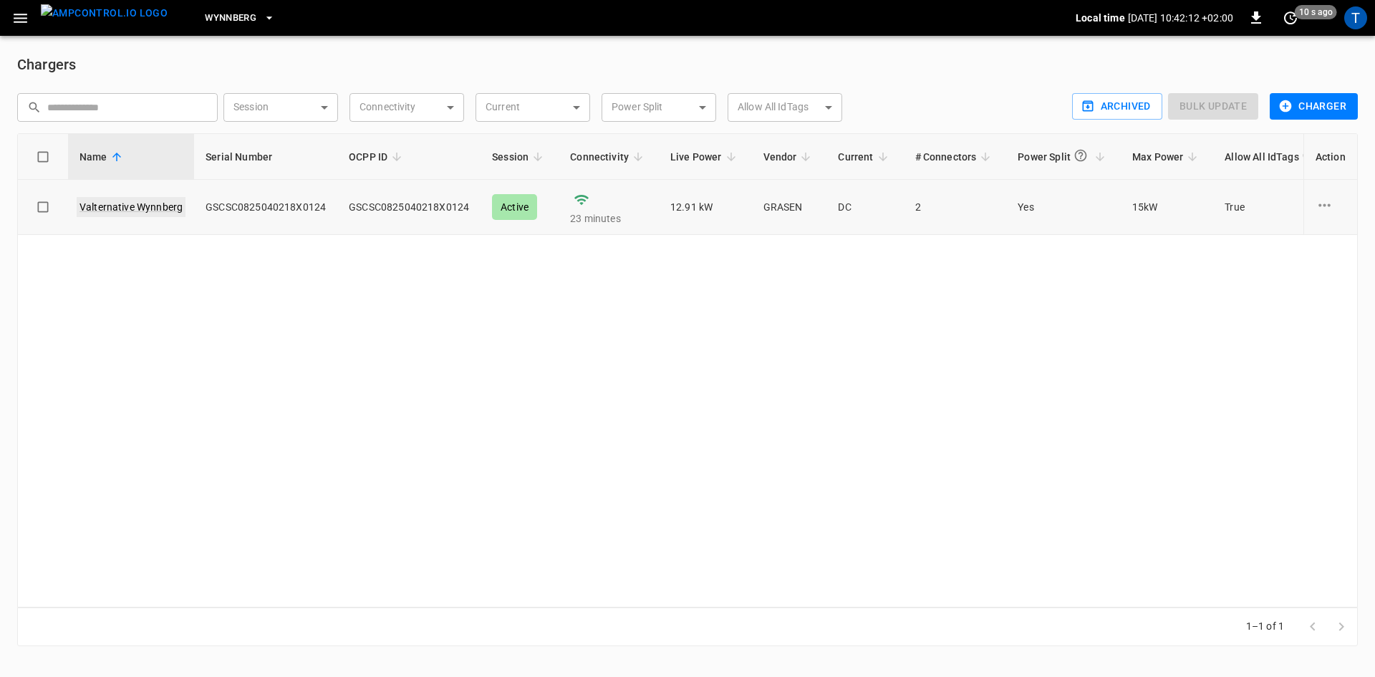
click at [151, 210] on link "Valternative Wynnberg" at bounding box center [131, 207] width 109 height 20
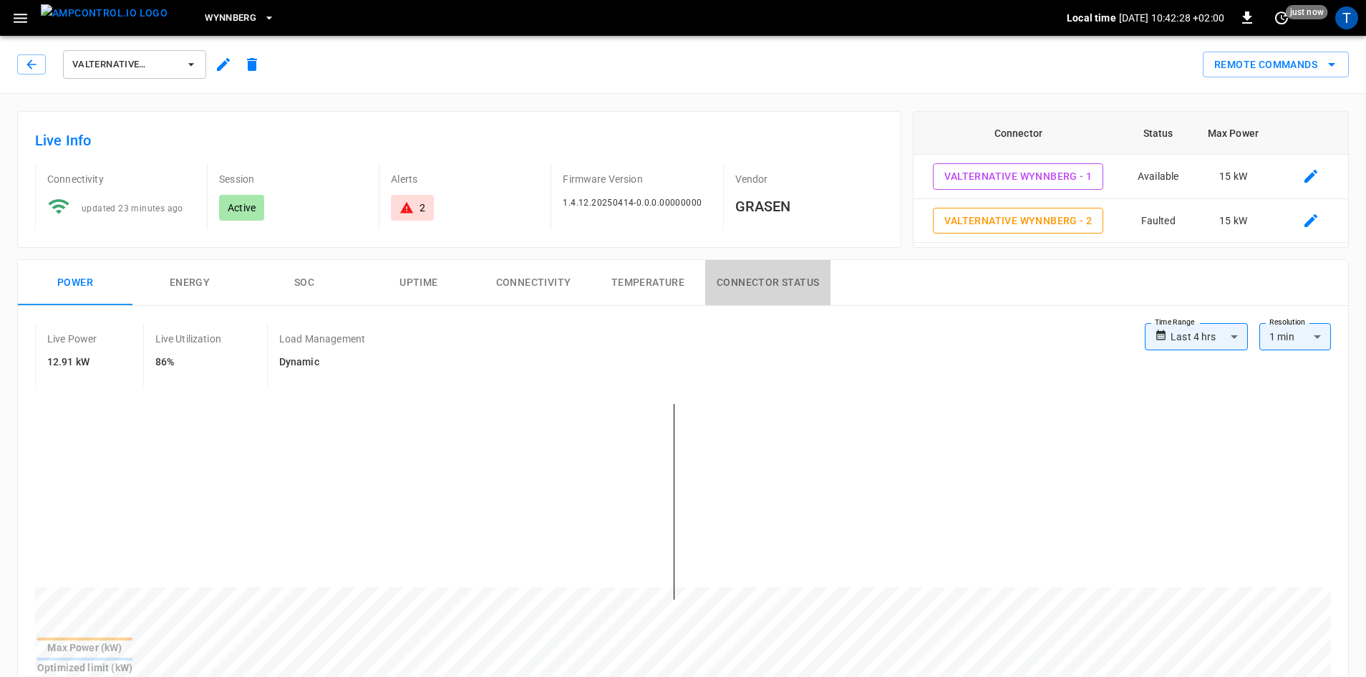
click at [802, 285] on button "Connector Status" at bounding box center [767, 283] width 125 height 46
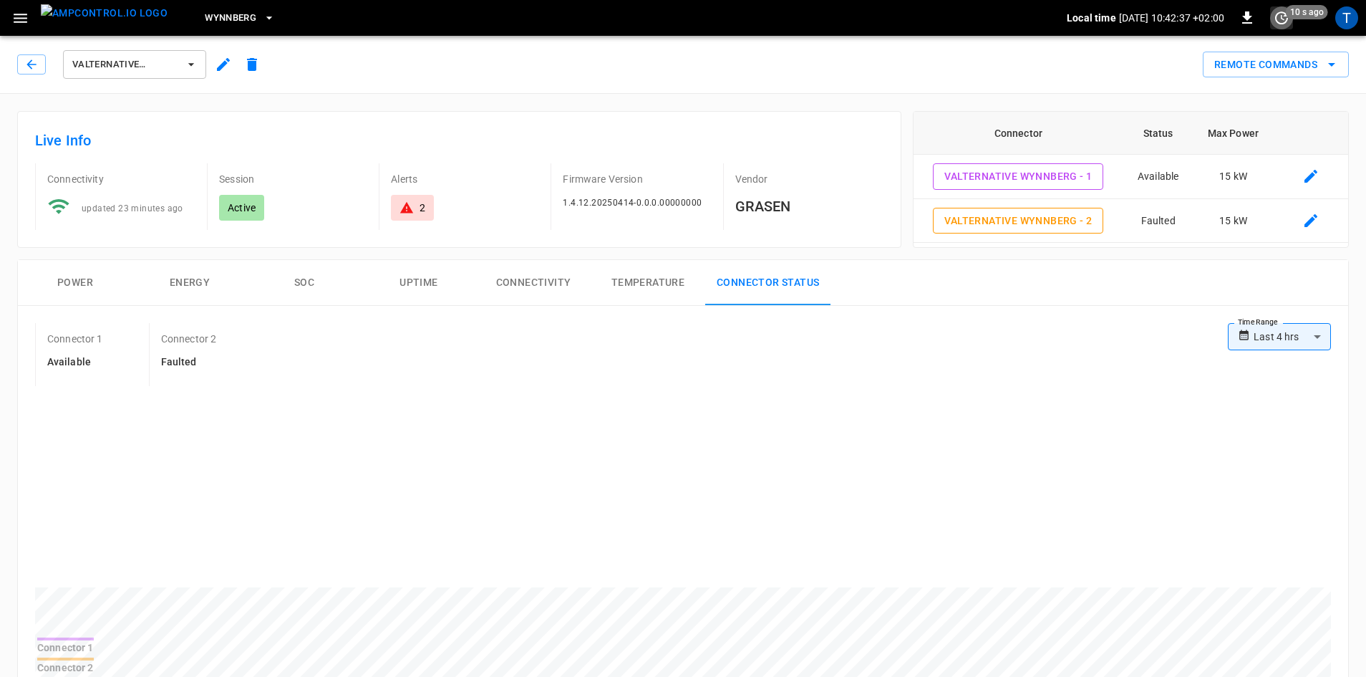
click at [1281, 11] on icon "set refresh interval" at bounding box center [1281, 17] width 17 height 17
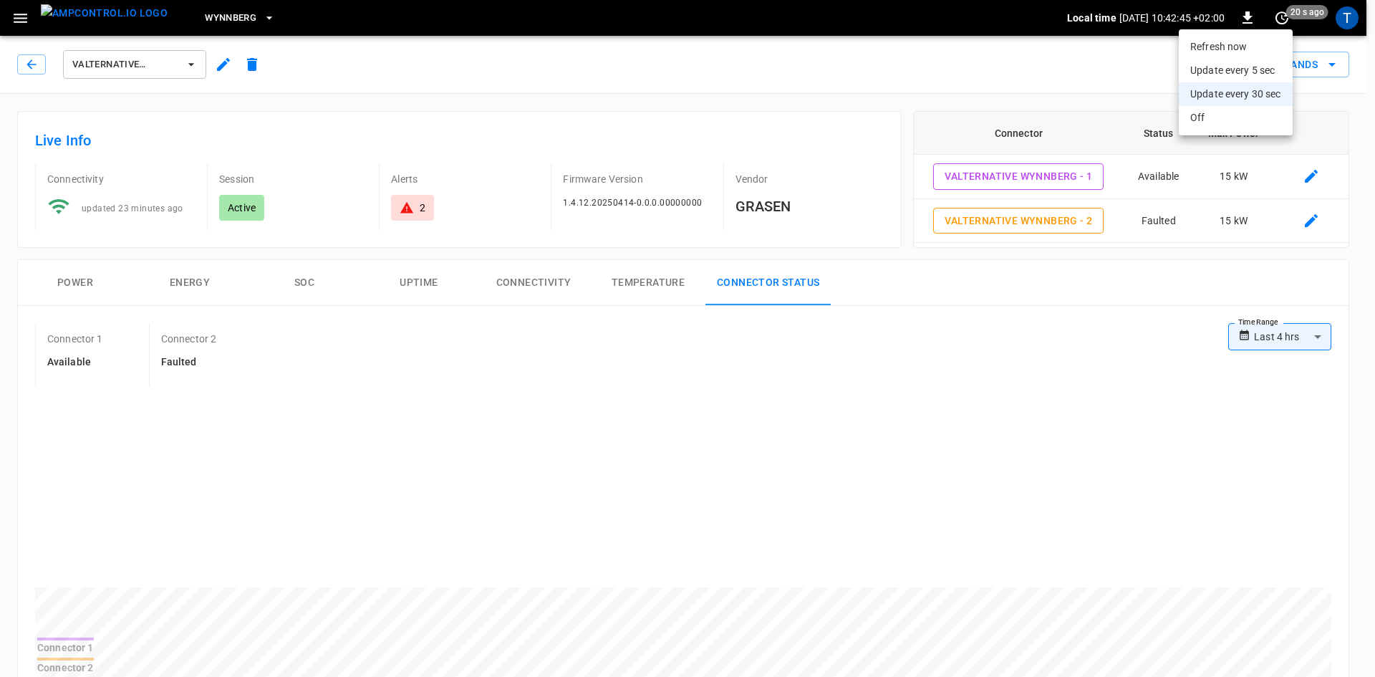
click at [1033, 223] on div at bounding box center [687, 338] width 1375 height 677
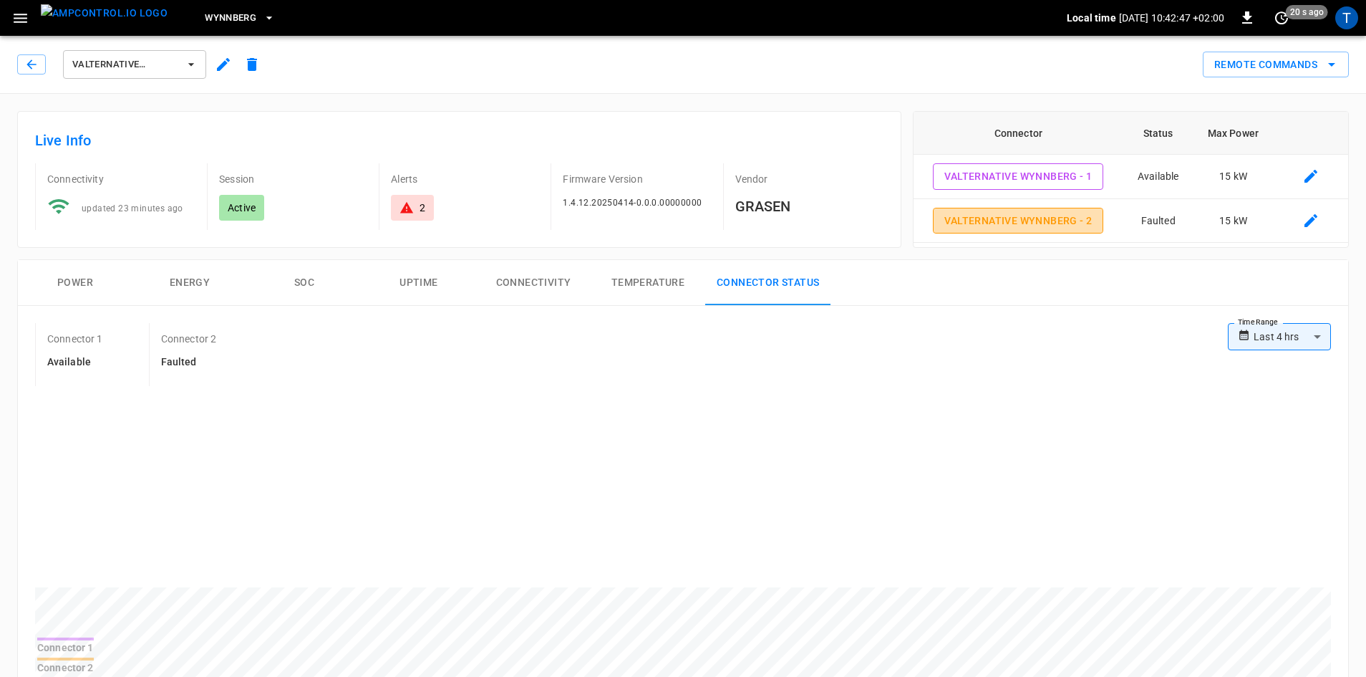
click at [1033, 223] on button "Valternative Wynnberg - 2" at bounding box center [1018, 221] width 170 height 26
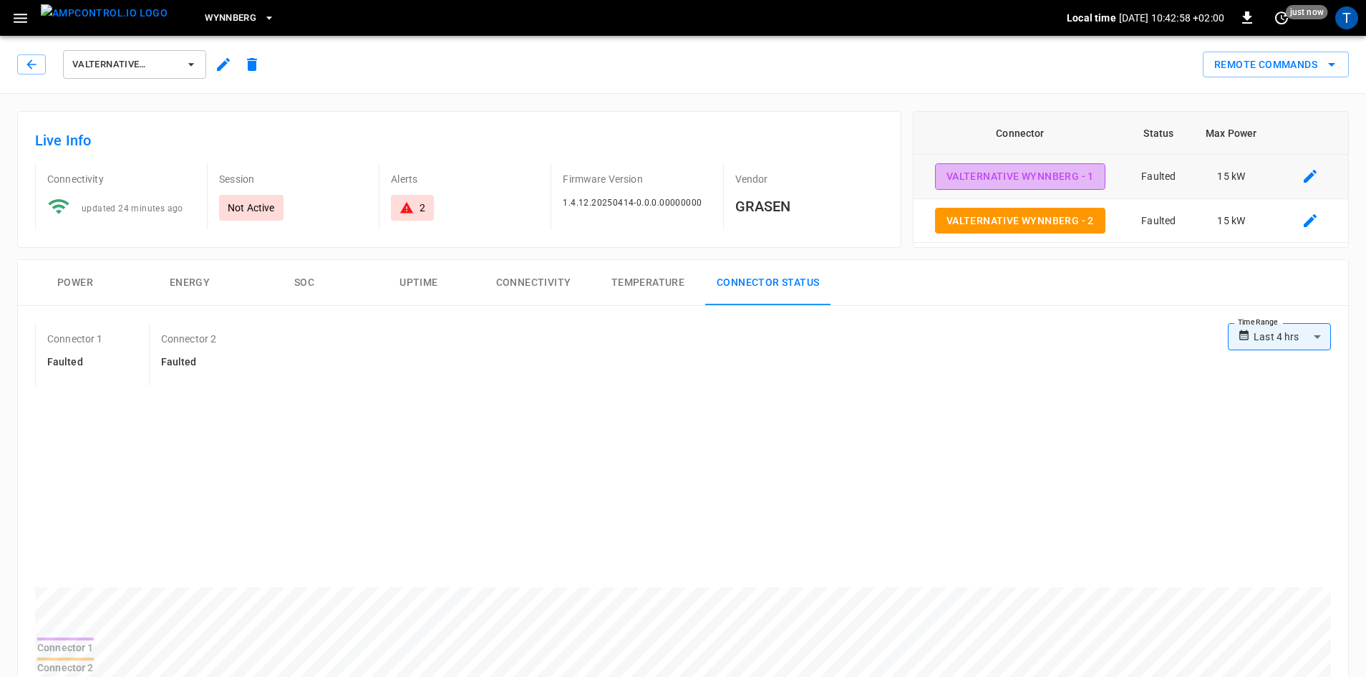
click at [998, 182] on button "Valternative Wynnberg - 1" at bounding box center [1020, 176] width 170 height 26
type input "**********"
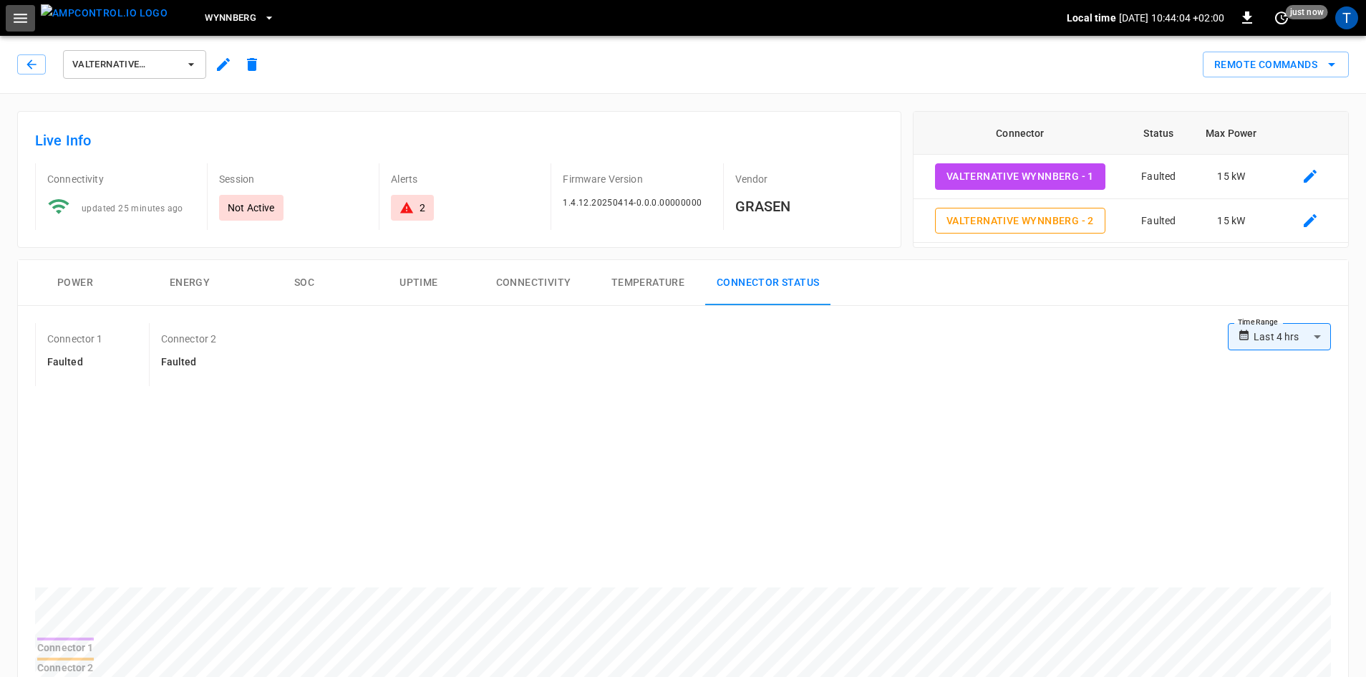
click at [21, 10] on icon "button" at bounding box center [20, 18] width 18 height 18
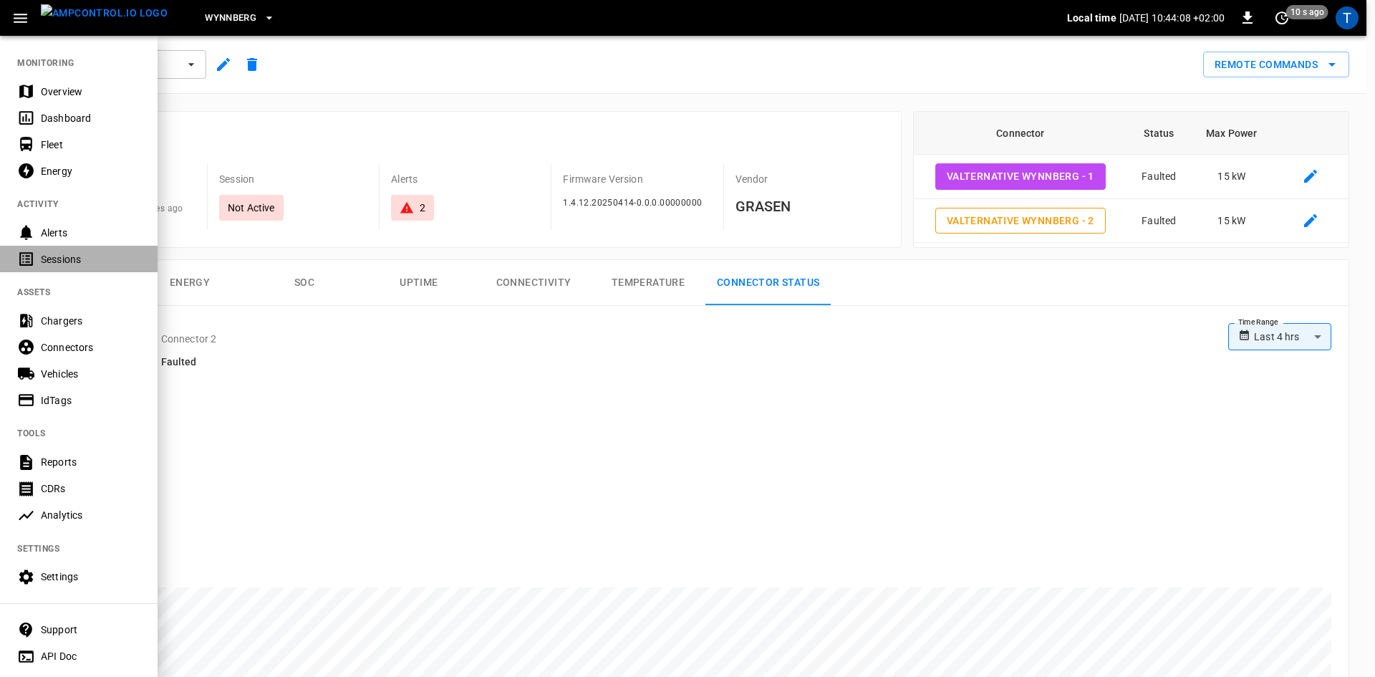
click at [80, 269] on div "Sessions" at bounding box center [79, 259] width 158 height 26
